Goal: Transaction & Acquisition: Purchase product/service

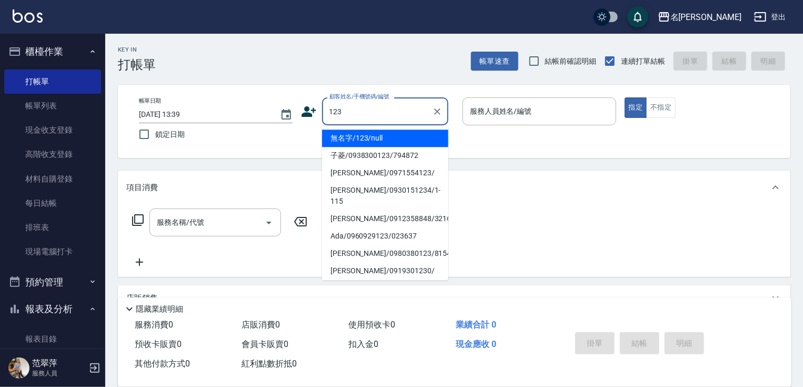
click at [377, 133] on li "無名字/123/null" at bounding box center [385, 137] width 126 height 17
type input "無名字/123/null"
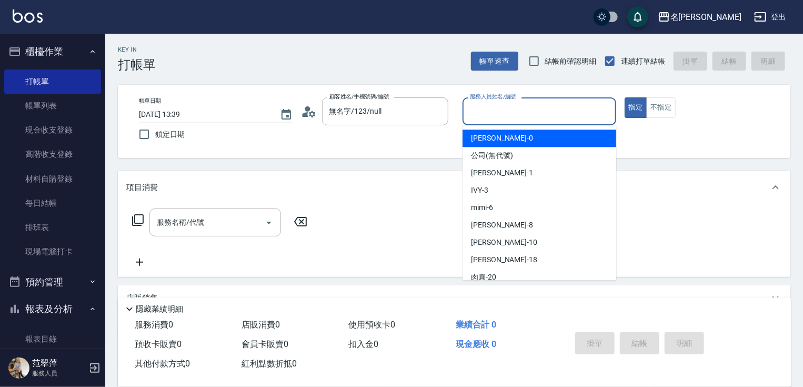
click at [487, 115] on input "服務人員姓名/編號" at bounding box center [539, 111] width 144 height 18
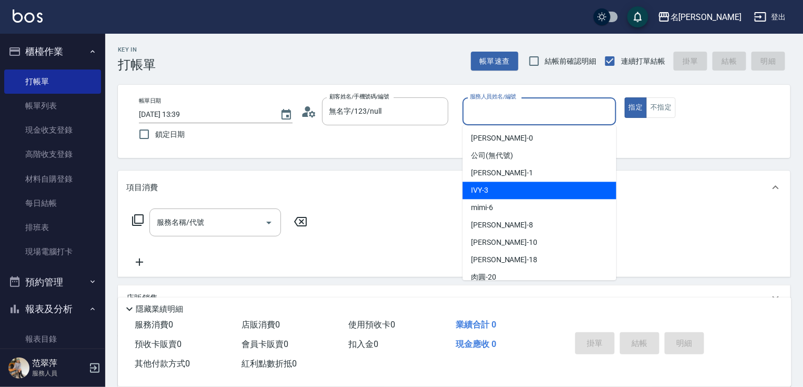
click at [507, 188] on div "IVY -3" at bounding box center [539, 189] width 154 height 17
type input "IVY-3"
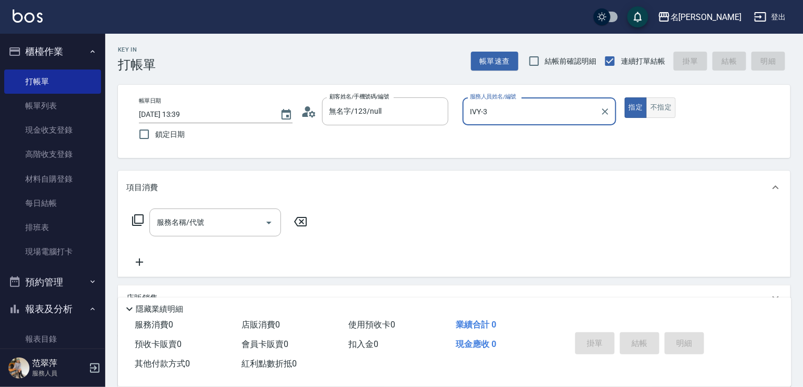
click at [656, 107] on button "不指定" at bounding box center [660, 107] width 29 height 21
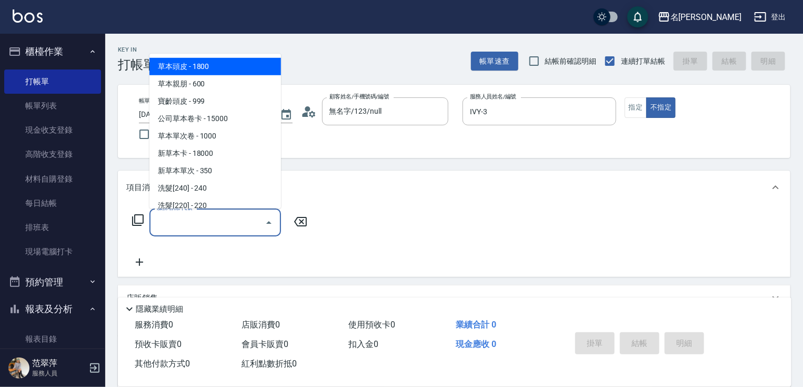
click at [242, 219] on input "服務名稱/代號" at bounding box center [207, 222] width 106 height 18
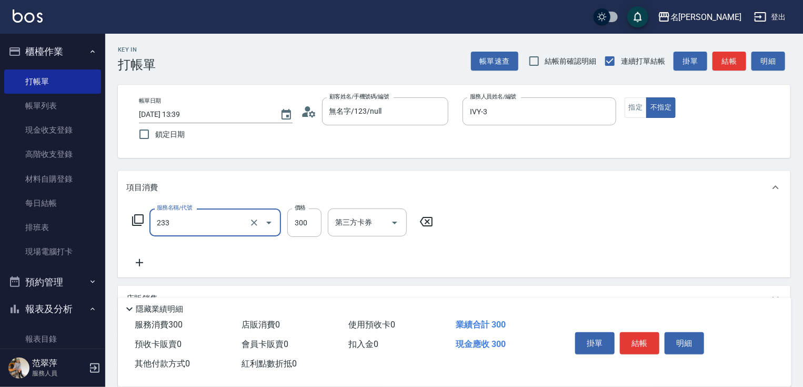
type input "洗髮300(233)"
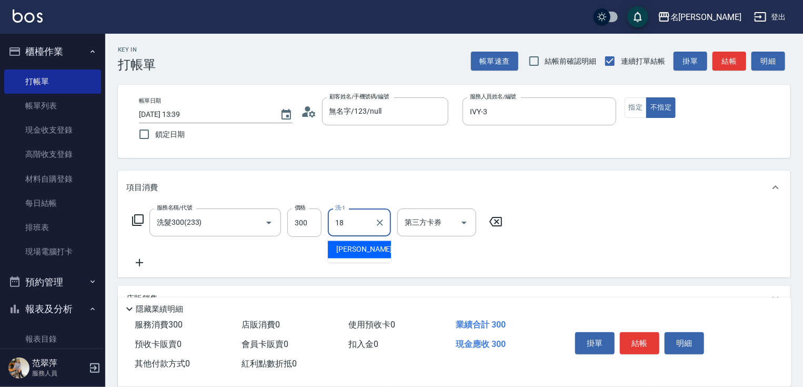
type input "[PERSON_NAME]-18"
click at [138, 263] on icon at bounding box center [139, 262] width 7 height 7
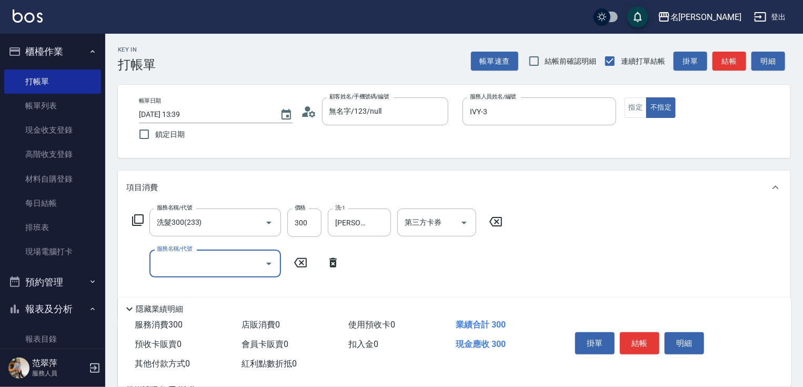
click at [136, 219] on icon at bounding box center [138, 220] width 13 height 13
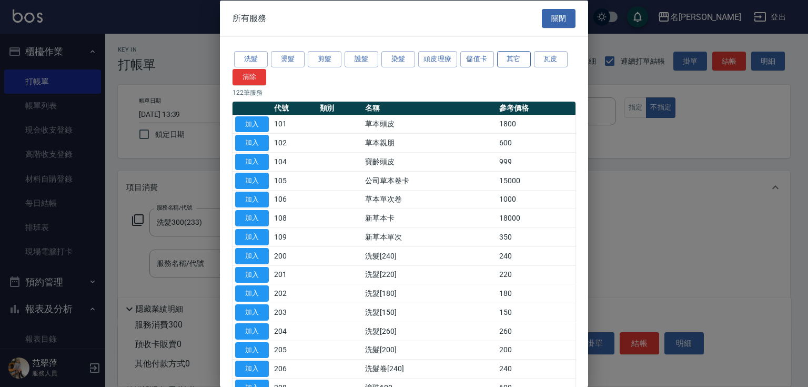
click at [517, 57] on button "其它" at bounding box center [514, 59] width 34 height 16
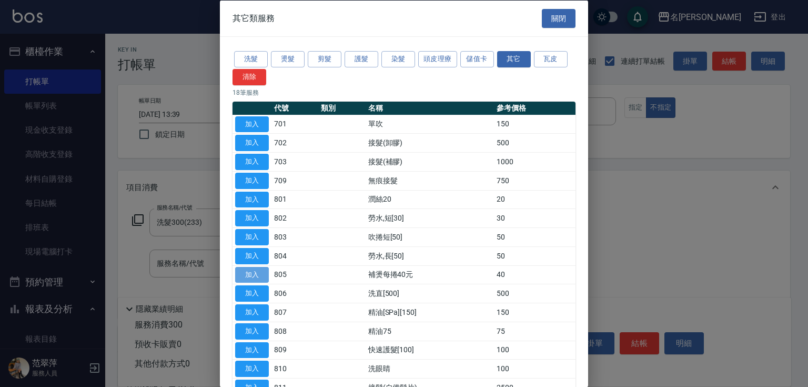
click at [257, 271] on button "加入" at bounding box center [252, 274] width 34 height 16
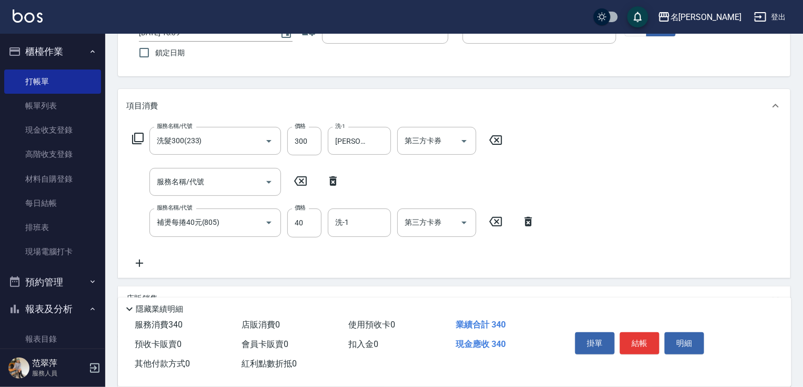
scroll to position [124, 0]
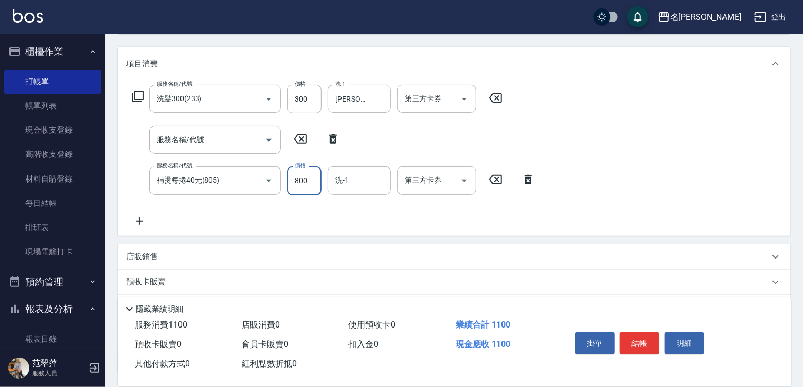
type input "800"
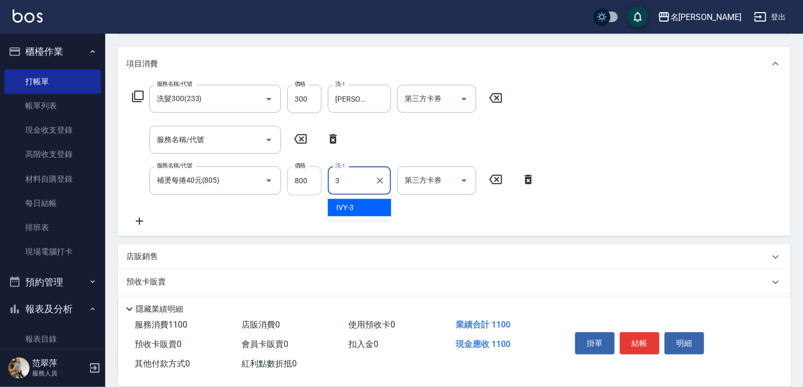
type input "IVY-3"
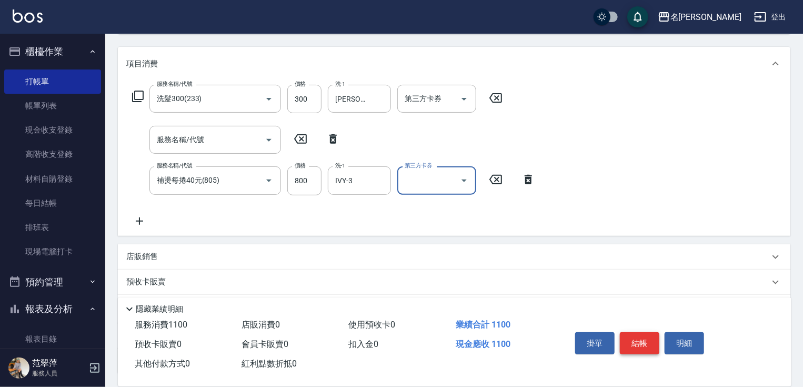
click at [645, 335] on button "結帳" at bounding box center [639, 343] width 39 height 22
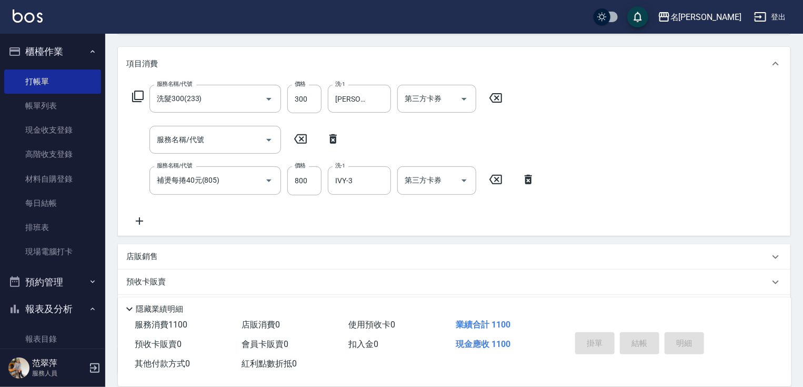
type input "[DATE] 16:23"
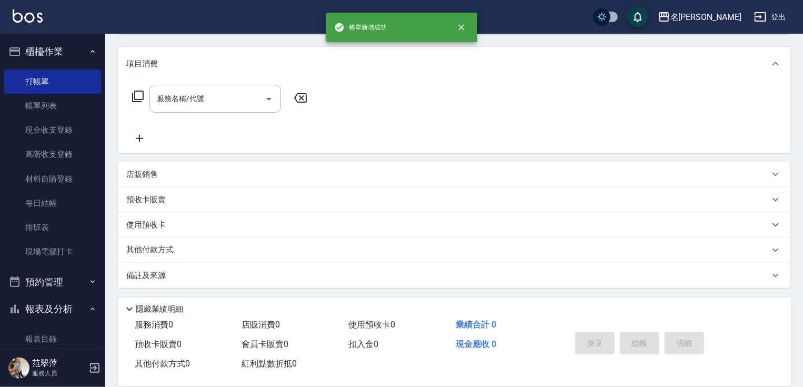
scroll to position [0, 0]
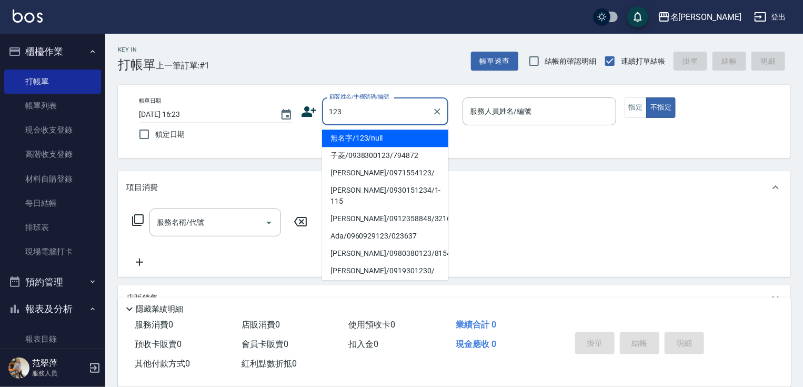
click at [384, 137] on li "無名字/123/null" at bounding box center [385, 137] width 126 height 17
type input "無名字/123/null"
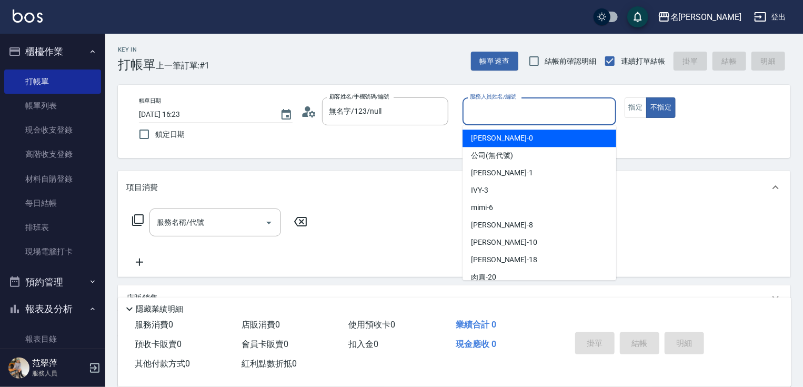
click at [492, 110] on input "服務人員姓名/編號" at bounding box center [539, 111] width 144 height 18
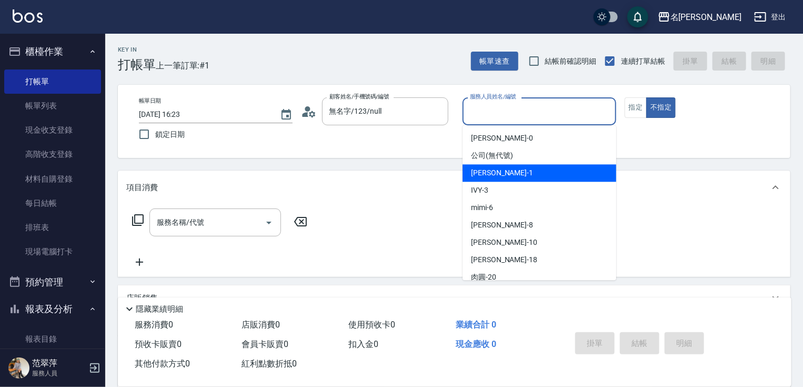
click at [499, 176] on span "[PERSON_NAME] -1" at bounding box center [502, 172] width 62 height 11
type input "[PERSON_NAME]-1"
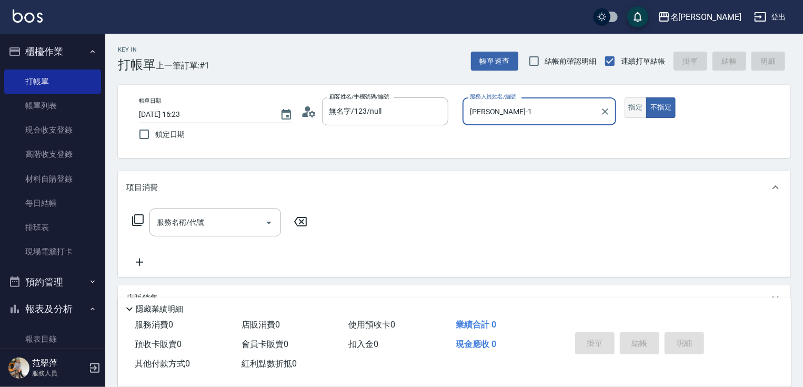
click at [635, 104] on button "指定" at bounding box center [635, 107] width 23 height 21
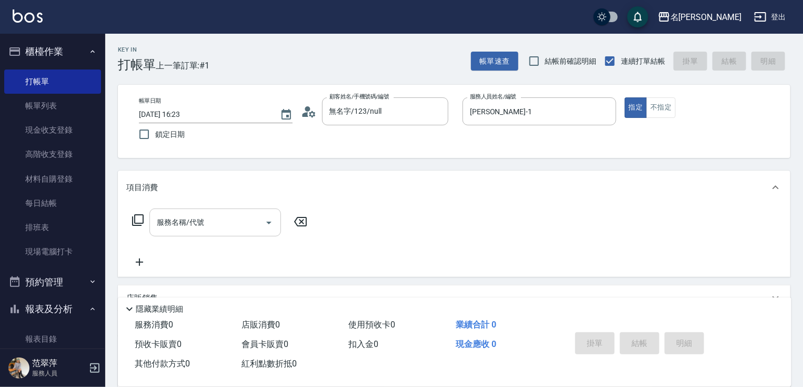
drag, startPoint x: 213, startPoint y: 222, endPoint x: 191, endPoint y: 223, distance: 21.0
click at [210, 223] on input "服務名稱/代號" at bounding box center [207, 222] width 106 height 18
click at [136, 223] on icon at bounding box center [138, 220] width 12 height 12
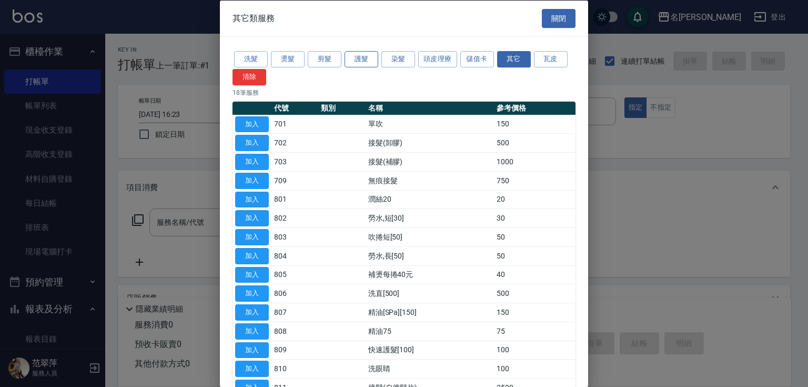
click at [365, 57] on button "護髮" at bounding box center [362, 59] width 34 height 16
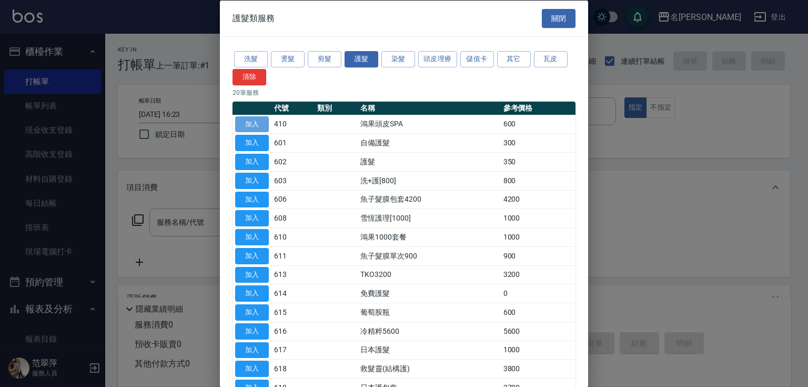
click at [257, 123] on button "加入" at bounding box center [252, 124] width 34 height 16
type input "鴻果頭皮SPA(410)"
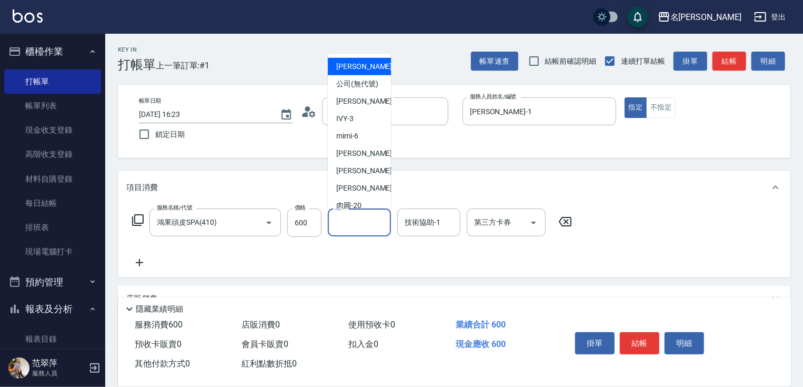
click at [342, 223] on input "洗-1" at bounding box center [359, 222] width 54 height 18
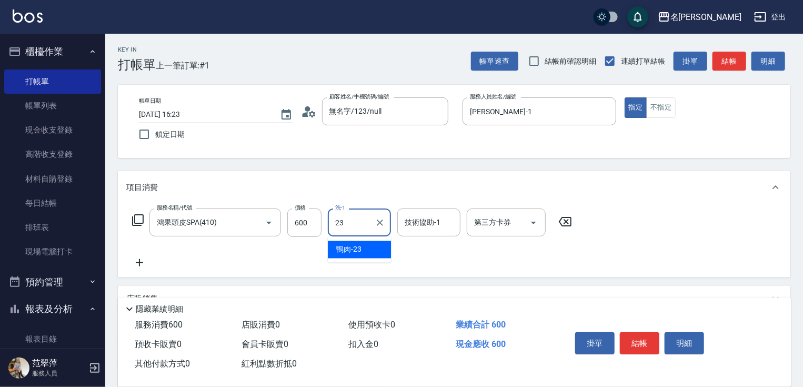
type input "鴨肉-23"
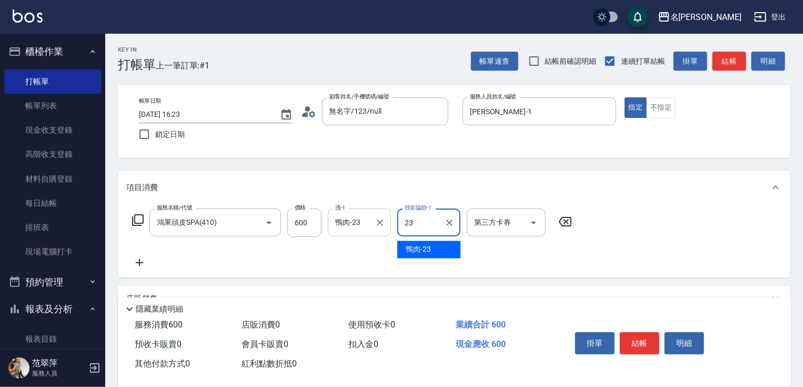
type input "鴨肉-23"
click at [141, 261] on icon at bounding box center [139, 262] width 26 height 13
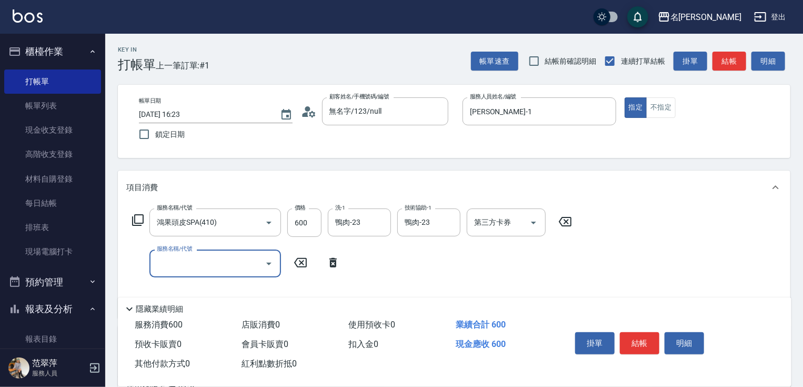
click at [136, 216] on icon at bounding box center [138, 220] width 13 height 13
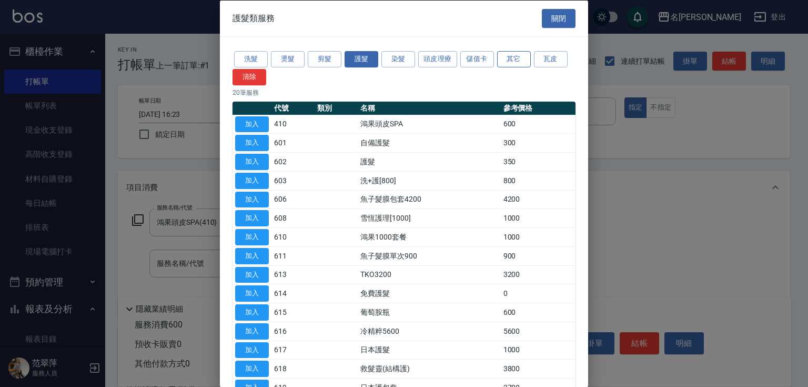
click at [518, 55] on button "其它" at bounding box center [514, 59] width 34 height 16
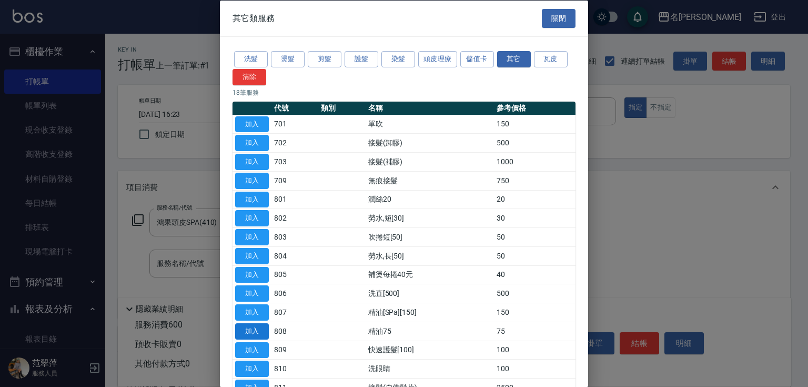
click at [261, 330] on button "加入" at bounding box center [252, 330] width 34 height 16
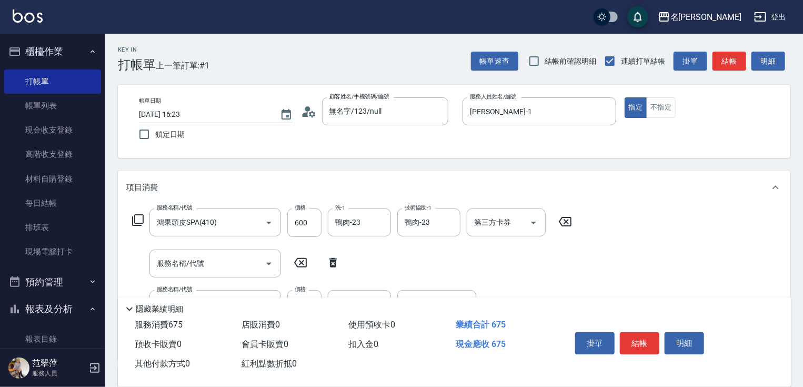
scroll to position [42, 0]
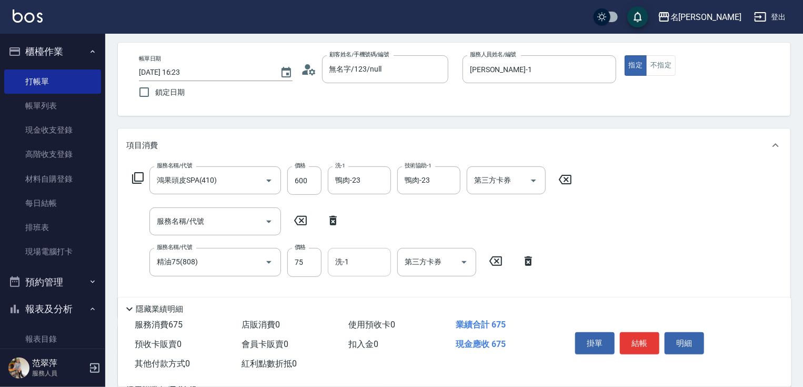
click at [370, 267] on input "洗-1" at bounding box center [359, 261] width 54 height 18
type input "鴨肉-23"
click at [652, 341] on button "結帳" at bounding box center [639, 343] width 39 height 22
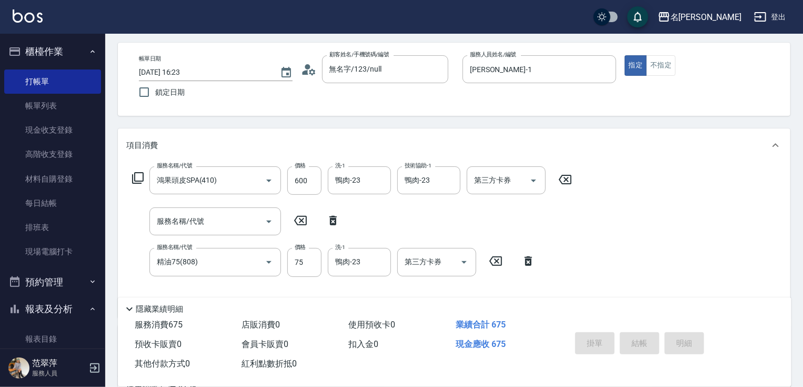
type input "[DATE] 16:24"
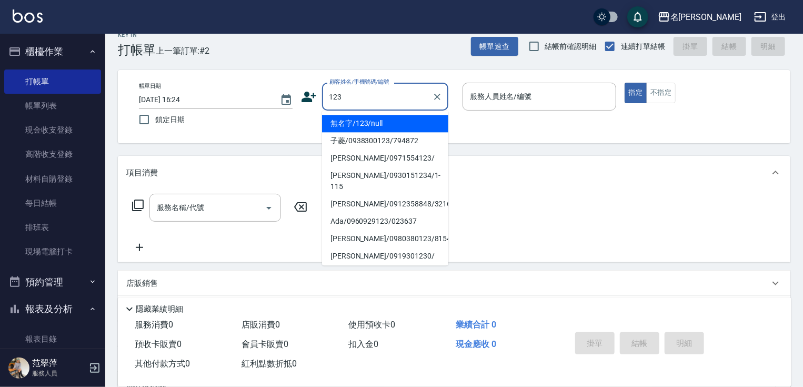
scroll to position [0, 0]
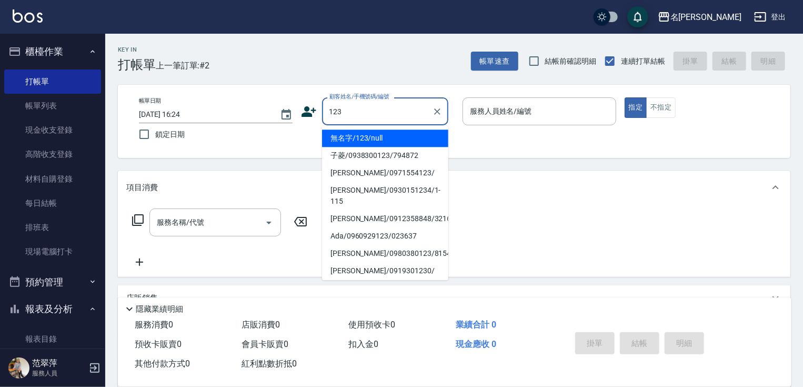
click at [384, 143] on li "無名字/123/null" at bounding box center [385, 137] width 126 height 17
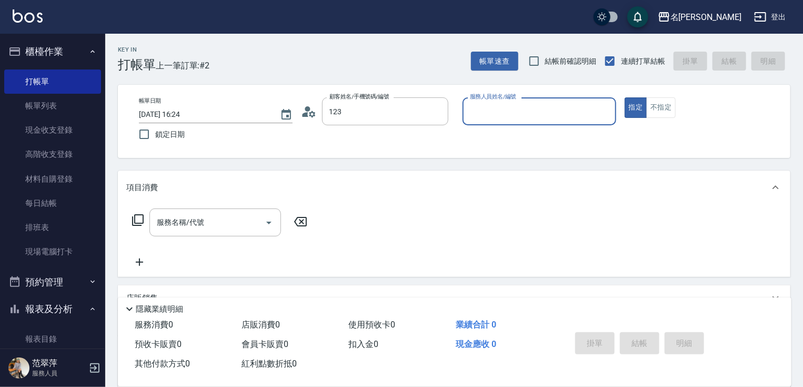
type input "無名字/123/null"
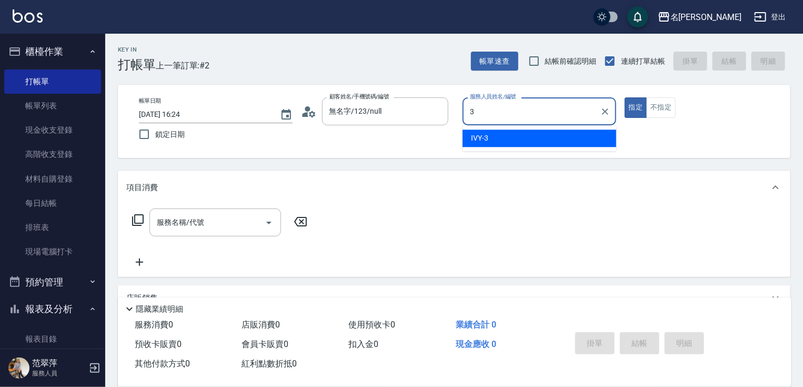
type input "IVY-3"
type button "true"
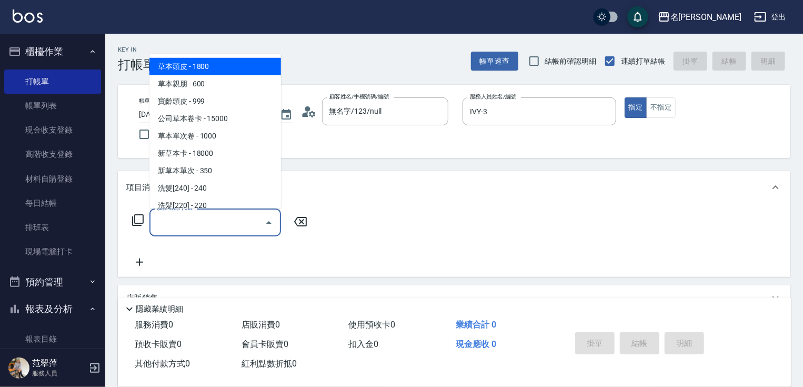
click at [235, 225] on input "服務名稱/代號" at bounding box center [207, 222] width 106 height 18
click at [189, 225] on input "服務名稱/代號" at bounding box center [207, 222] width 106 height 18
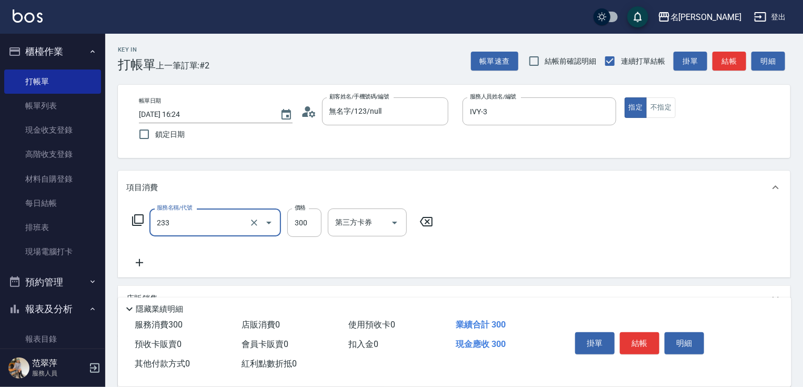
type input "洗髮300(233)"
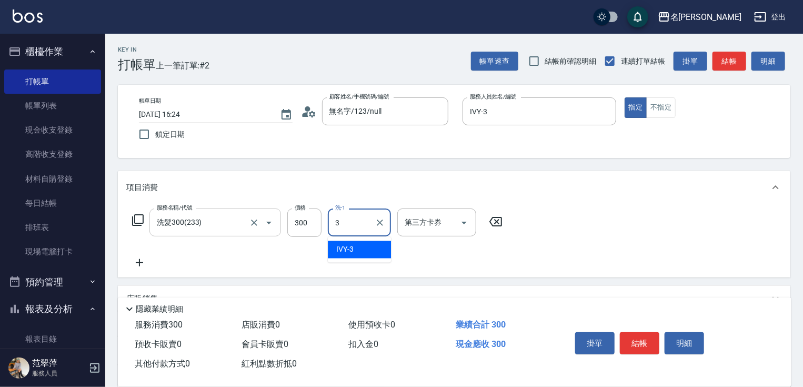
type input "IVY-3"
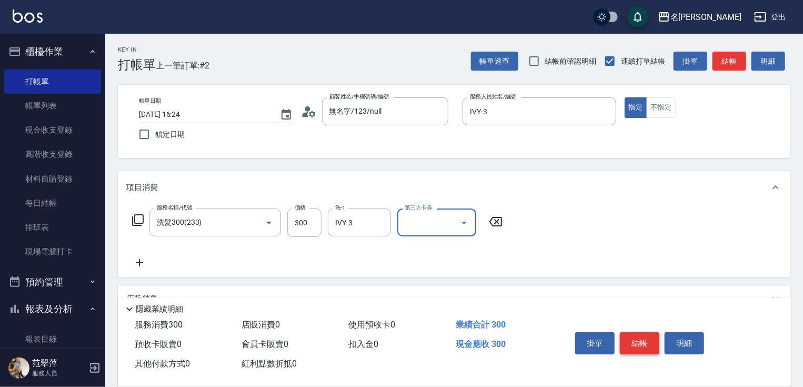
click at [655, 343] on button "結帳" at bounding box center [639, 343] width 39 height 22
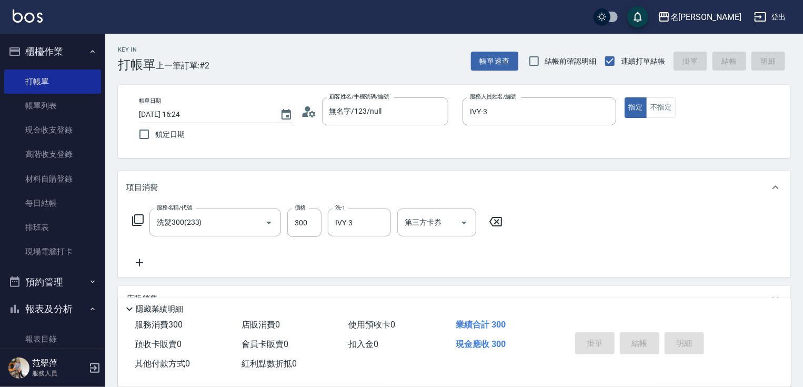
type input "[DATE] 16:25"
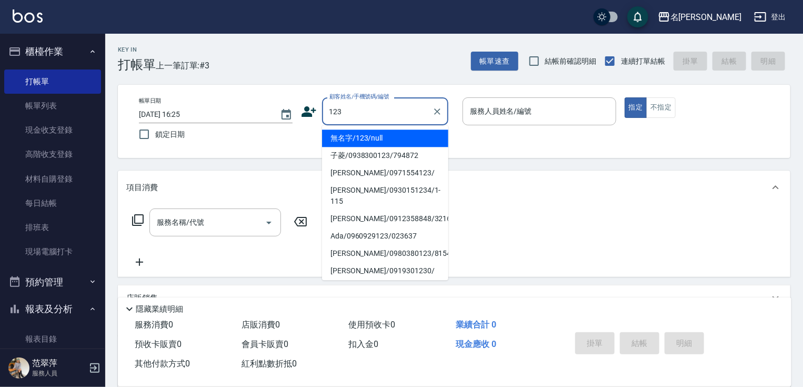
click at [401, 146] on li "無名字/123/null" at bounding box center [385, 137] width 126 height 17
type input "無名字/123/null"
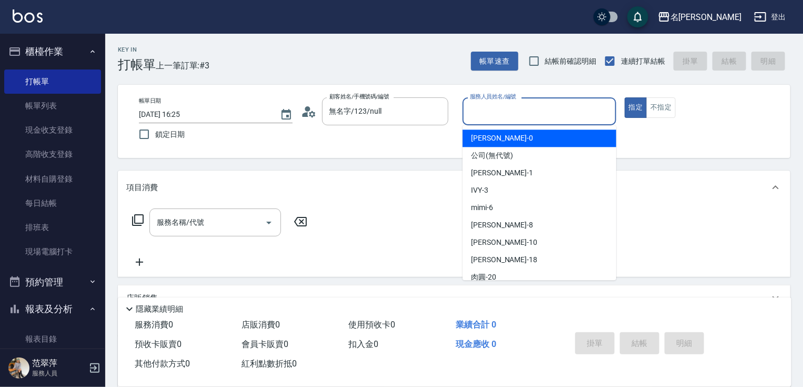
click at [488, 112] on input "服務人員姓名/編號" at bounding box center [539, 111] width 144 height 18
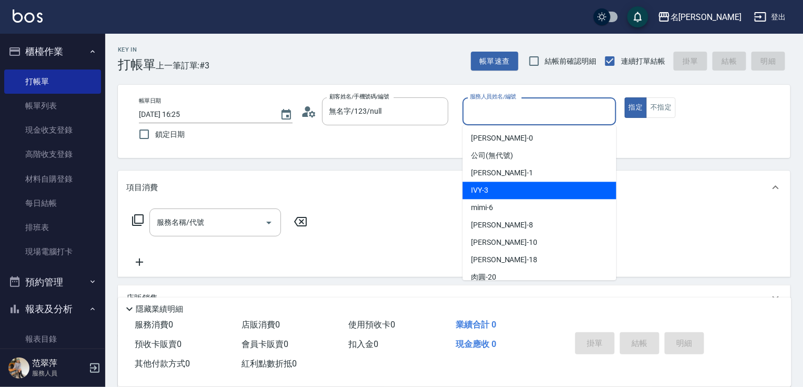
click at [505, 187] on div "IVY -3" at bounding box center [539, 189] width 154 height 17
type input "IVY-3"
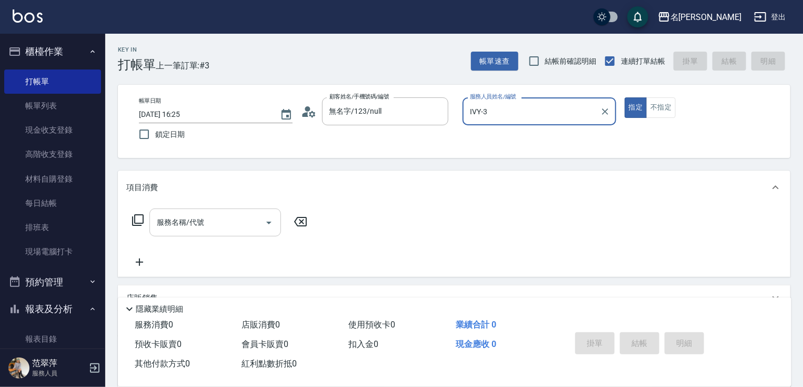
click at [215, 216] on input "服務名稱/代號" at bounding box center [207, 222] width 106 height 18
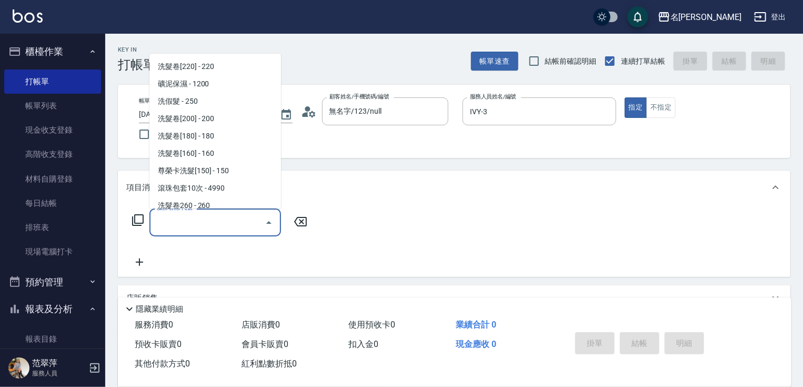
scroll to position [202, 0]
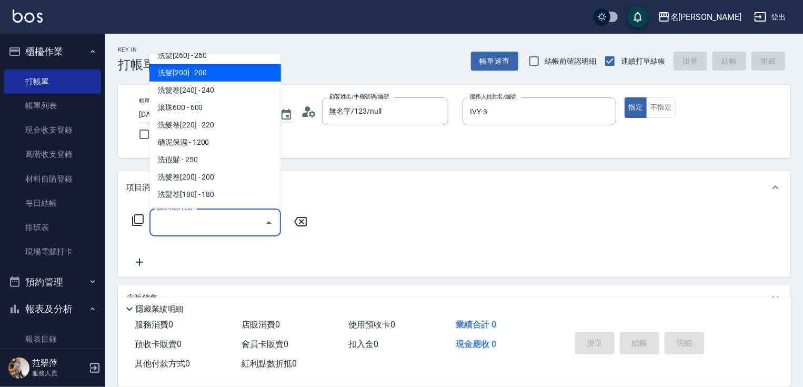
click at [229, 75] on span "洗髮[200] - 200" at bounding box center [215, 72] width 132 height 17
type input "洗髮[200](205)"
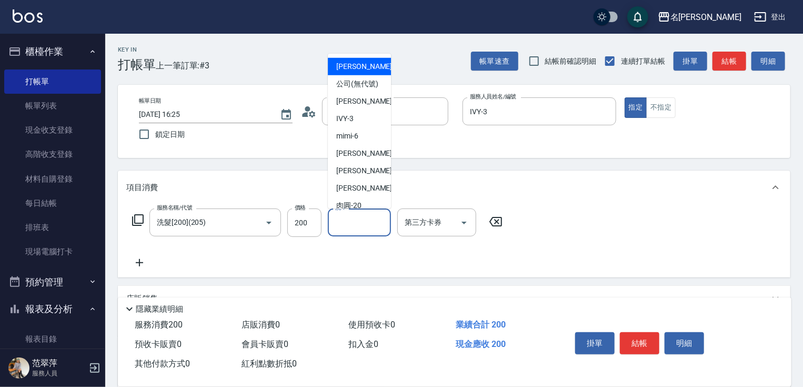
click at [365, 217] on input "洗-1" at bounding box center [359, 222] width 54 height 18
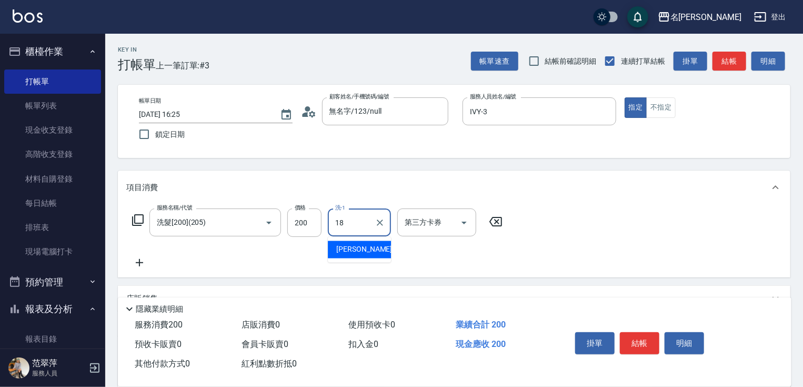
type input "[PERSON_NAME]-18"
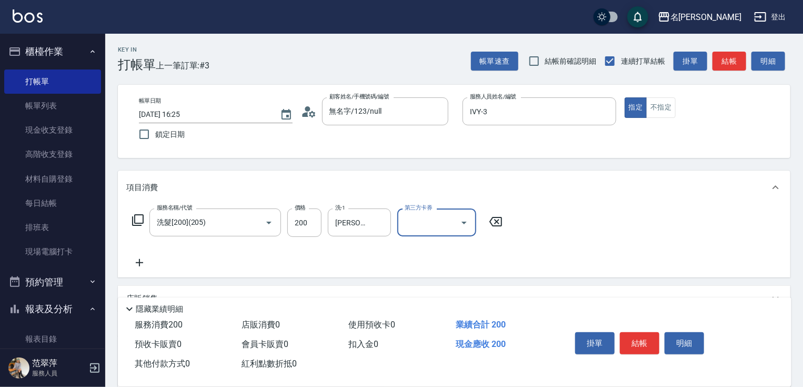
click at [137, 263] on icon at bounding box center [139, 262] width 7 height 7
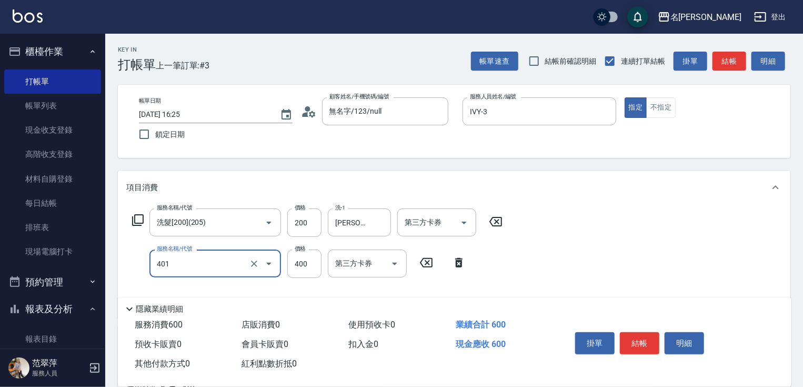
type input "剪髮(400)(401)"
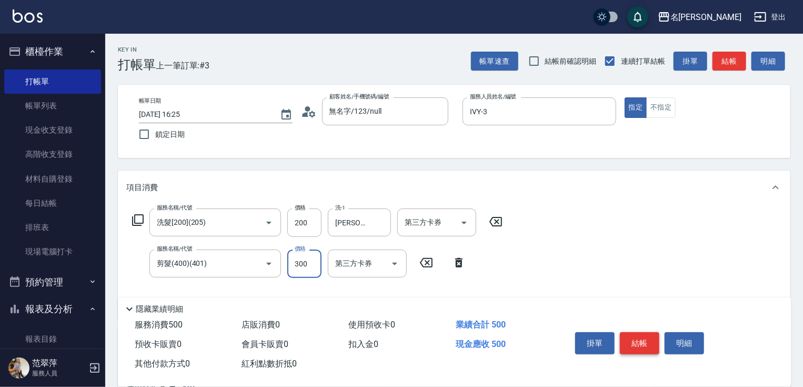
type input "300"
click at [645, 348] on button "結帳" at bounding box center [639, 343] width 39 height 22
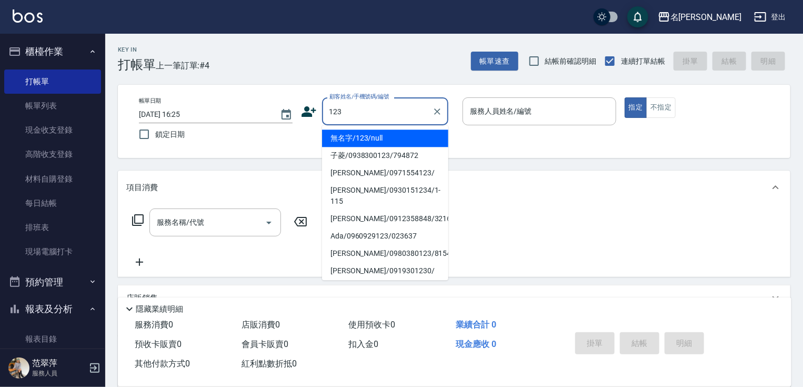
click at [367, 130] on li "無名字/123/null" at bounding box center [385, 137] width 126 height 17
type input "無名字/123/null"
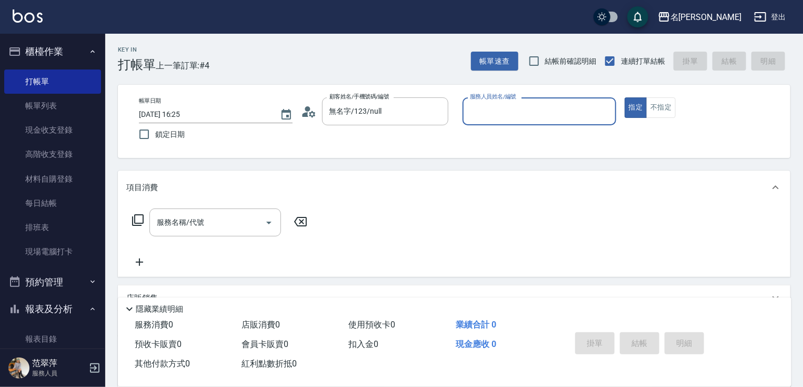
click at [515, 114] on input "服務人員姓名/編號" at bounding box center [539, 111] width 144 height 18
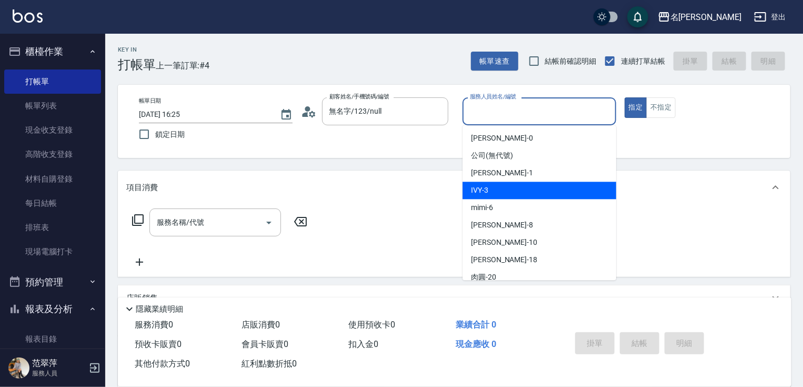
click at [498, 193] on div "IVY -3" at bounding box center [539, 189] width 154 height 17
type input "IVY-3"
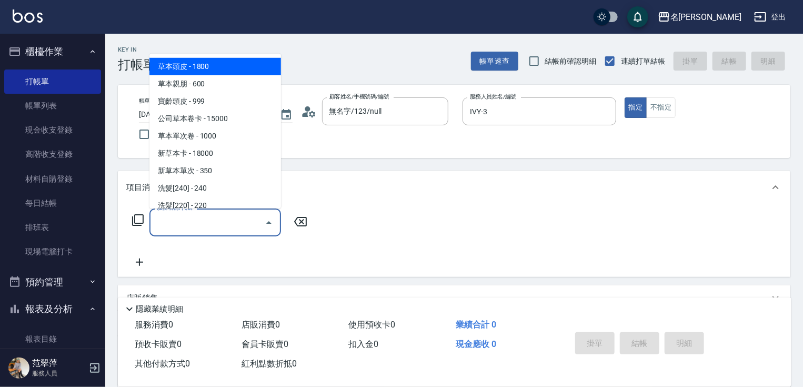
click at [184, 221] on input "服務名稱/代號" at bounding box center [207, 222] width 106 height 18
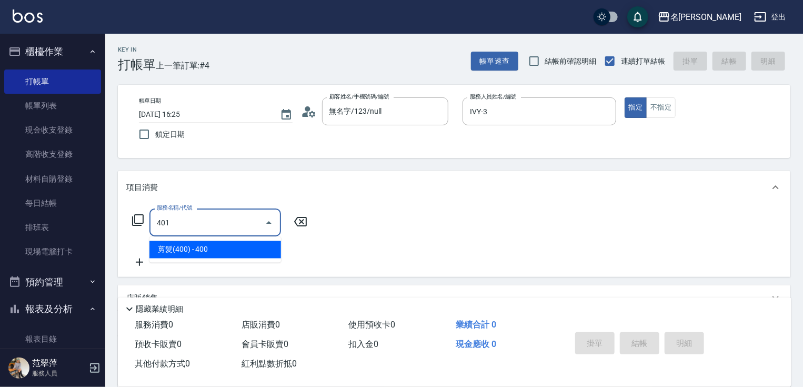
type input "剪髮(400)(401)"
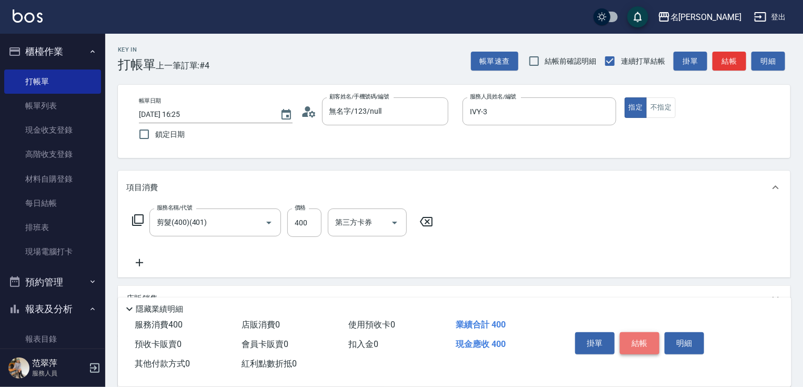
click at [644, 337] on button "結帳" at bounding box center [639, 343] width 39 height 22
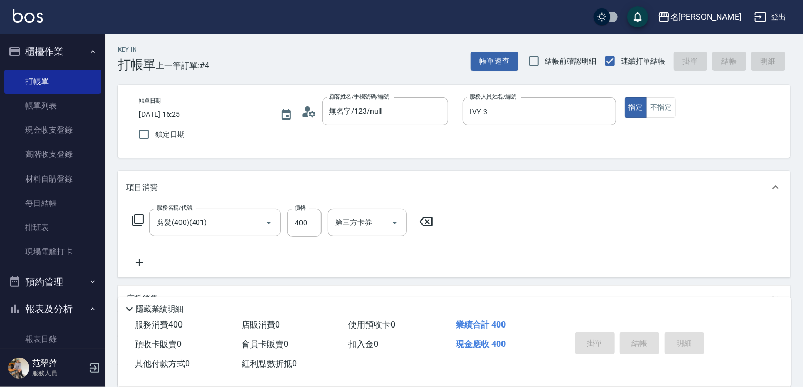
type input "[DATE] 16:26"
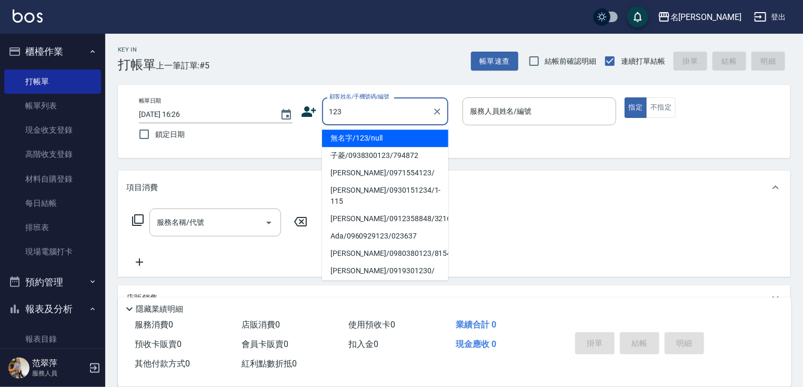
click at [398, 139] on li "無名字/123/null" at bounding box center [385, 137] width 126 height 17
type input "無名字/123/null"
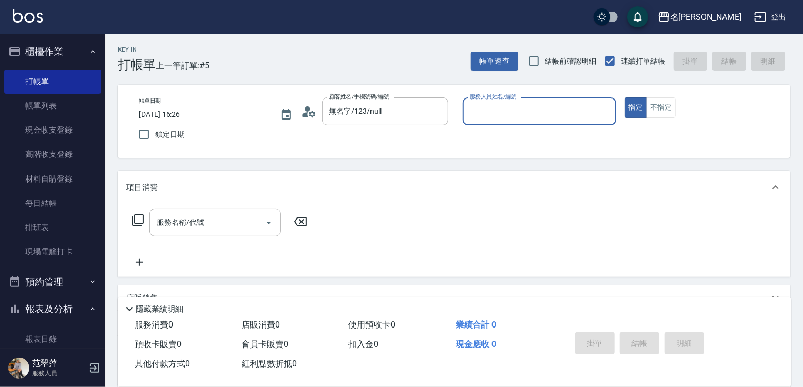
click at [507, 110] on input "服務人員姓名/編號" at bounding box center [539, 111] width 144 height 18
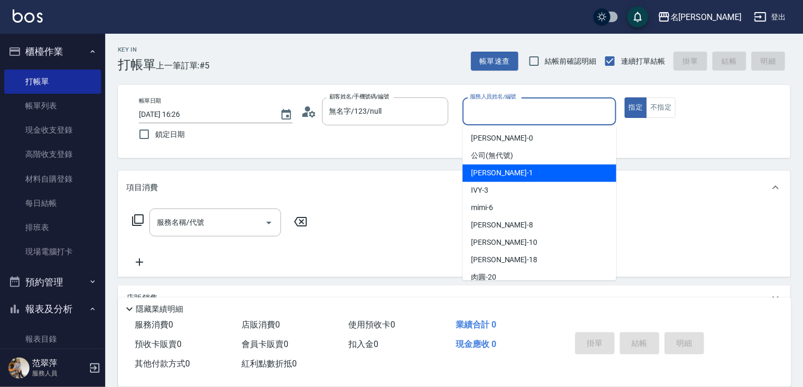
click at [509, 178] on div "[PERSON_NAME] -1" at bounding box center [539, 172] width 154 height 17
type input "[PERSON_NAME]-1"
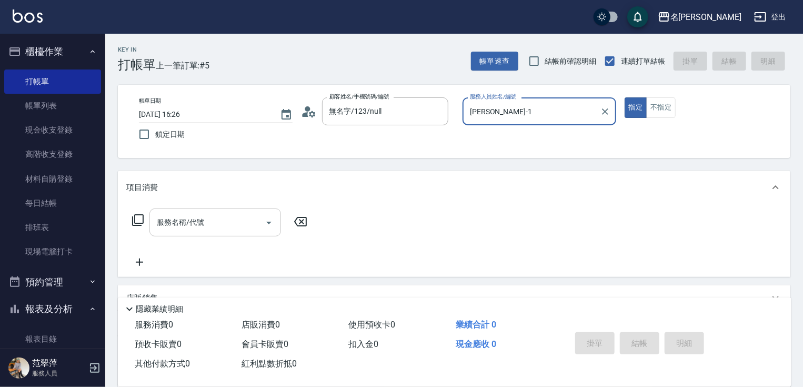
click at [203, 225] on div "服務名稱/代號 服務名稱/代號" at bounding box center [215, 222] width 132 height 28
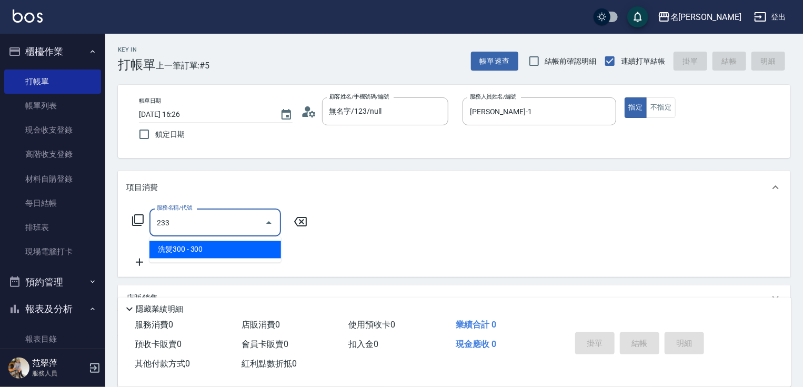
type input "洗髮300(233)"
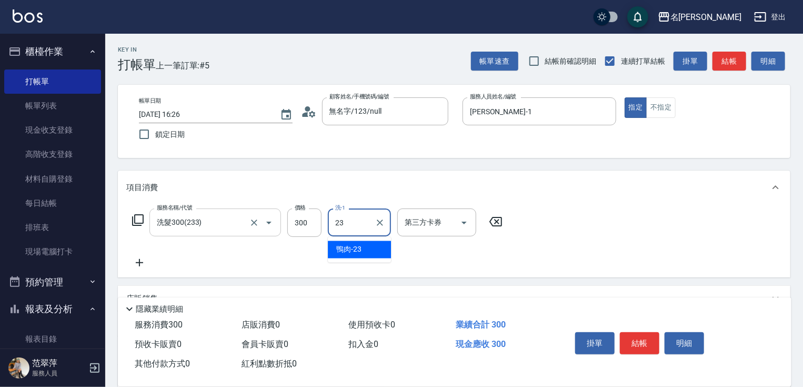
type input "鴨肉-23"
click at [139, 260] on icon at bounding box center [139, 262] width 7 height 7
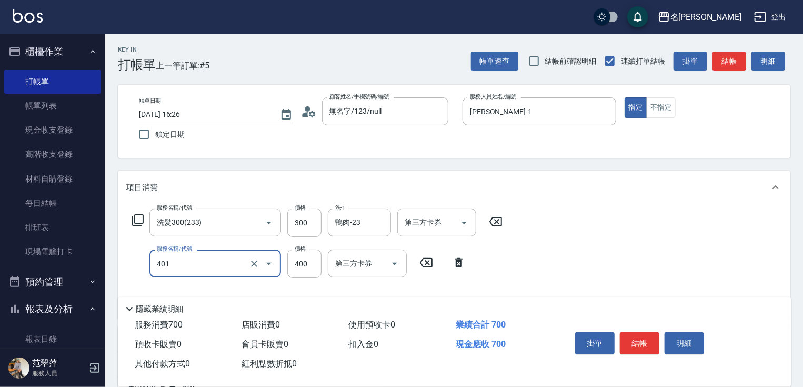
type input "剪髮(400)(401)"
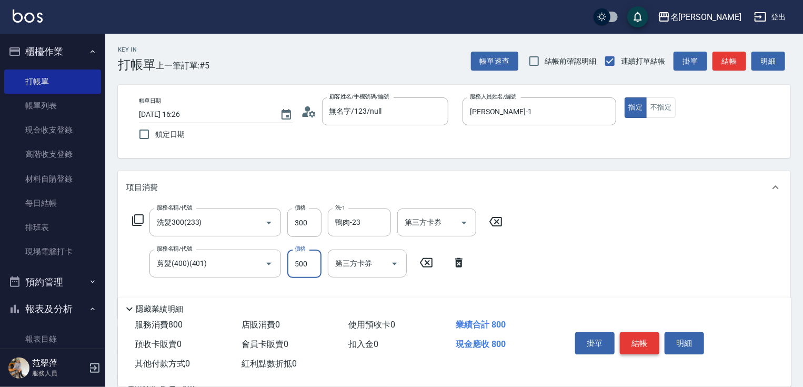
type input "500"
click at [627, 333] on button "結帳" at bounding box center [639, 343] width 39 height 22
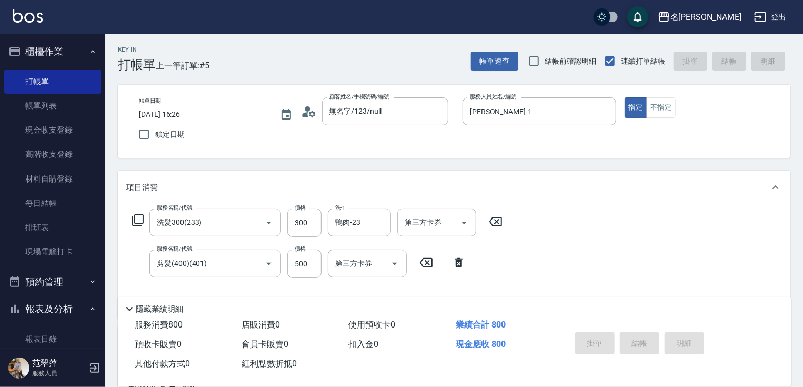
type input "[DATE] 16:27"
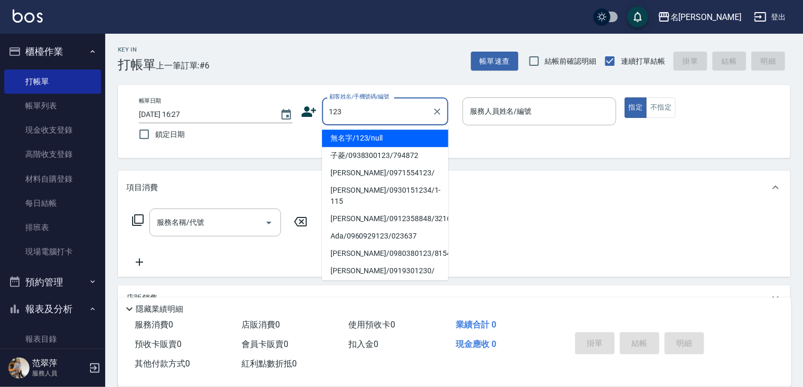
click at [419, 141] on li "無名字/123/null" at bounding box center [385, 137] width 126 height 17
type input "無名字/123/null"
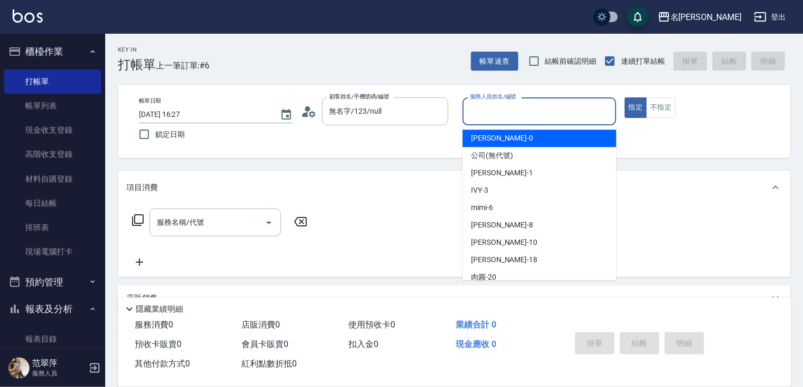
click at [518, 109] on input "服務人員姓名/編號" at bounding box center [539, 111] width 144 height 18
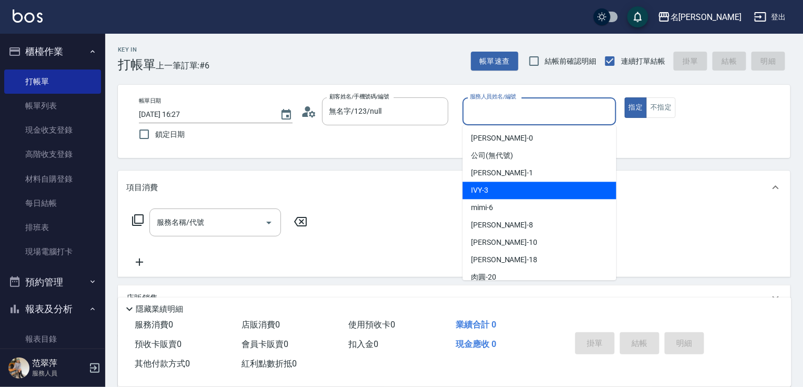
click at [508, 183] on div "IVY -3" at bounding box center [539, 189] width 154 height 17
type input "IVY-3"
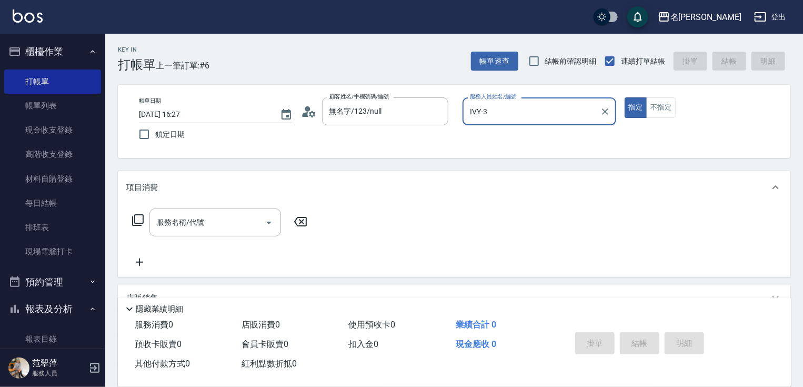
click at [136, 215] on icon at bounding box center [138, 220] width 13 height 13
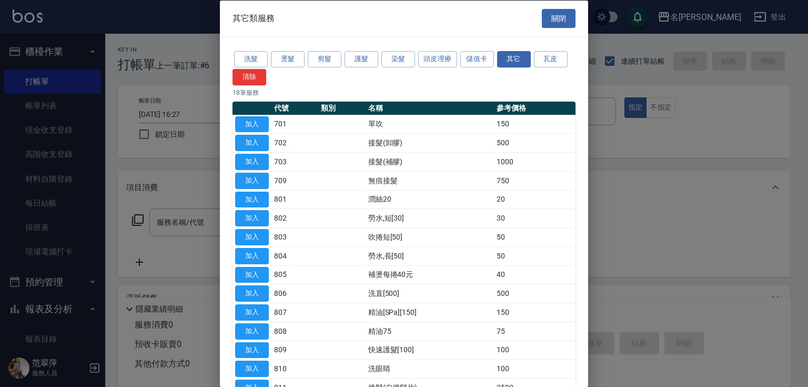
click at [362, 67] on div "洗髮 燙髮 剪髮 護髮 染髮 頭皮理療 儲值卡 其它 瓦皮 清除" at bounding box center [403, 67] width 343 height 36
click at [362, 62] on button "護髮" at bounding box center [362, 59] width 34 height 16
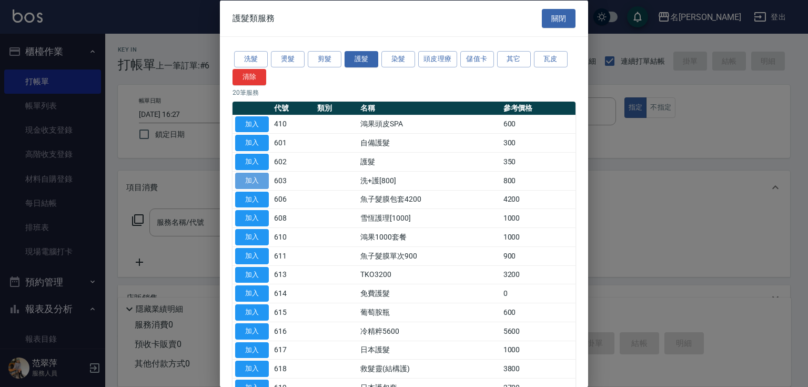
click at [256, 179] on button "加入" at bounding box center [252, 180] width 34 height 16
type input "洗+護[800](603)"
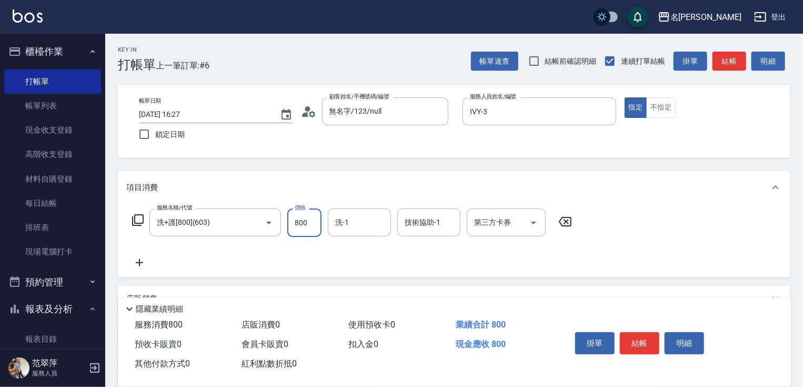
click at [309, 217] on input "800" at bounding box center [304, 222] width 34 height 28
type input "0"
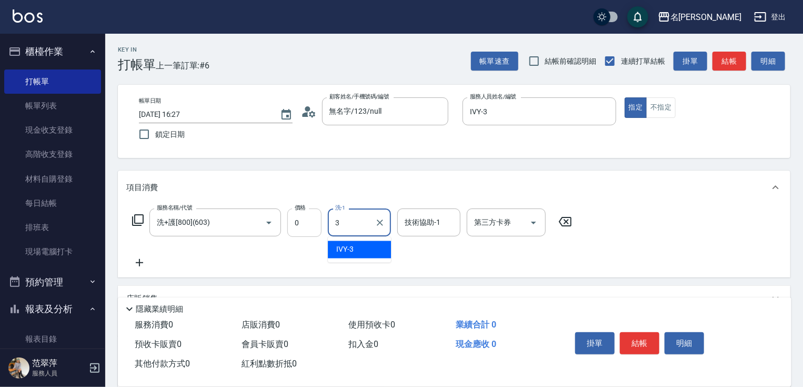
type input "IVY-3"
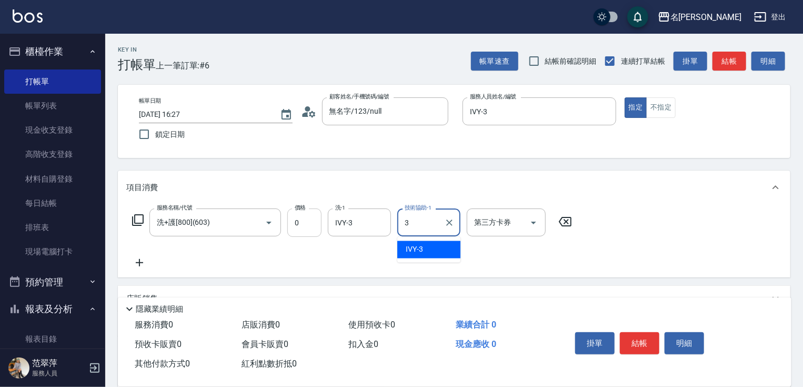
type input "IVY-3"
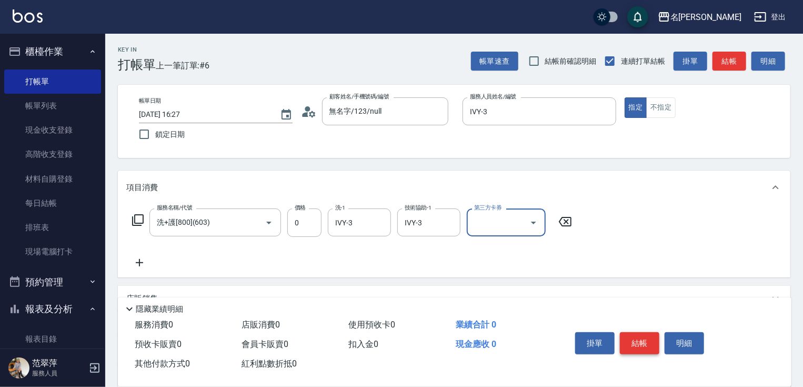
click at [636, 340] on button "結帳" at bounding box center [639, 343] width 39 height 22
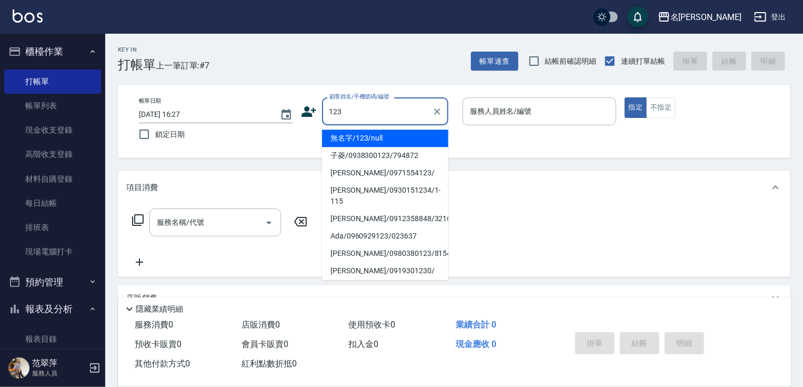
click at [418, 139] on li "無名字/123/null" at bounding box center [385, 137] width 126 height 17
type input "無名字/123/null"
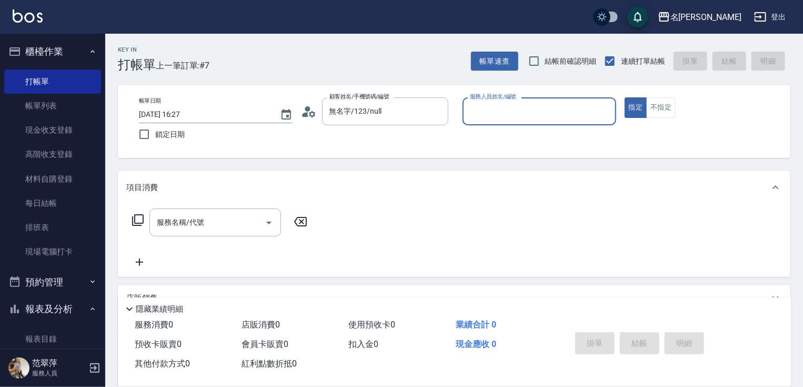
click at [473, 121] on div "服務人員姓名/編號" at bounding box center [539, 111] width 154 height 28
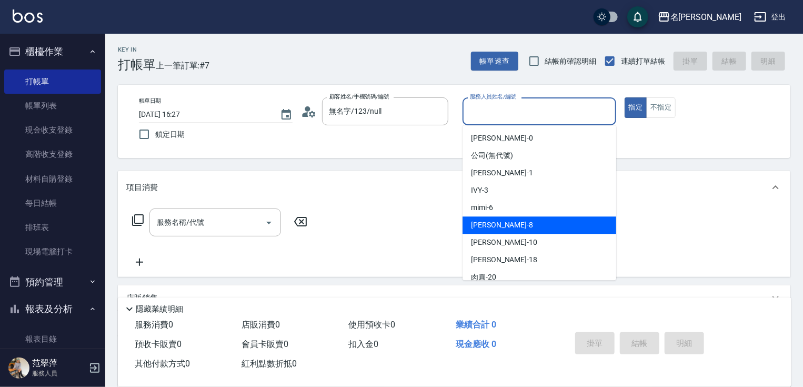
drag, startPoint x: 488, startPoint y: 227, endPoint x: 570, endPoint y: 165, distance: 103.2
click at [490, 224] on span "曉容 -8" at bounding box center [502, 224] width 62 height 11
type input "曉容-8"
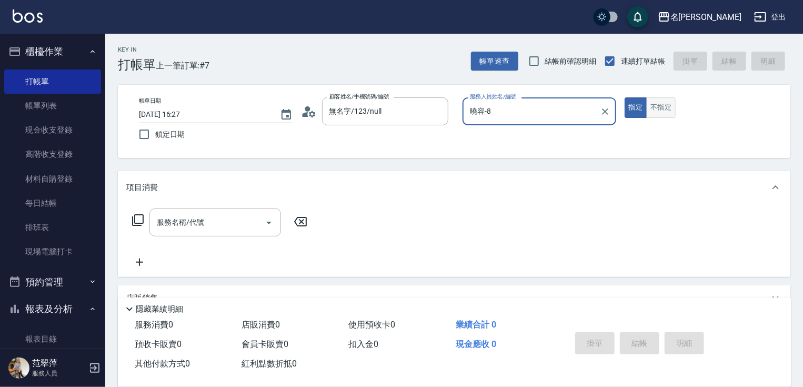
click at [647, 113] on button "不指定" at bounding box center [660, 107] width 29 height 21
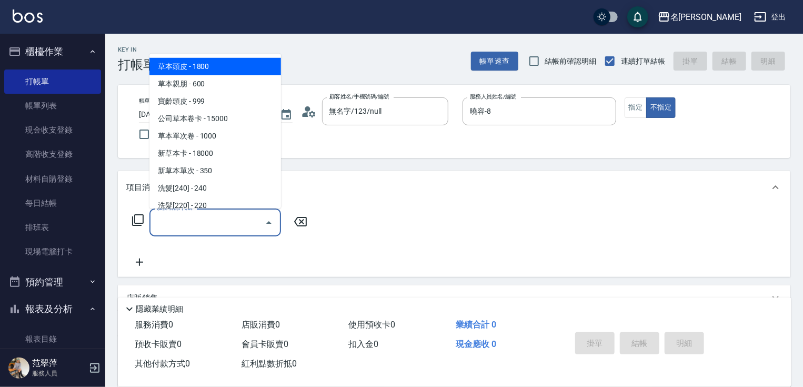
click at [227, 221] on input "服務名稱/代號" at bounding box center [207, 222] width 106 height 18
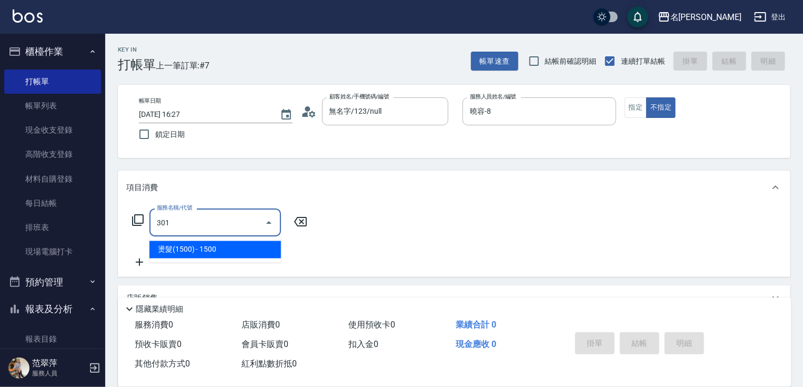
type input "燙髮(1500)(301)"
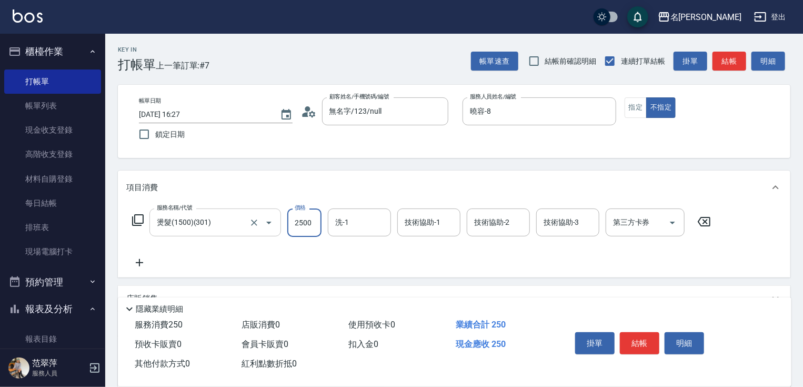
type input "2500"
type input "[PERSON_NAME]-18"
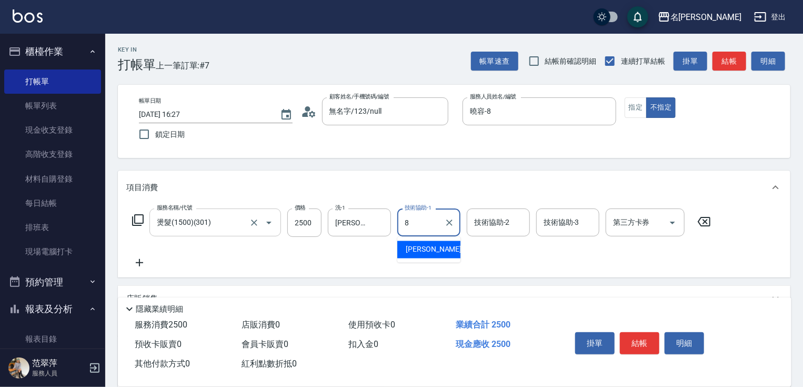
type input "曉容-8"
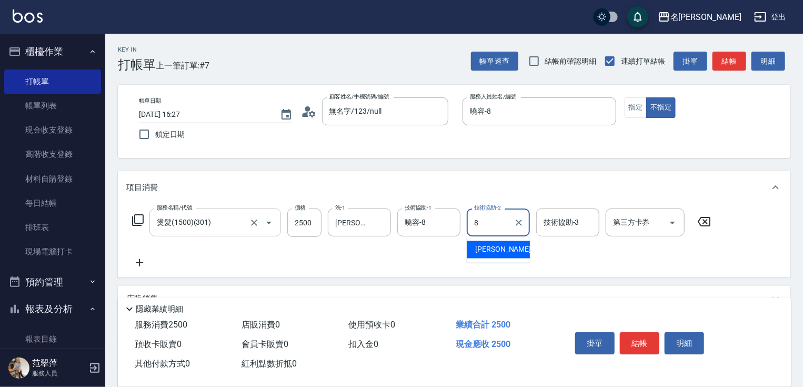
type input "曉容-8"
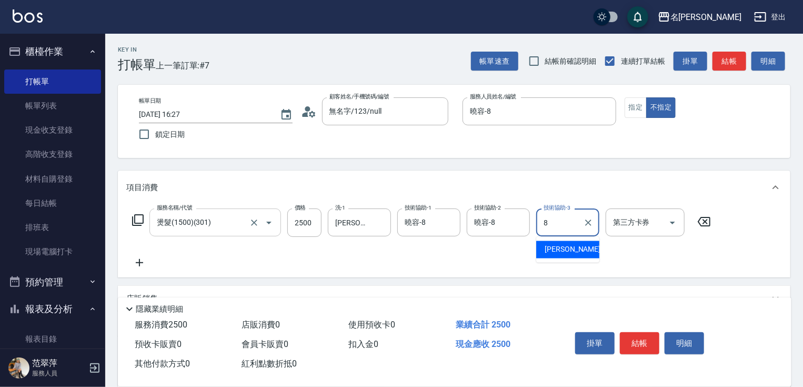
type input "曉容-8"
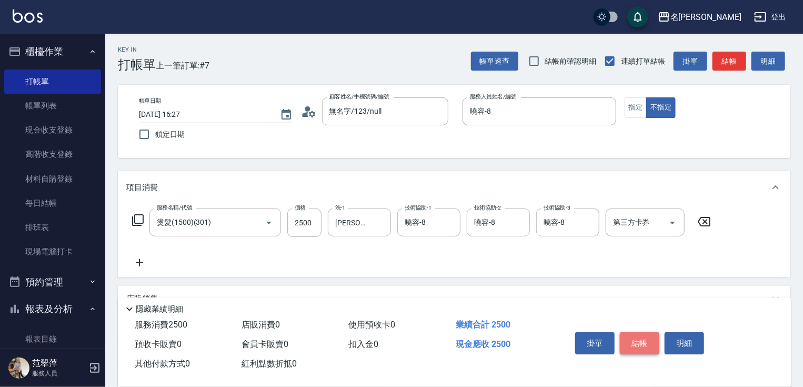
click at [639, 336] on button "結帳" at bounding box center [639, 343] width 39 height 22
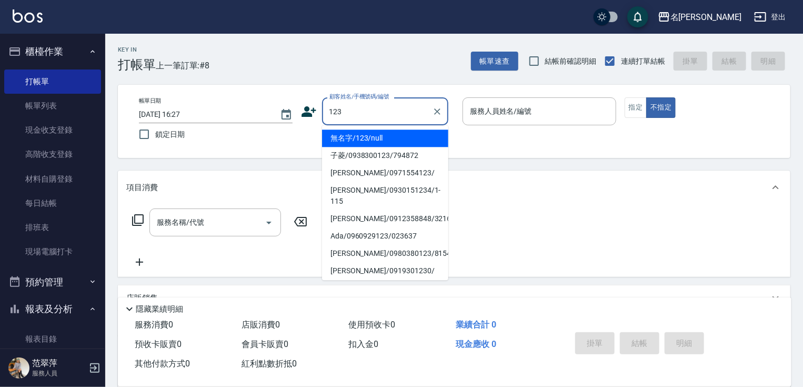
click at [393, 139] on li "無名字/123/null" at bounding box center [385, 137] width 126 height 17
type input "無名字/123/null"
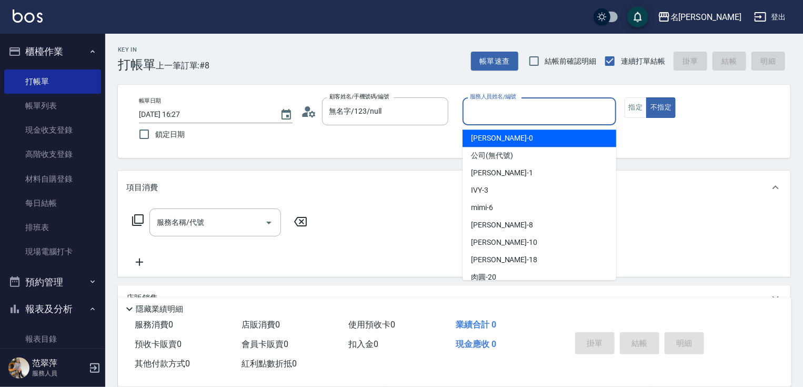
click at [469, 114] on input "服務人員姓名/編號" at bounding box center [539, 111] width 144 height 18
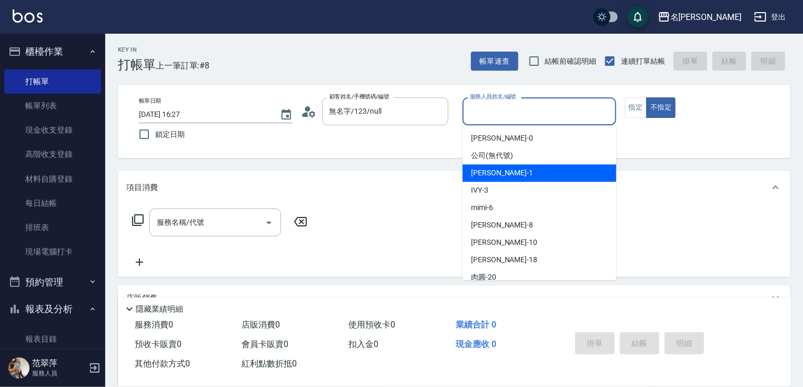
click at [506, 169] on div "[PERSON_NAME] -1" at bounding box center [539, 172] width 154 height 17
type input "[PERSON_NAME]-1"
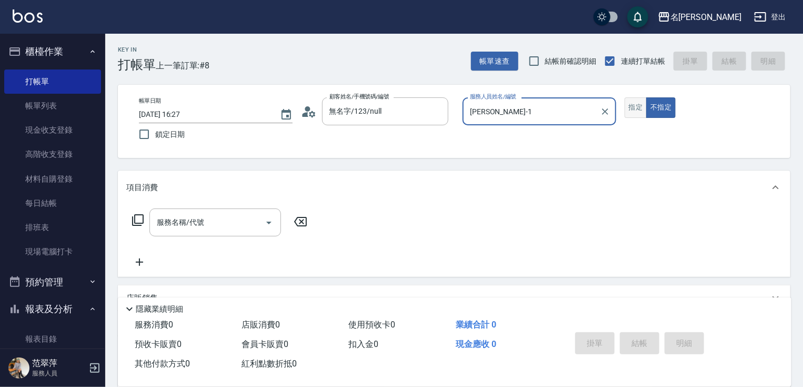
click at [635, 110] on button "指定" at bounding box center [635, 107] width 23 height 21
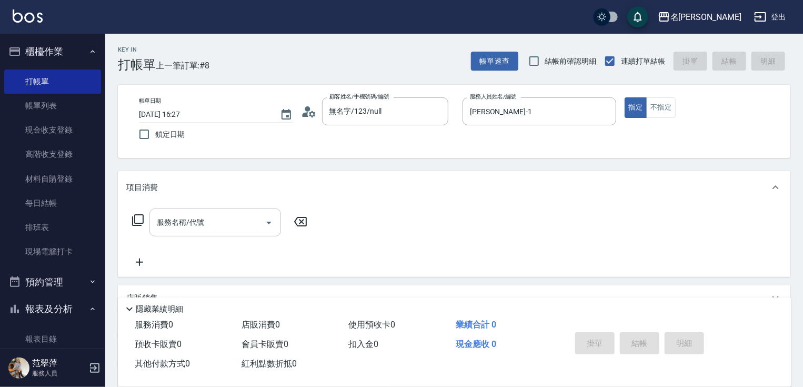
click at [217, 226] on input "服務名稱/代號" at bounding box center [207, 222] width 106 height 18
click at [139, 219] on icon at bounding box center [138, 220] width 13 height 13
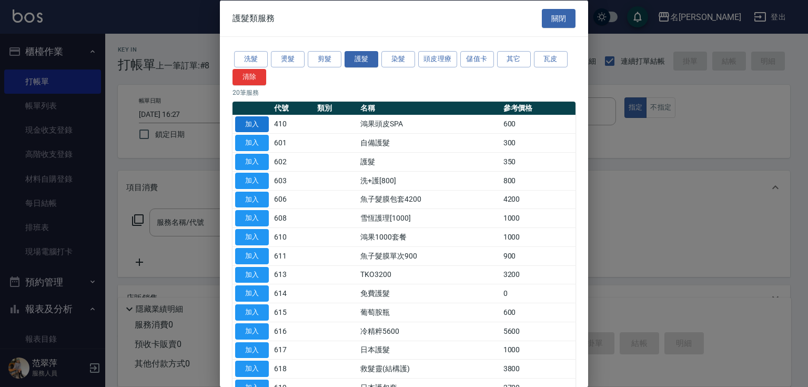
click at [257, 121] on button "加入" at bounding box center [252, 124] width 34 height 16
type input "鴻果頭皮SPA(410)"
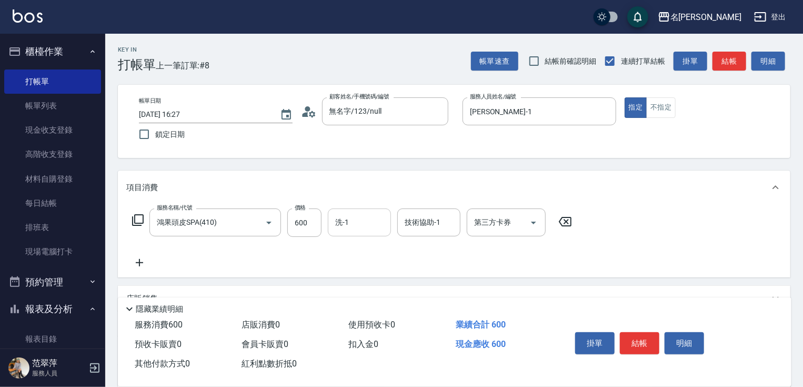
click at [357, 228] on input "洗-1" at bounding box center [359, 222] width 54 height 18
type input "鴨肉-23"
click at [133, 271] on div "服務名稱/代號 鴻果頭皮SPA(410) 服務名稱/代號 價格 600 價格 洗-1 鴨肉-23 洗-1 技術協助-1 鴨肉-23 技術協助-1 第三方卡券 …" at bounding box center [454, 240] width 672 height 73
click at [137, 265] on icon at bounding box center [139, 262] width 26 height 13
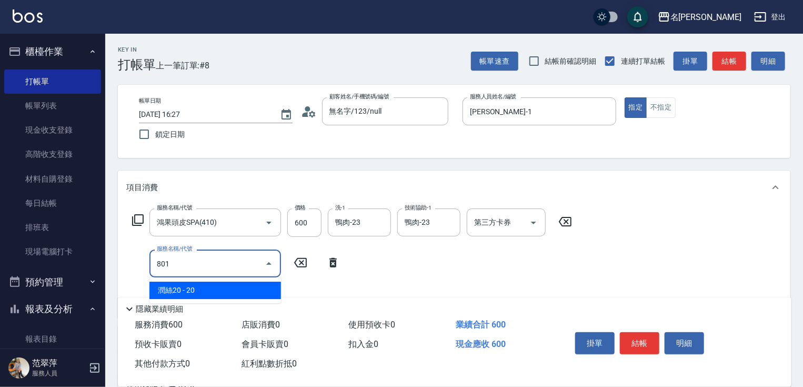
type input "潤絲20(801)"
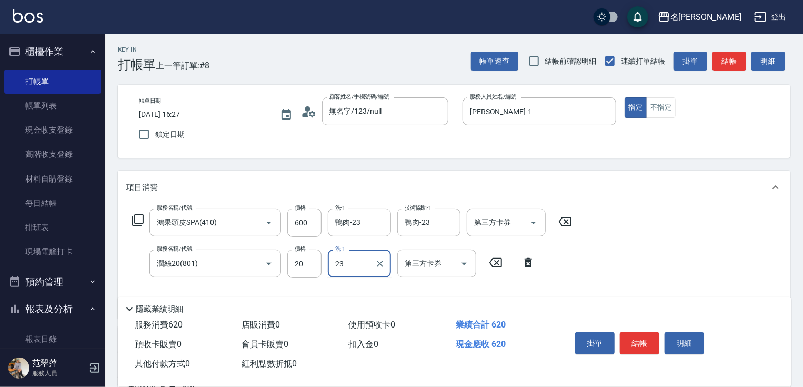
type input "鴨肉-23"
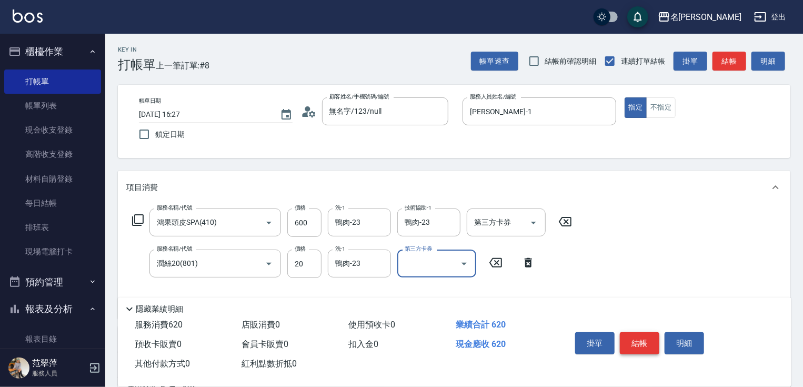
click at [639, 341] on button "結帳" at bounding box center [639, 343] width 39 height 22
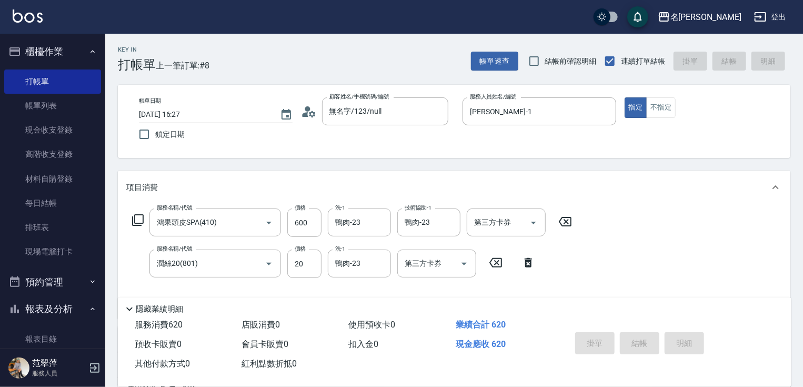
type input "[DATE] 16:28"
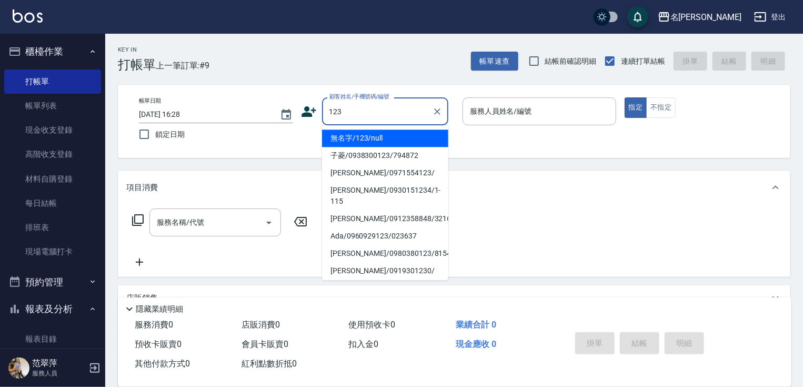
click at [386, 146] on li "無名字/123/null" at bounding box center [385, 137] width 126 height 17
type input "無名字/123/null"
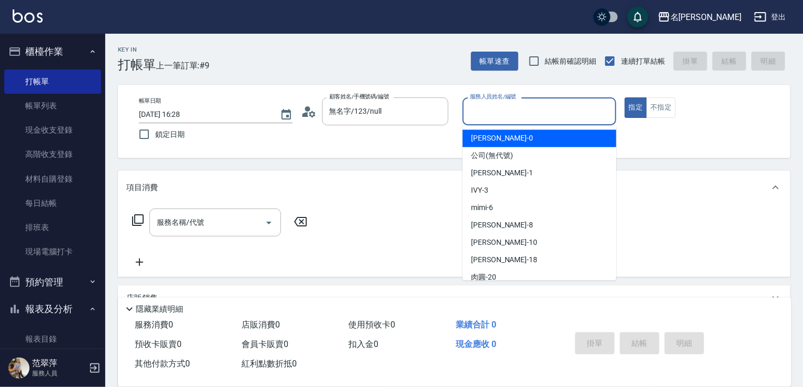
click at [489, 112] on input "服務人員姓名/編號" at bounding box center [539, 111] width 144 height 18
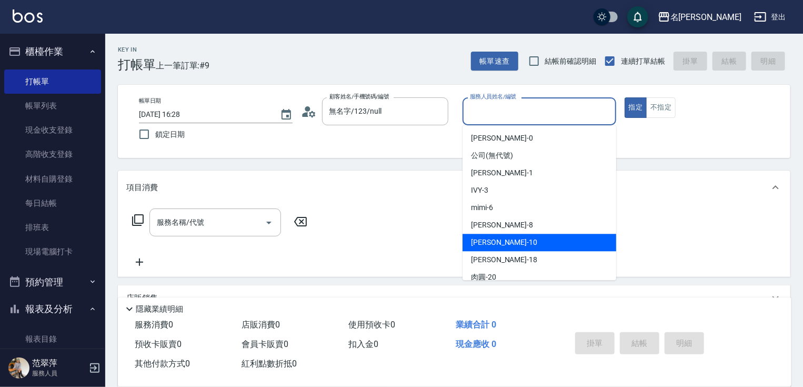
click at [505, 246] on div "[PERSON_NAME] -10" at bounding box center [539, 242] width 154 height 17
type input "[PERSON_NAME]-10"
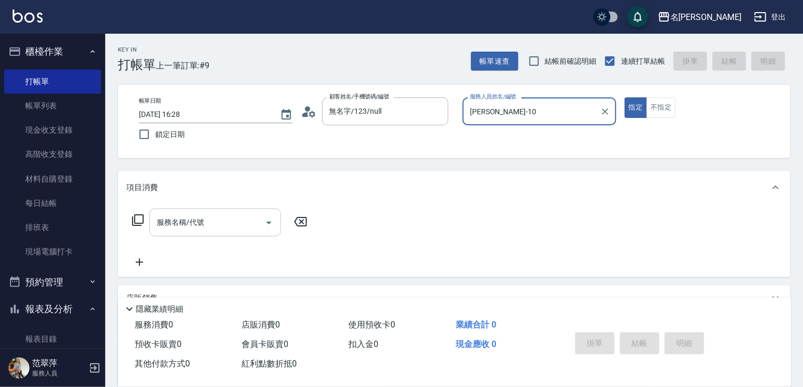
click at [238, 228] on input "服務名稱/代號" at bounding box center [207, 222] width 106 height 18
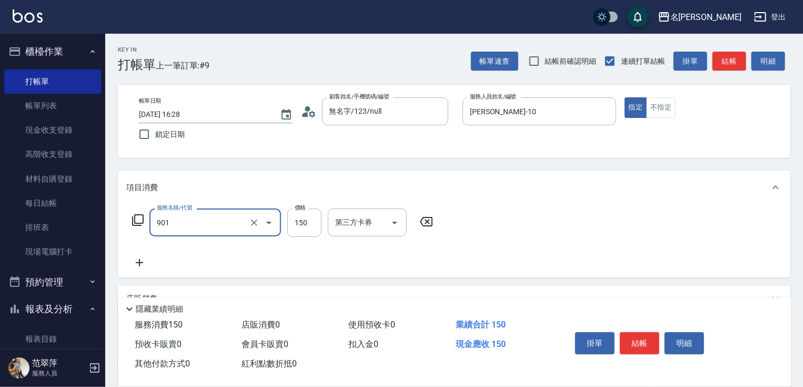
type input "修手[150](901)"
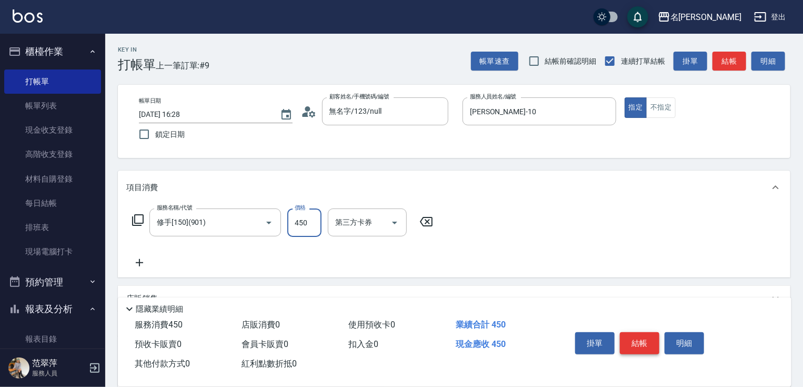
type input "450"
click at [632, 336] on button "結帳" at bounding box center [639, 343] width 39 height 22
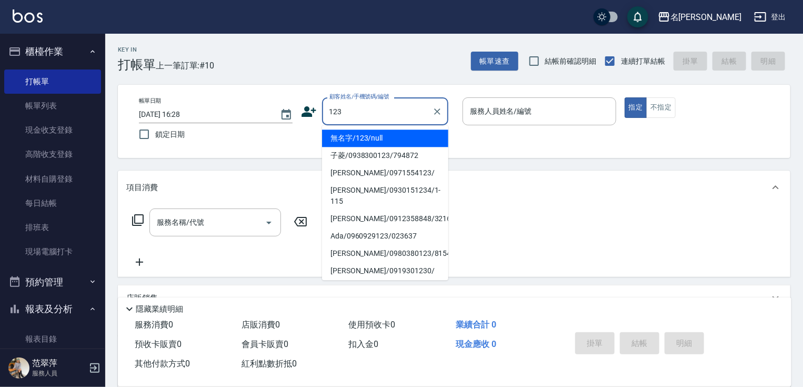
click at [376, 139] on li "無名字/123/null" at bounding box center [385, 137] width 126 height 17
type input "無名字/123/null"
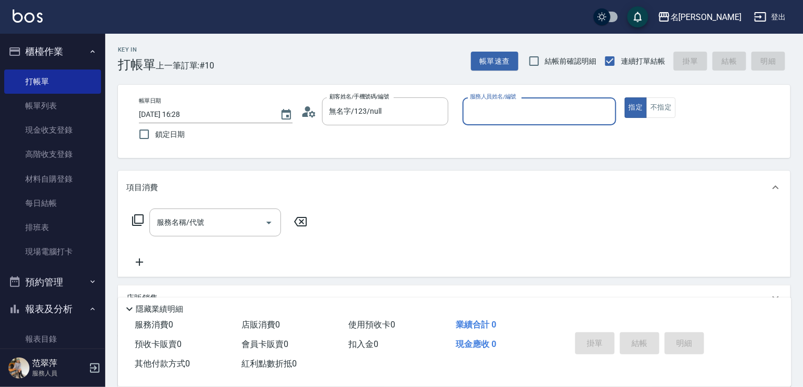
click at [513, 112] on input "服務人員姓名/編號" at bounding box center [539, 111] width 144 height 18
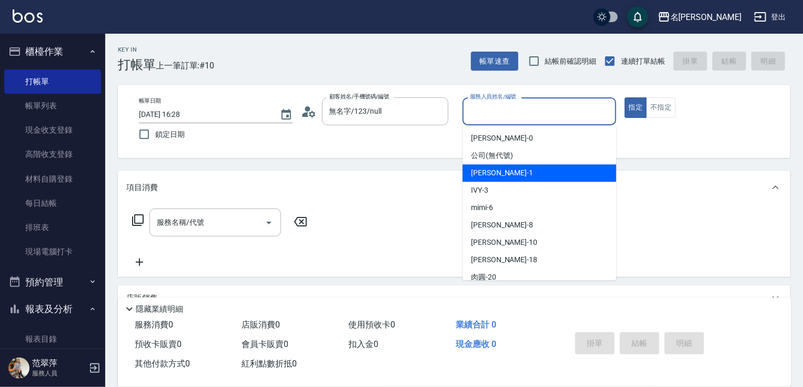
click at [522, 172] on div "[PERSON_NAME] -1" at bounding box center [539, 172] width 154 height 17
type input "[PERSON_NAME]-1"
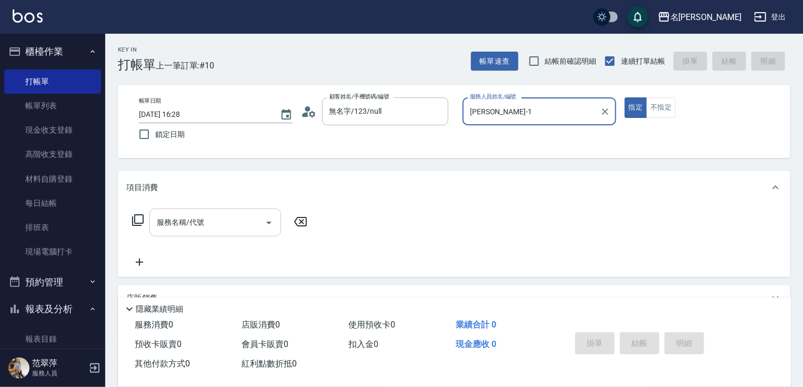
click at [218, 222] on input "服務名稱/代號" at bounding box center [207, 222] width 106 height 18
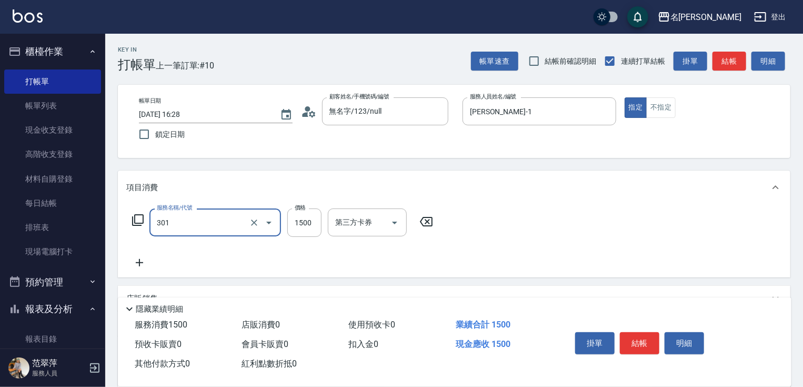
type input "燙髮(1500)(301)"
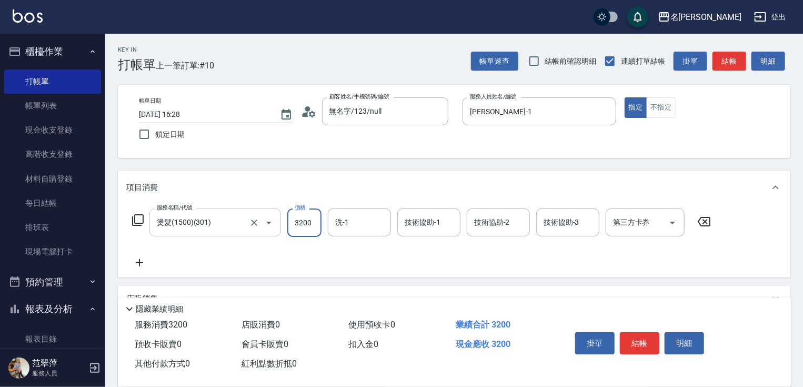
type input "3200"
type input "鴨肉-23"
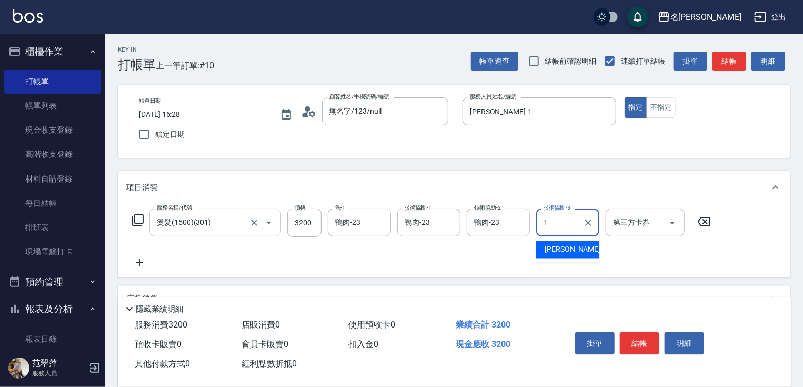
type input "[PERSON_NAME]-1"
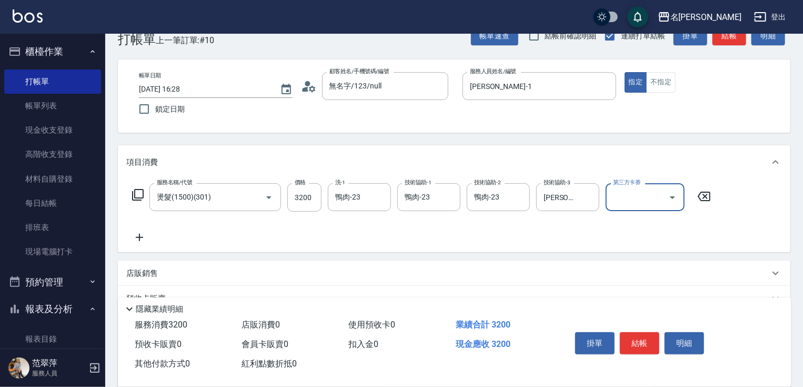
scroll to position [128, 0]
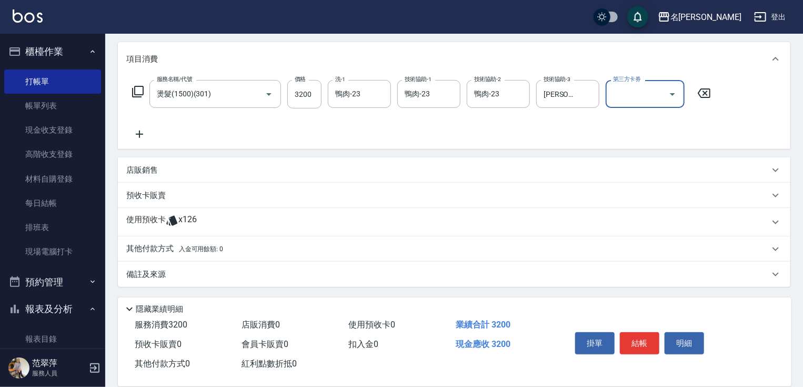
click at [159, 250] on p "其他付款方式 入金可用餘額: 0" at bounding box center [174, 249] width 97 height 12
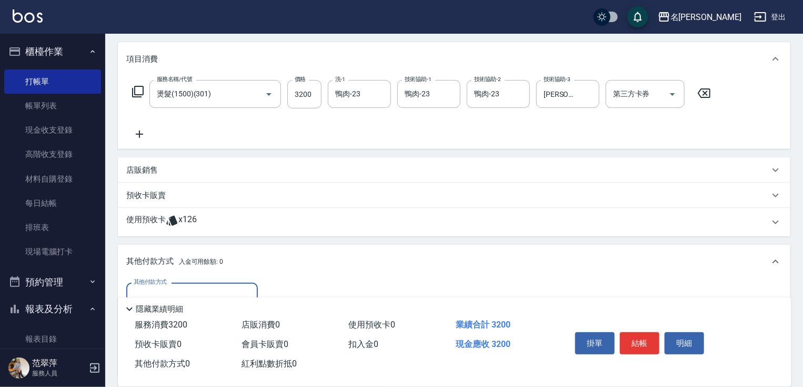
scroll to position [0, 0]
click at [204, 286] on div "其他付款方式" at bounding box center [192, 296] width 132 height 28
click at [196, 340] on span "信用卡" at bounding box center [192, 340] width 132 height 17
type input "信用卡"
click at [267, 289] on input "0" at bounding box center [303, 296] width 79 height 28
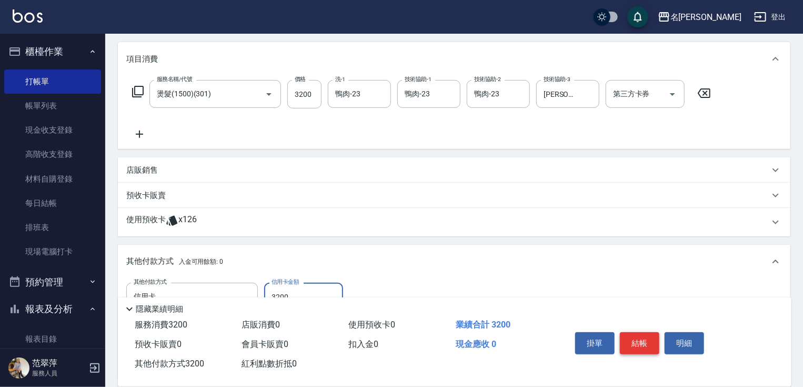
type input "3200"
click at [640, 343] on button "結帳" at bounding box center [639, 343] width 39 height 22
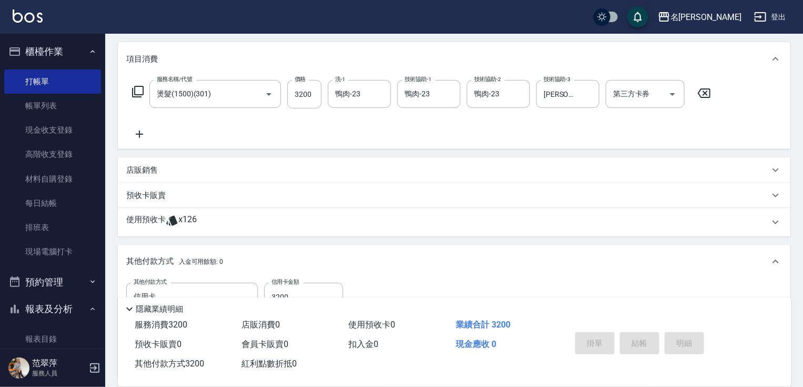
type input "[DATE] 16:29"
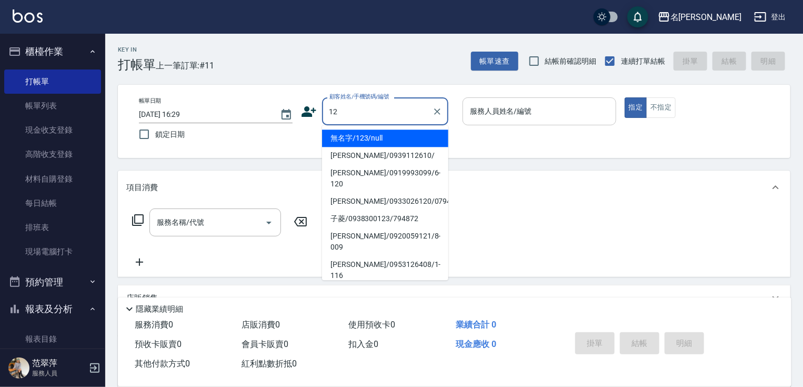
drag, startPoint x: 359, startPoint y: 135, endPoint x: 545, endPoint y: 97, distance: 189.9
click at [360, 135] on li "無名字/123/null" at bounding box center [385, 137] width 126 height 17
type input "無名字/123/null"
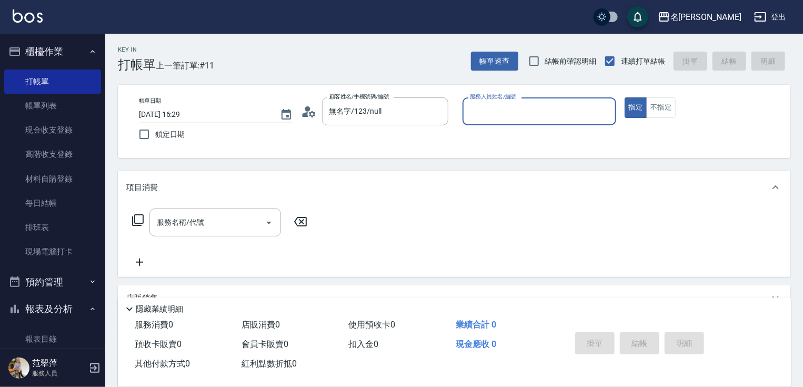
click at [510, 110] on input "服務人員姓名/編號" at bounding box center [539, 111] width 144 height 18
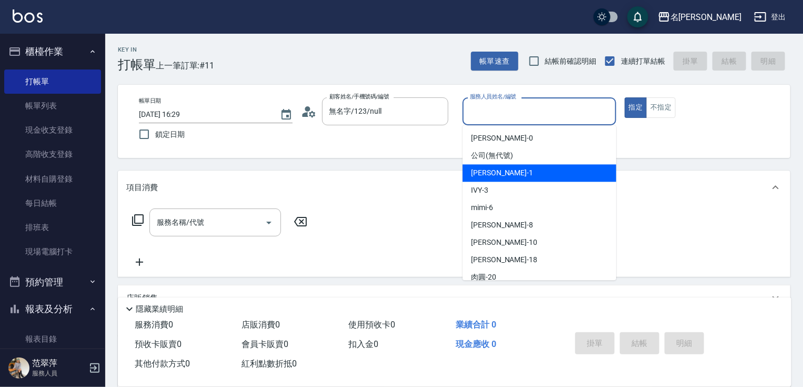
click at [503, 175] on div "[PERSON_NAME] -1" at bounding box center [539, 172] width 154 height 17
type input "[PERSON_NAME]-1"
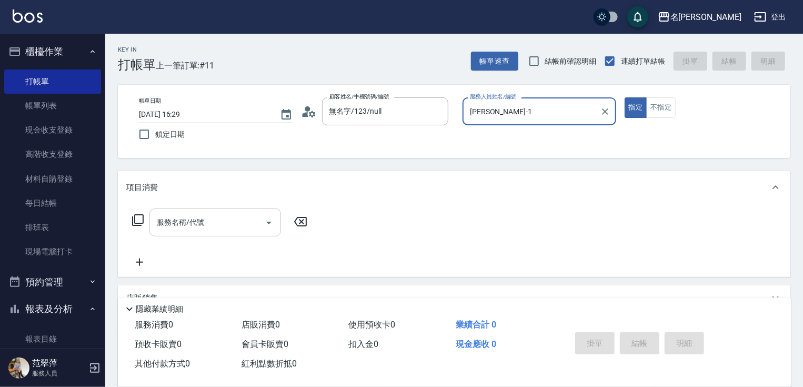
click at [209, 230] on input "服務名稱/代號" at bounding box center [207, 222] width 106 height 18
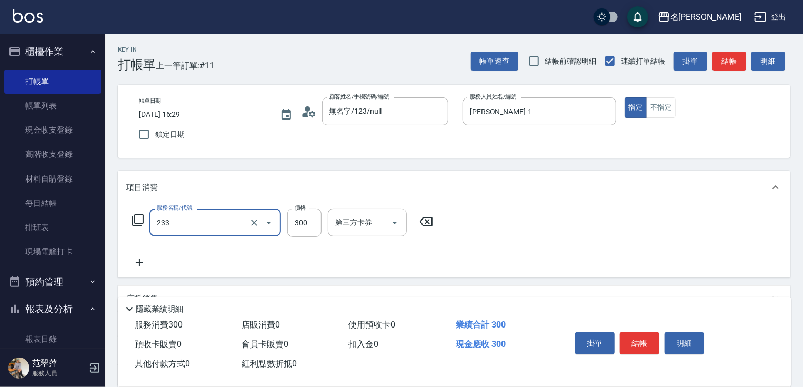
type input "洗髮300(233)"
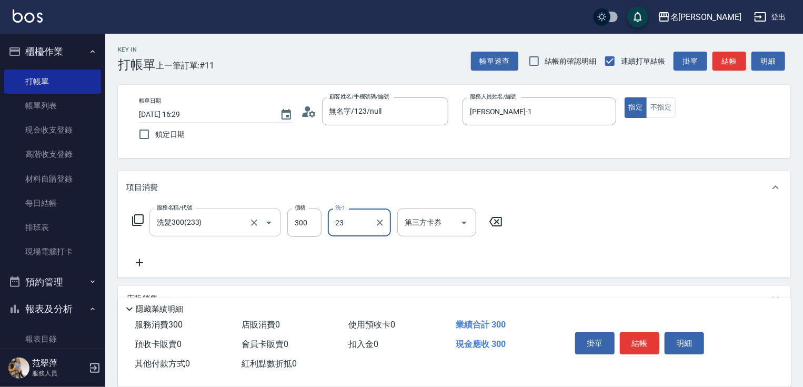
type input "鴨肉-23"
click at [143, 260] on icon at bounding box center [139, 262] width 26 height 13
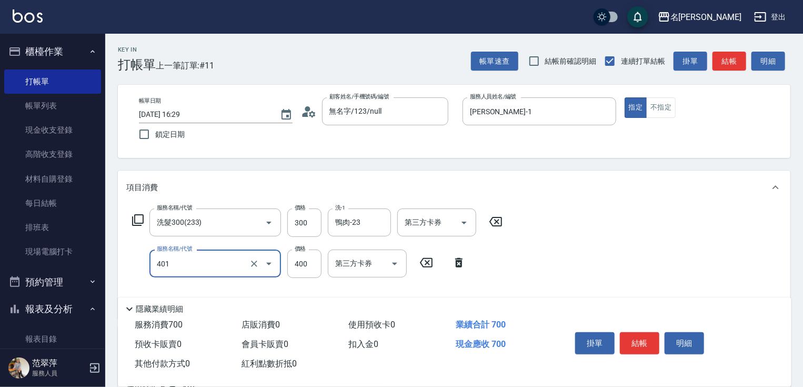
type input "剪髮(400)(401)"
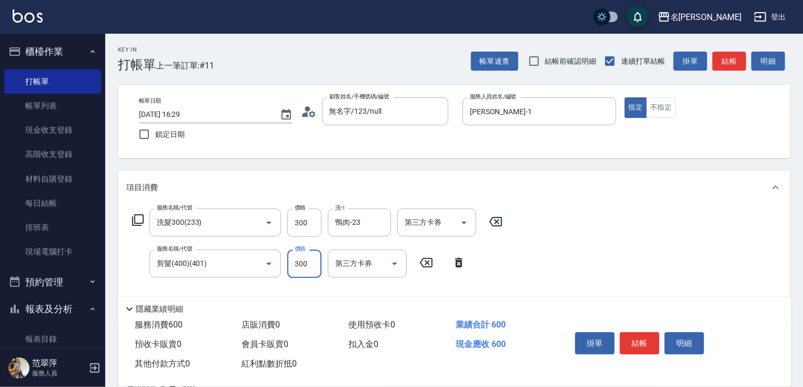
scroll to position [149, 0]
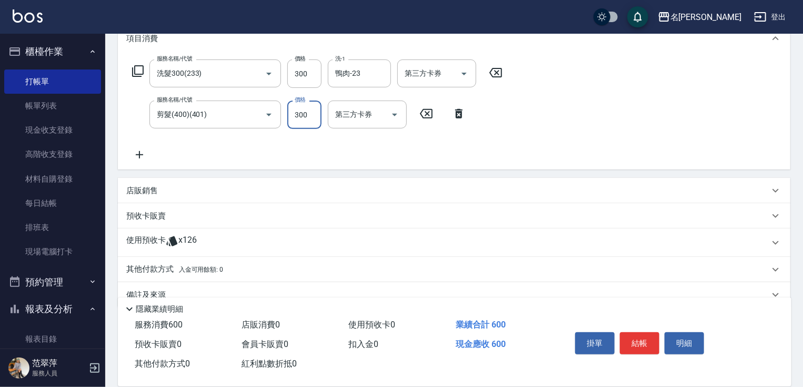
type input "300"
click at [139, 150] on icon at bounding box center [139, 154] width 26 height 13
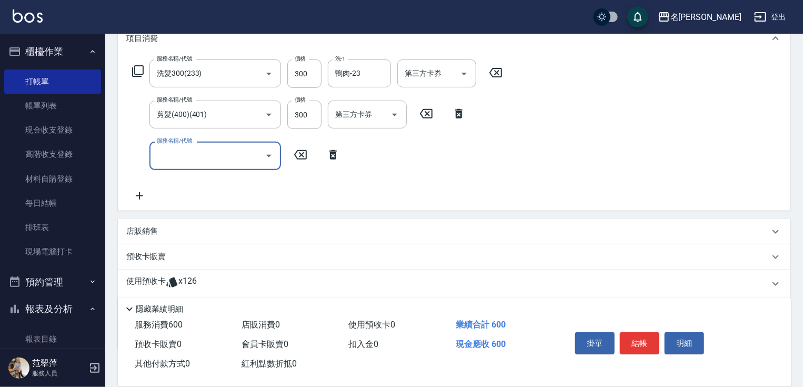
click at [161, 162] on input "服務名稱/代號" at bounding box center [207, 155] width 106 height 18
type input "潤絲20(801)"
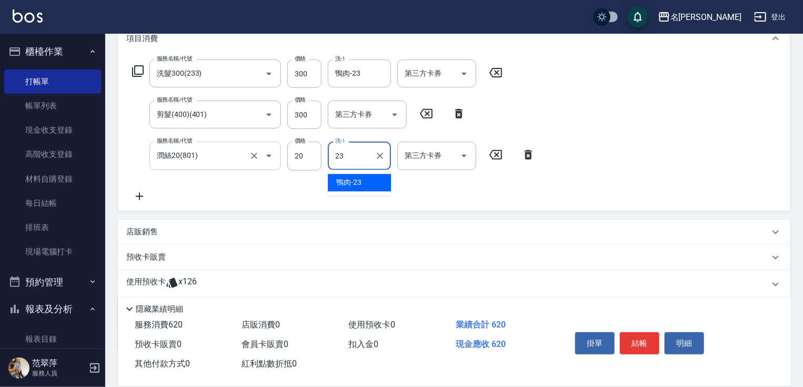
type input "鴨肉-23"
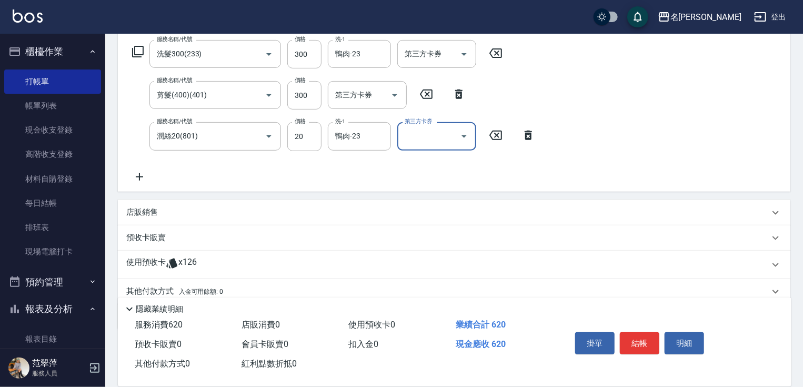
scroll to position [210, 0]
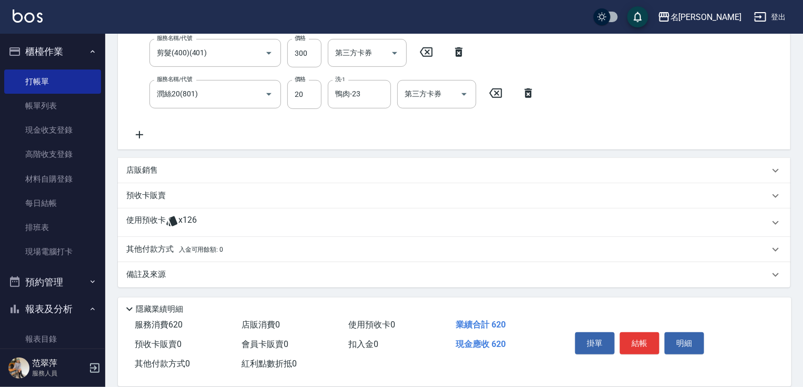
click at [151, 244] on p "其他付款方式 入金可用餘額: 0" at bounding box center [174, 250] width 97 height 12
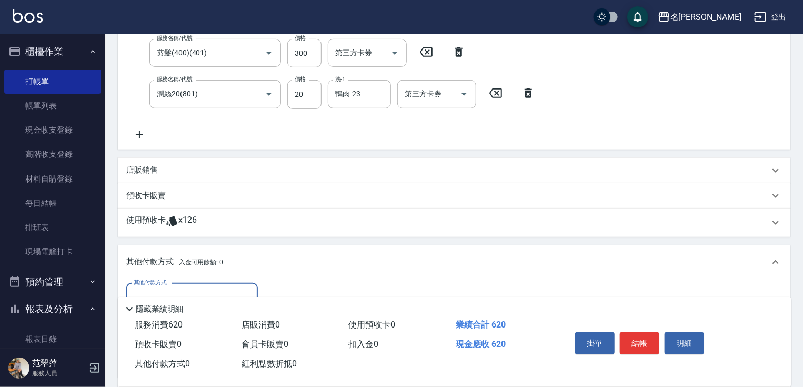
scroll to position [0, 0]
click at [200, 292] on input "其他付款方式" at bounding box center [192, 297] width 122 height 18
click at [181, 342] on span "信用卡" at bounding box center [192, 340] width 132 height 17
type input "信用卡"
click at [269, 293] on input "0" at bounding box center [303, 297] width 79 height 28
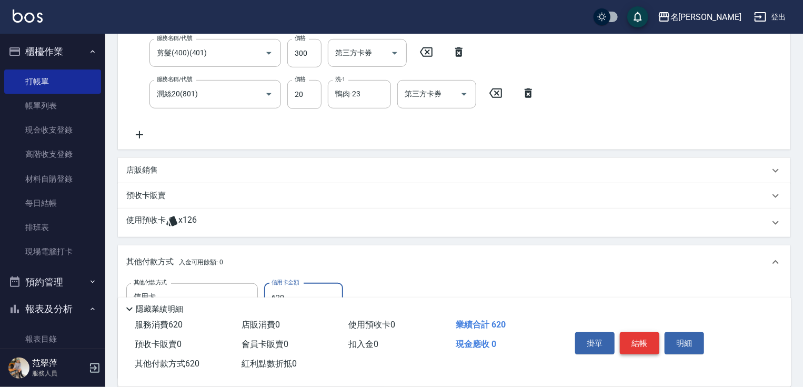
type input "620"
click at [642, 345] on button "結帳" at bounding box center [639, 343] width 39 height 22
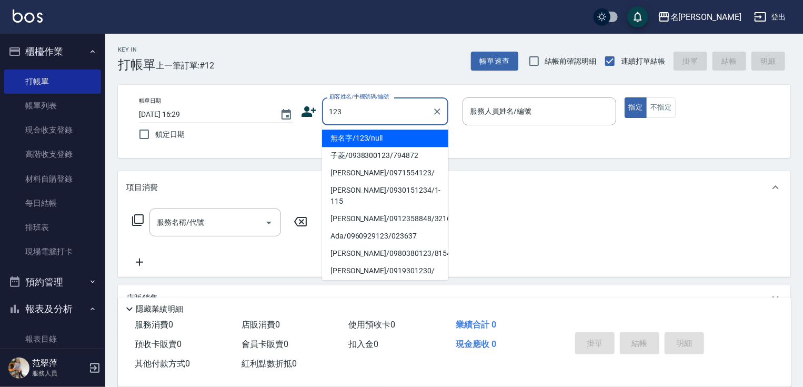
click at [391, 140] on li "無名字/123/null" at bounding box center [385, 137] width 126 height 17
type input "無名字/123/null"
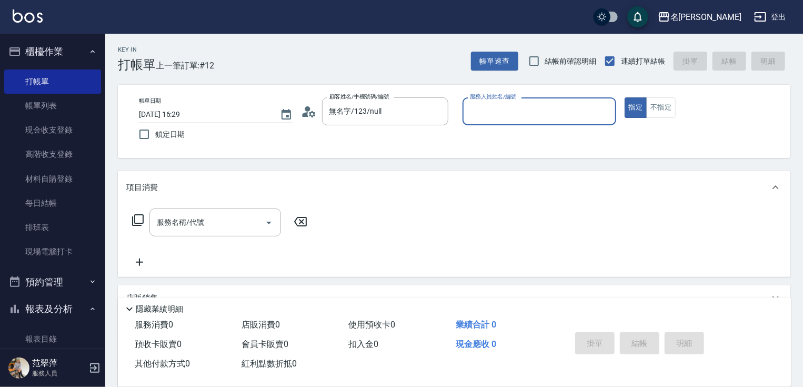
click at [500, 116] on input "服務人員姓名/編號" at bounding box center [539, 111] width 144 height 18
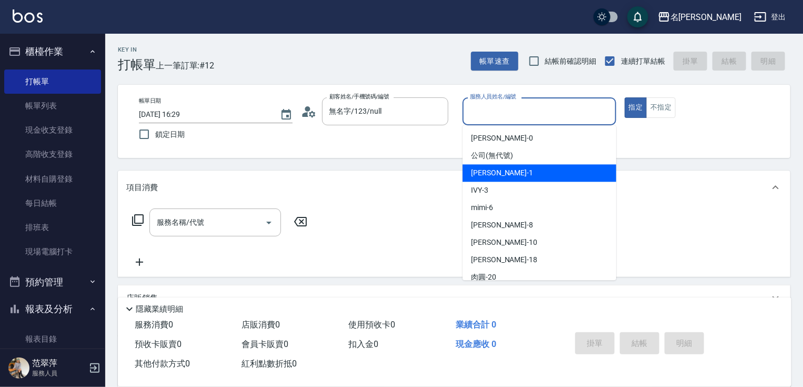
click at [507, 173] on div "[PERSON_NAME] -1" at bounding box center [539, 172] width 154 height 17
type input "[PERSON_NAME]-1"
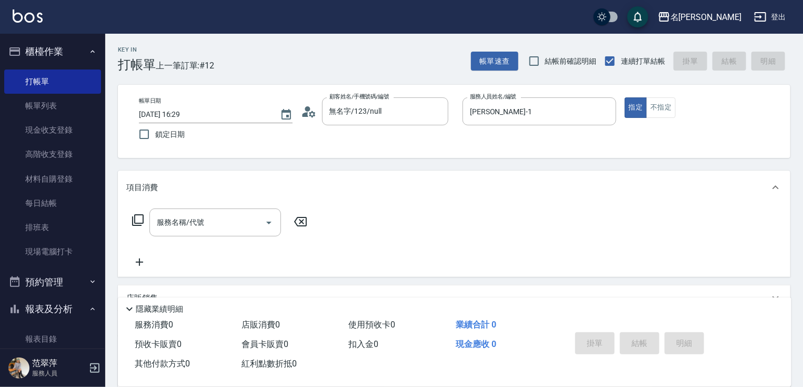
click at [139, 223] on icon at bounding box center [138, 220] width 12 height 12
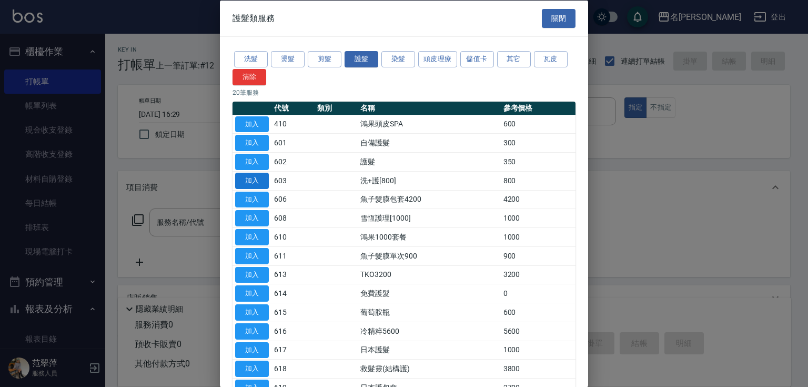
click at [252, 179] on button "加入" at bounding box center [252, 180] width 34 height 16
type input "洗+護[800](603)"
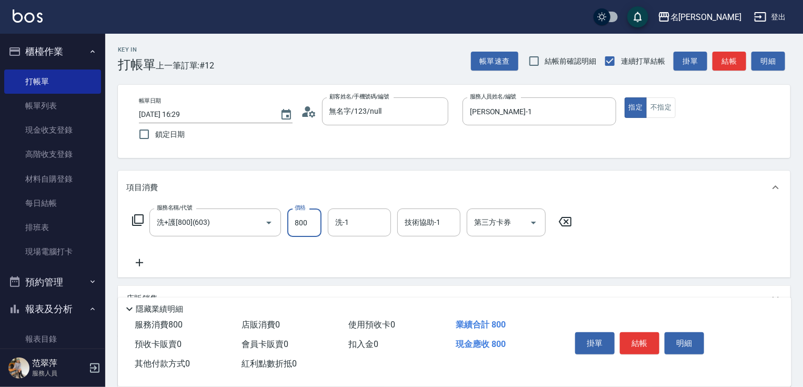
click at [299, 224] on input "800" at bounding box center [304, 222] width 34 height 28
type input "0"
type input "2"
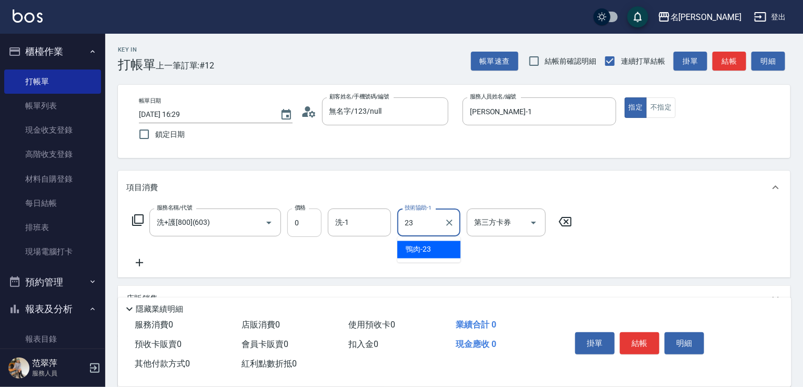
type input "鴨肉-23"
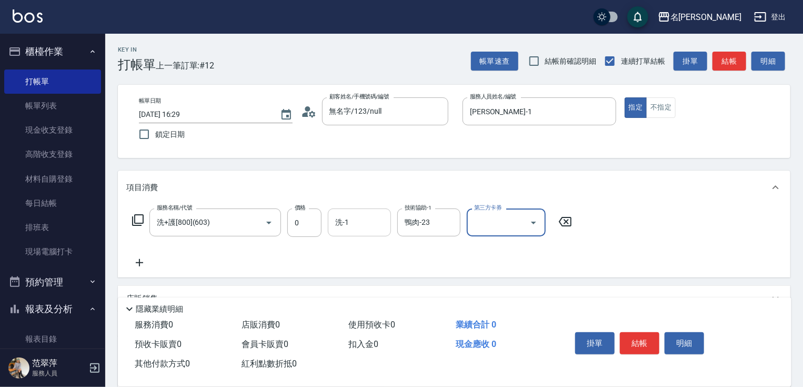
click at [343, 216] on input "洗-1" at bounding box center [359, 222] width 54 height 18
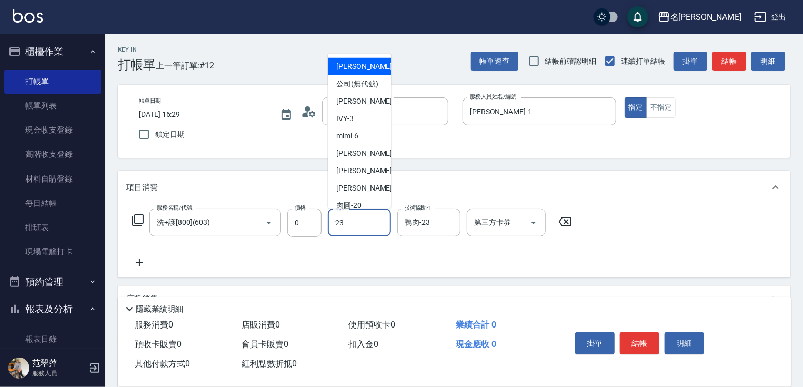
type input "鴨肉-23"
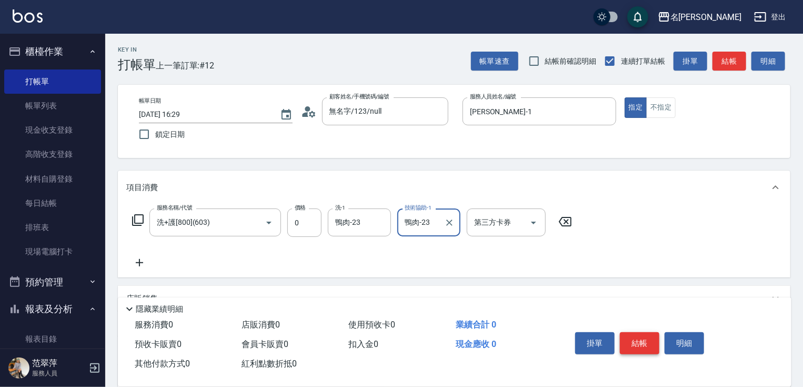
click at [641, 342] on button "結帳" at bounding box center [639, 343] width 39 height 22
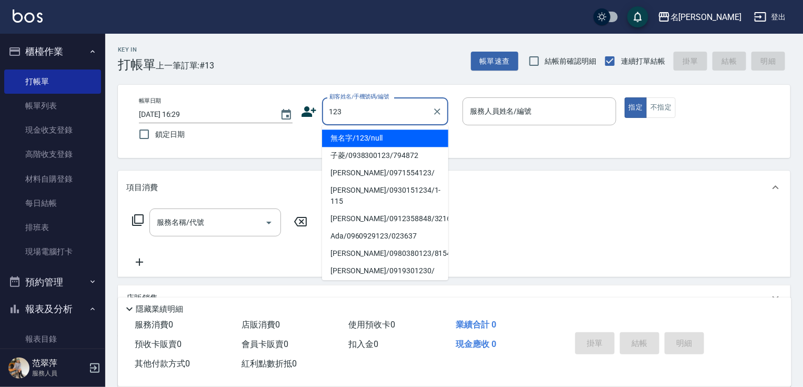
click at [370, 129] on ul "無名字/123/null 子菱/0938300123/794872 [PERSON_NAME]/0971554123/ [PERSON_NAME]/09301…" at bounding box center [385, 202] width 126 height 155
click at [376, 140] on li "無名字/123/null" at bounding box center [385, 137] width 126 height 17
type input "無名字/123/null"
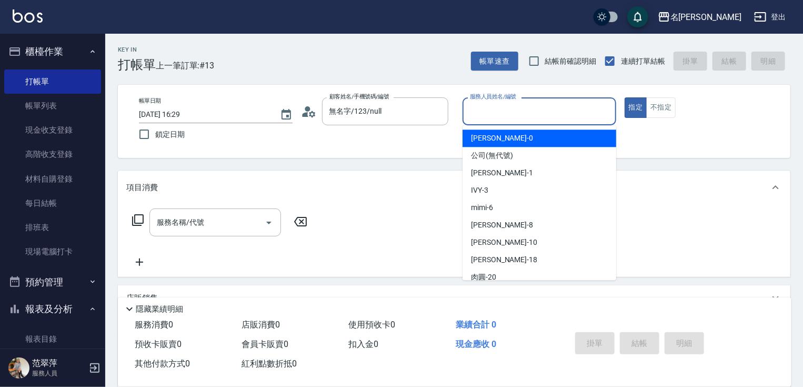
click at [501, 110] on input "服務人員姓名/編號" at bounding box center [539, 111] width 144 height 18
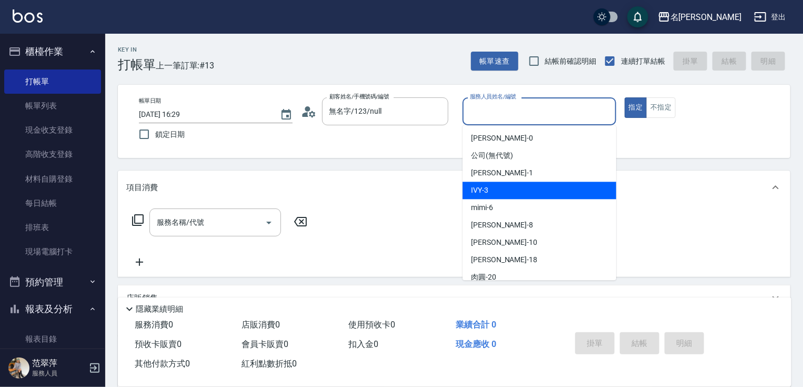
click at [494, 185] on div "IVY -3" at bounding box center [539, 189] width 154 height 17
type input "IVY-3"
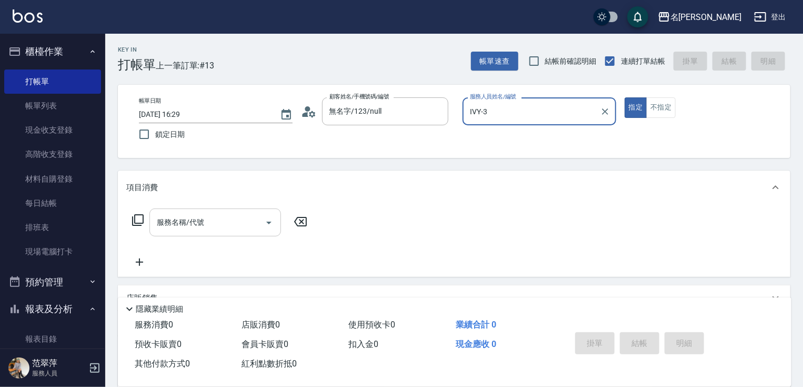
click at [172, 223] on input "服務名稱/代號" at bounding box center [207, 222] width 106 height 18
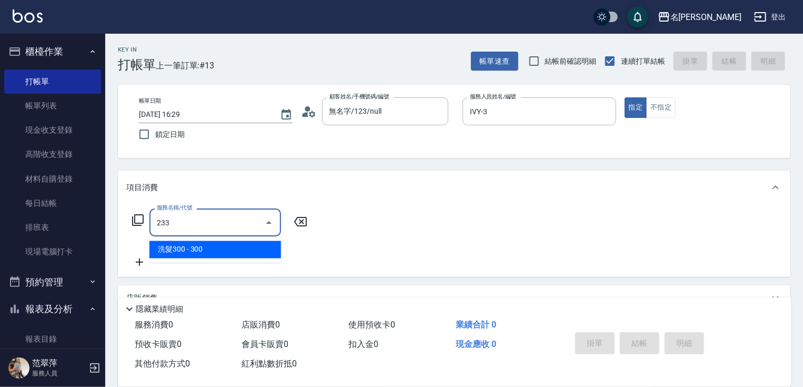
type input "洗髮300(233)"
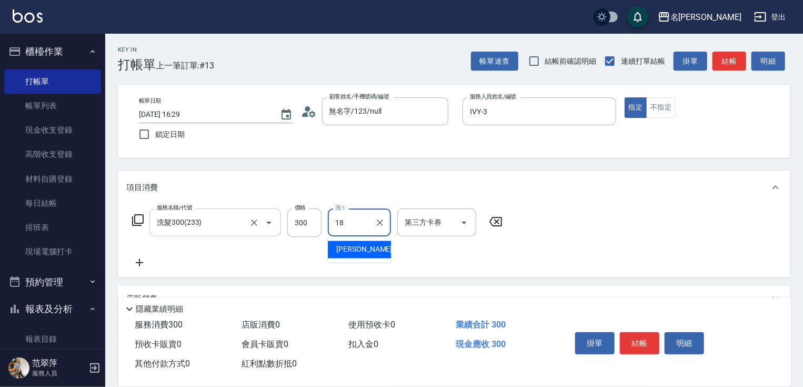
type input "[PERSON_NAME]-18"
click at [141, 261] on icon at bounding box center [139, 262] width 26 height 13
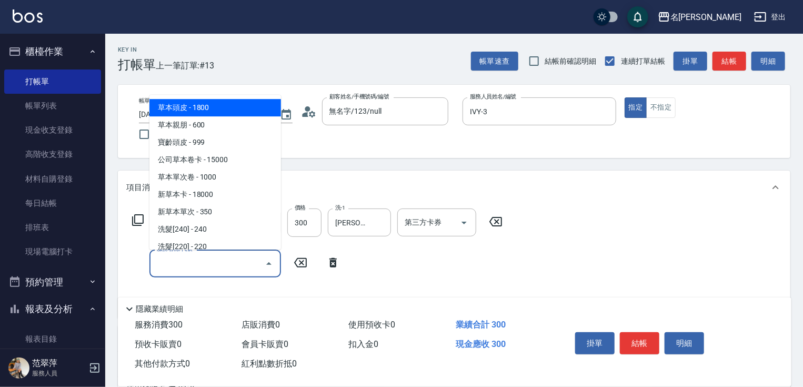
click at [164, 265] on input "服務名稱/代號" at bounding box center [207, 263] width 106 height 18
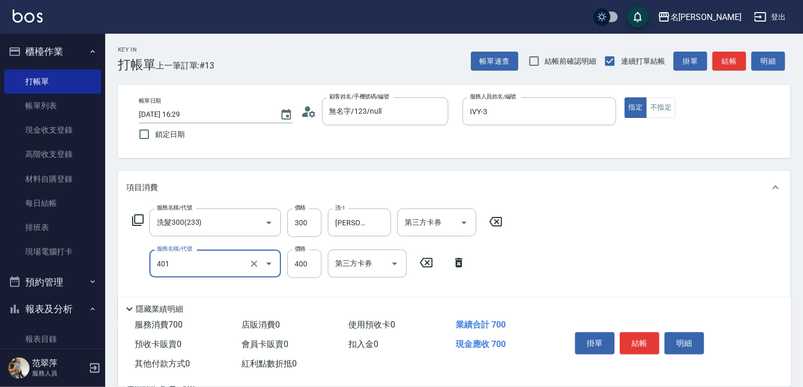
type input "剪髮(400)(401)"
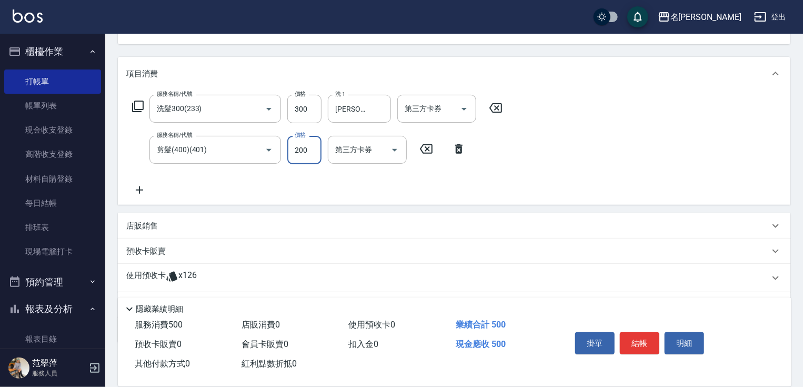
scroll to position [169, 0]
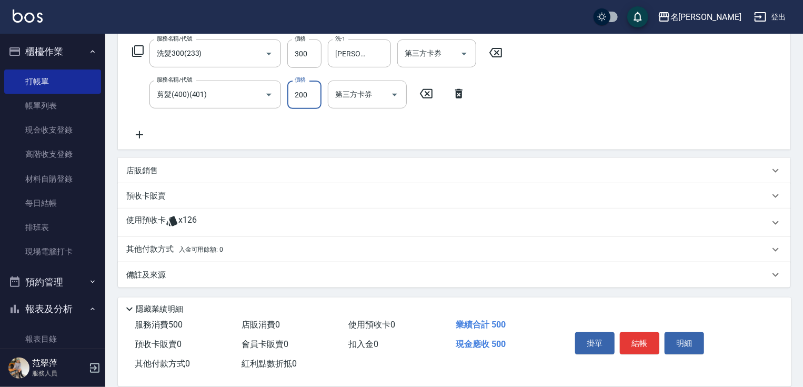
type input "200"
click at [143, 130] on icon at bounding box center [139, 134] width 26 height 13
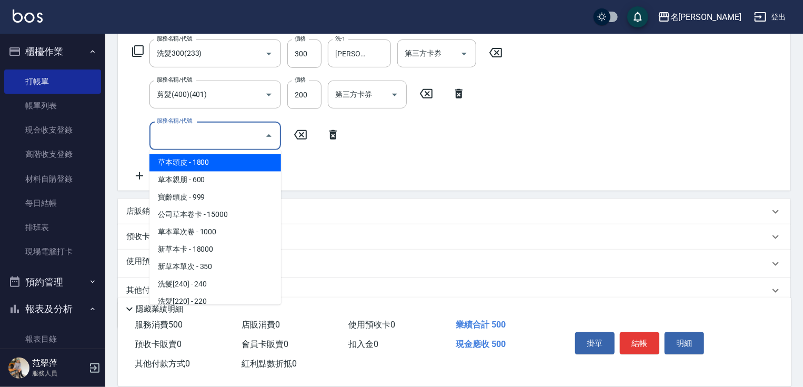
click at [185, 140] on input "服務名稱/代號" at bounding box center [207, 135] width 106 height 18
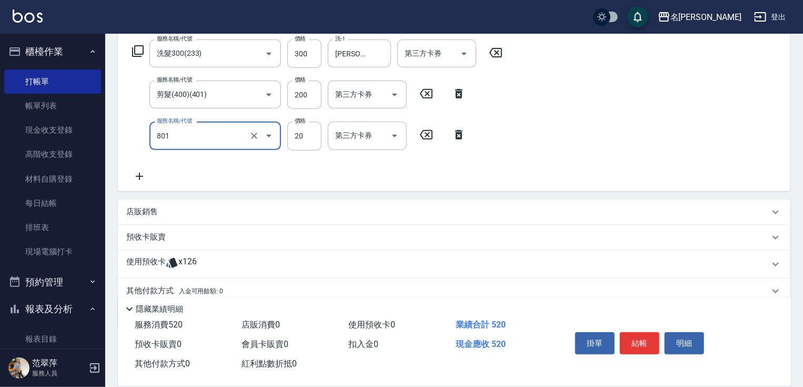
type input "潤絲20(801)"
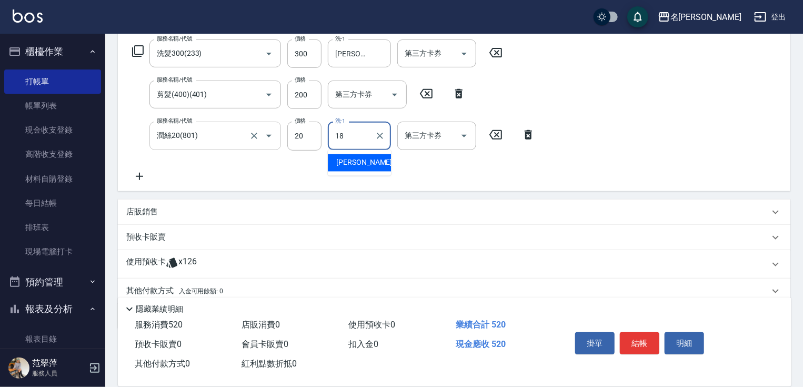
type input "[PERSON_NAME]-18"
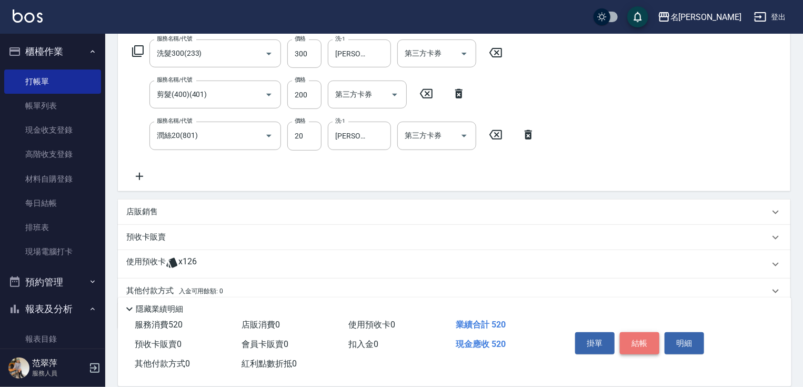
click at [648, 339] on button "結帳" at bounding box center [639, 343] width 39 height 22
type input "[DATE] 16:30"
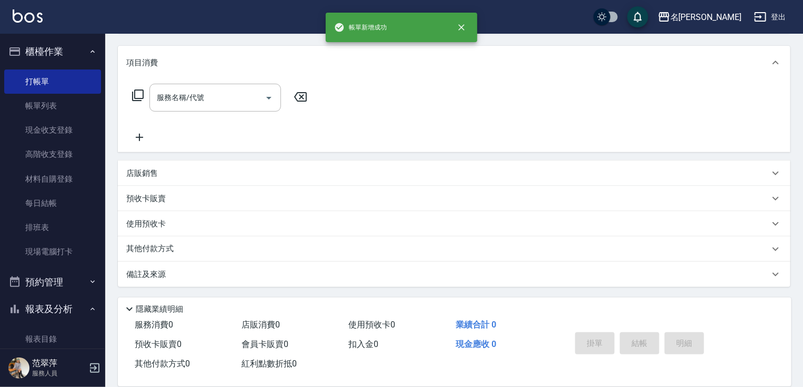
scroll to position [0, 0]
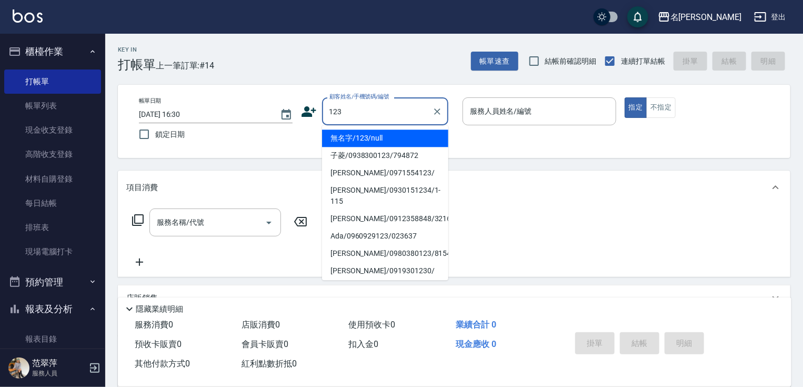
click at [383, 136] on li "無名字/123/null" at bounding box center [385, 137] width 126 height 17
type input "無名字/123/null"
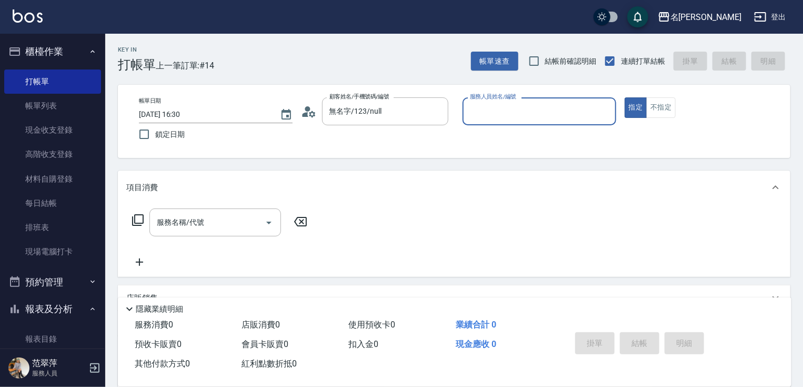
click at [500, 112] on input "服務人員姓名/編號" at bounding box center [539, 111] width 144 height 18
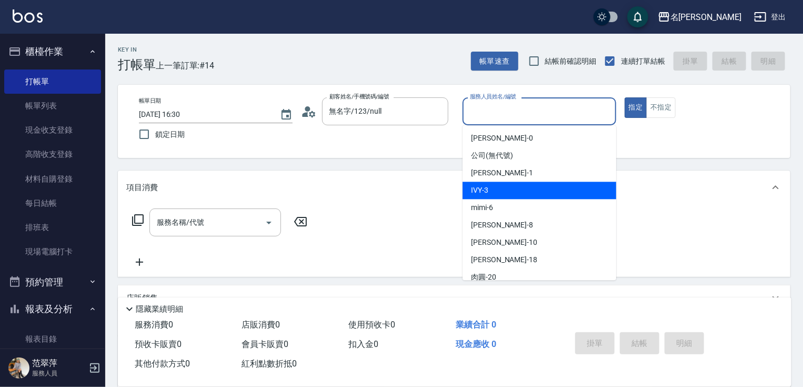
click at [497, 192] on div "IVY -3" at bounding box center [539, 189] width 154 height 17
type input "IVY-3"
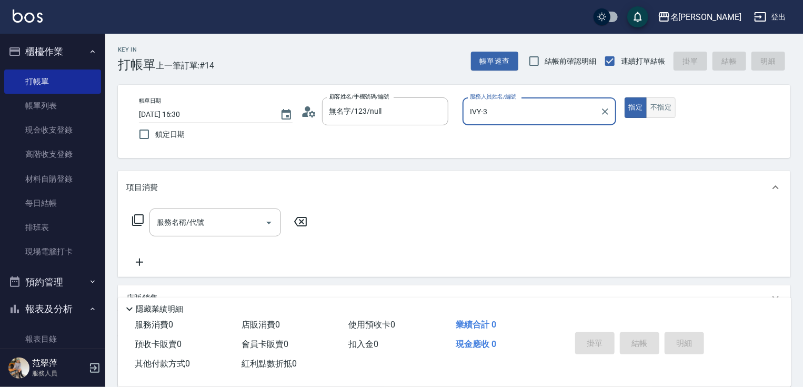
click at [665, 107] on button "不指定" at bounding box center [660, 107] width 29 height 21
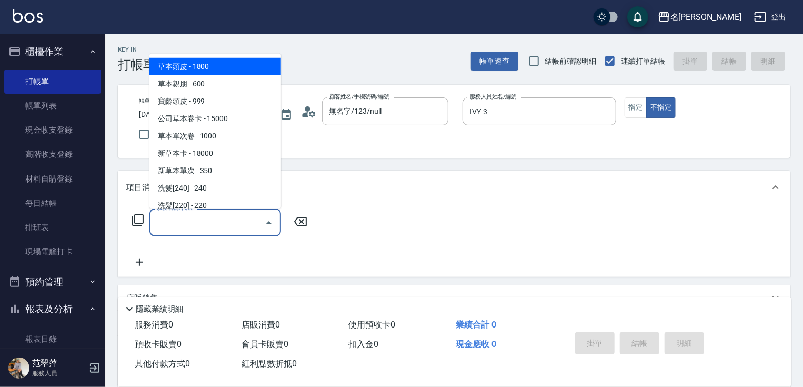
click at [207, 225] on input "服務名稱/代號" at bounding box center [207, 222] width 106 height 18
click at [139, 216] on icon at bounding box center [138, 220] width 13 height 13
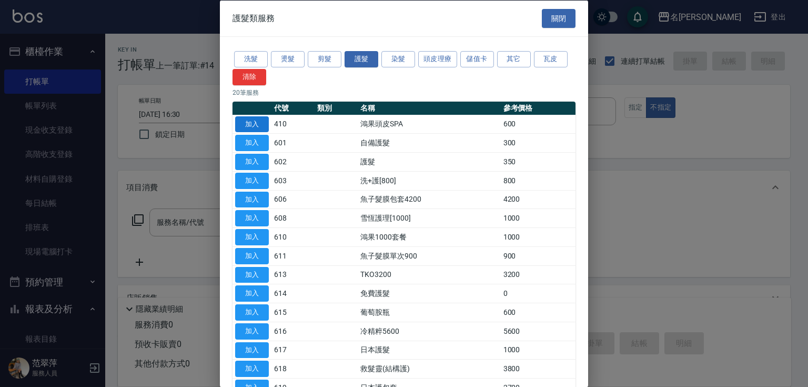
click at [255, 120] on button "加入" at bounding box center [252, 124] width 34 height 16
type input "鴻果頭皮SPA(410)"
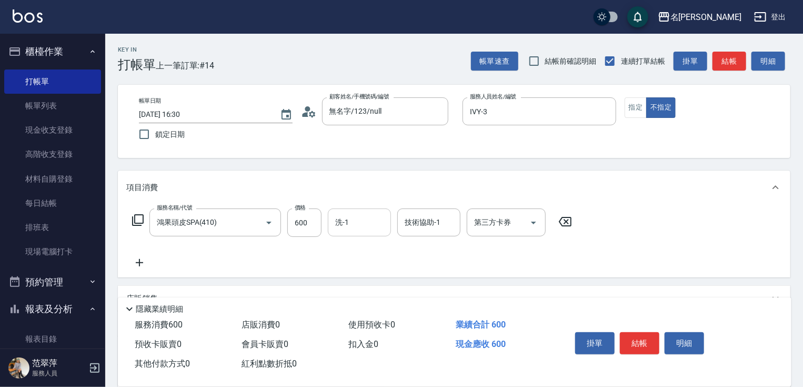
click at [362, 228] on input "洗-1" at bounding box center [359, 222] width 54 height 18
type input "[PERSON_NAME]-18"
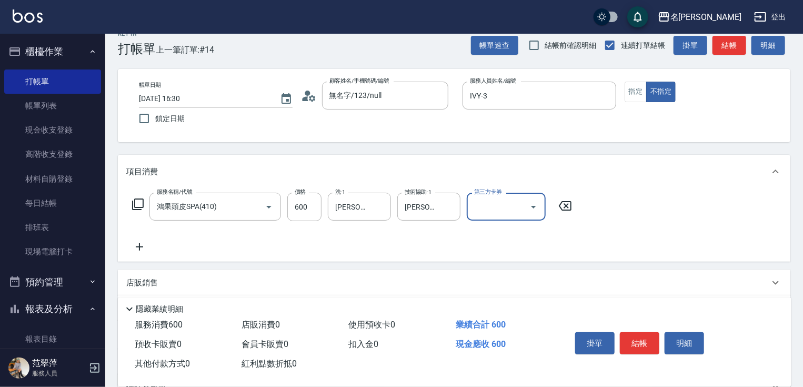
scroll to position [42, 0]
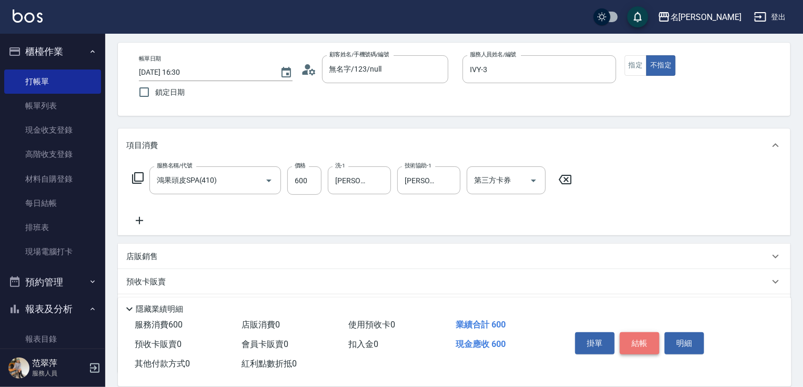
click at [640, 341] on button "結帳" at bounding box center [639, 343] width 39 height 22
type input "[DATE] 16:31"
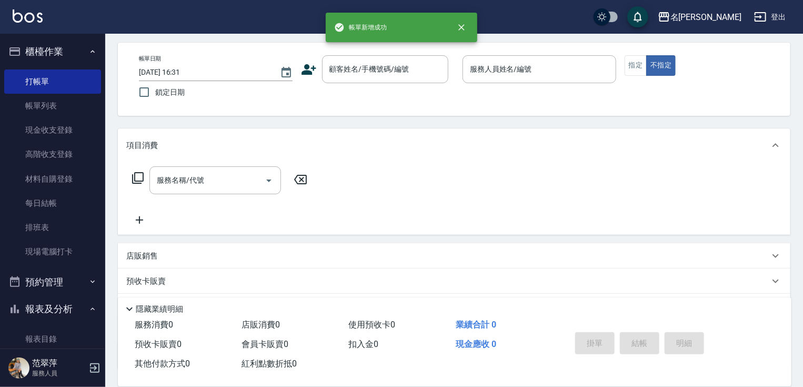
click at [640, 341] on div "掛單 結帳 明細" at bounding box center [639, 344] width 137 height 33
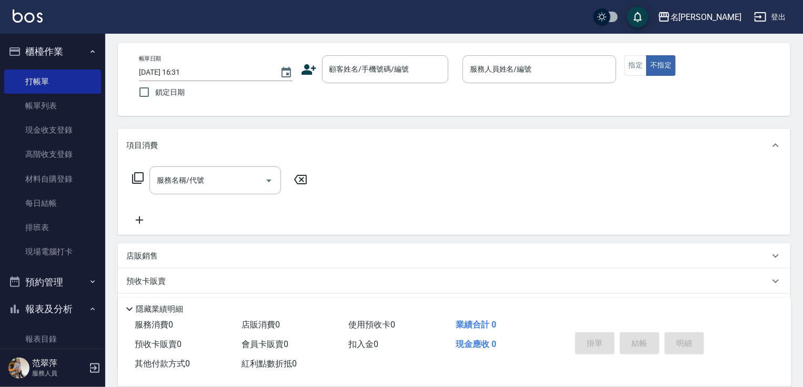
scroll to position [0, 0]
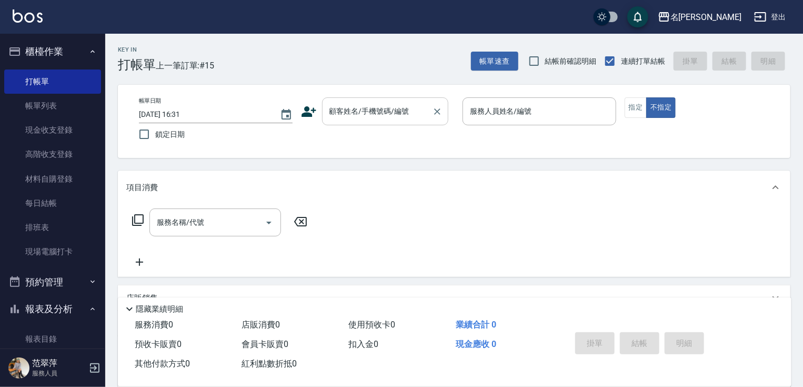
click at [370, 115] on input "顧客姓名/手機號碼/編號" at bounding box center [377, 111] width 101 height 18
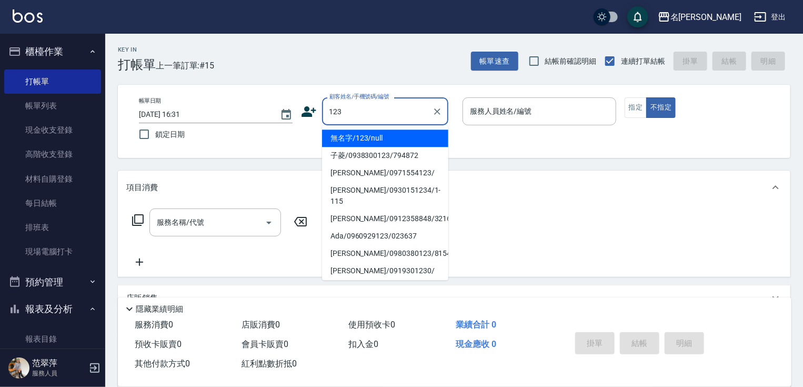
click at [378, 143] on li "無名字/123/null" at bounding box center [385, 137] width 126 height 17
type input "無名字/123/null"
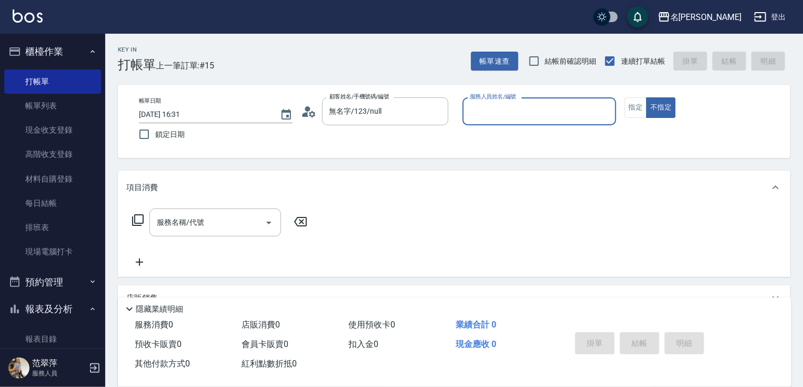
click at [520, 112] on input "服務人員姓名/編號" at bounding box center [539, 111] width 144 height 18
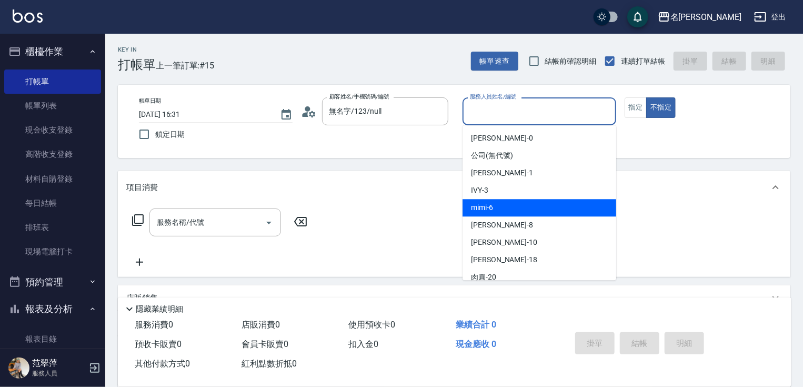
drag, startPoint x: 498, startPoint y: 205, endPoint x: 508, endPoint y: 198, distance: 11.7
click at [499, 204] on div "mimi -6" at bounding box center [539, 207] width 154 height 17
type input "mimi-6"
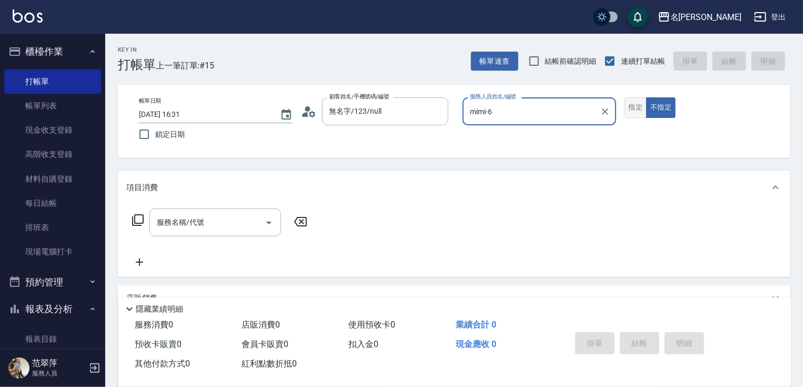
click at [634, 109] on button "指定" at bounding box center [635, 107] width 23 height 21
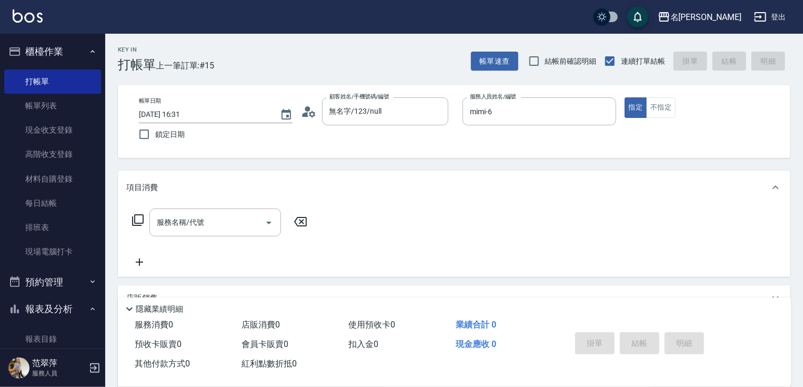
click at [138, 218] on icon at bounding box center [138, 220] width 13 height 13
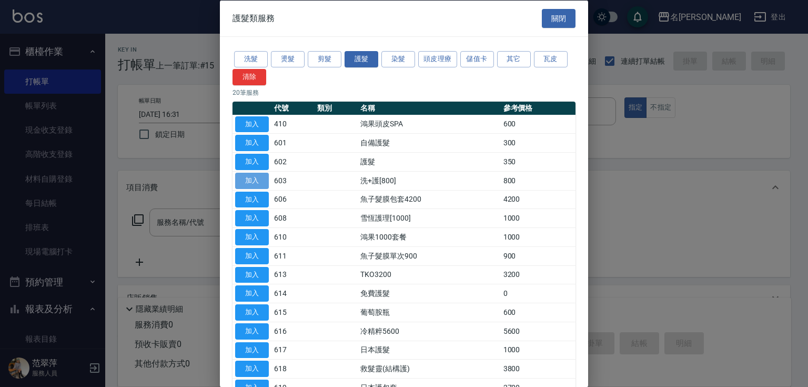
click at [257, 183] on button "加入" at bounding box center [252, 180] width 34 height 16
type input "洗+護[800](603)"
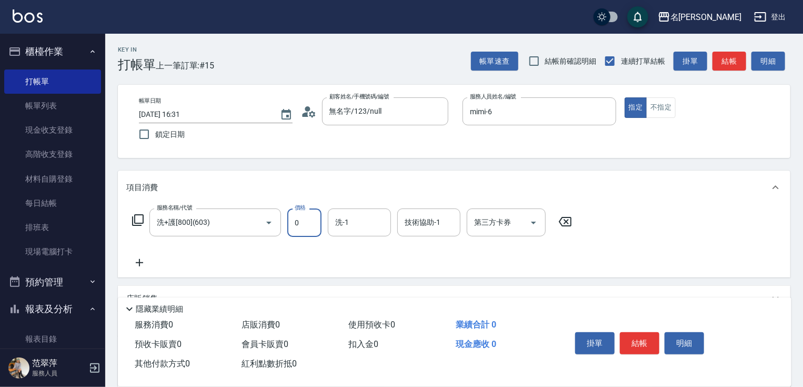
type input "0"
type input "mimi-6"
click at [633, 340] on button "結帳" at bounding box center [639, 343] width 39 height 22
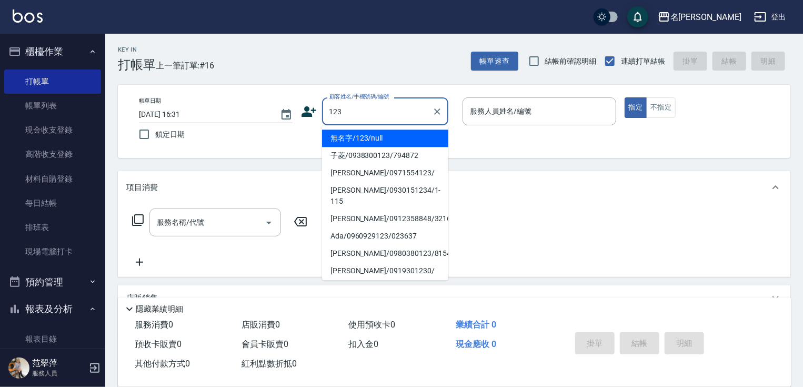
click at [362, 135] on li "無名字/123/null" at bounding box center [385, 137] width 126 height 17
type input "無名字/123/null"
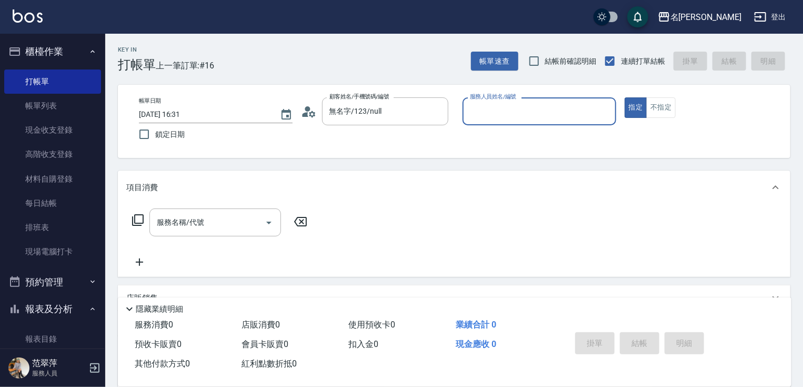
click at [497, 116] on input "服務人員姓名/編號" at bounding box center [539, 111] width 144 height 18
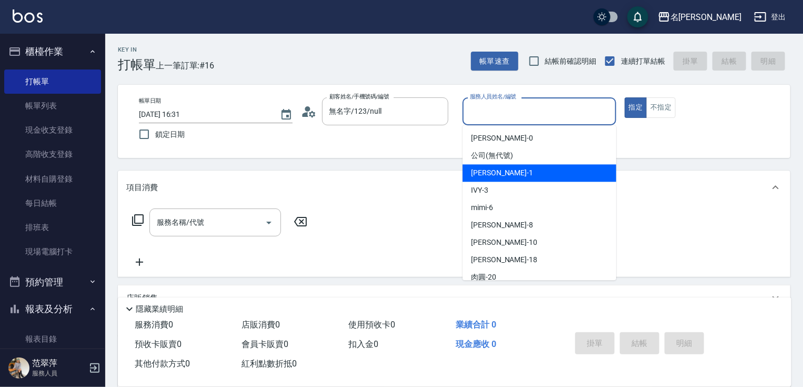
click at [491, 177] on span "[PERSON_NAME] -1" at bounding box center [502, 172] width 62 height 11
type input "[PERSON_NAME]-1"
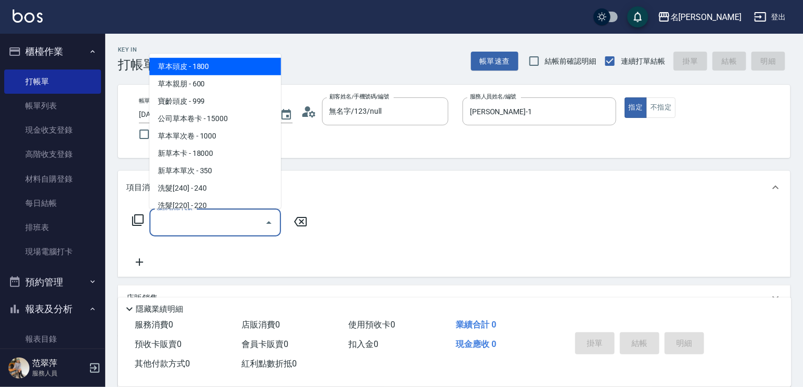
drag, startPoint x: 202, startPoint y: 217, endPoint x: 168, endPoint y: 225, distance: 34.5
click at [198, 220] on input "服務名稱/代號" at bounding box center [207, 222] width 106 height 18
click at [144, 219] on div "服務名稱/代號 服務名稱/代號" at bounding box center [219, 222] width 187 height 28
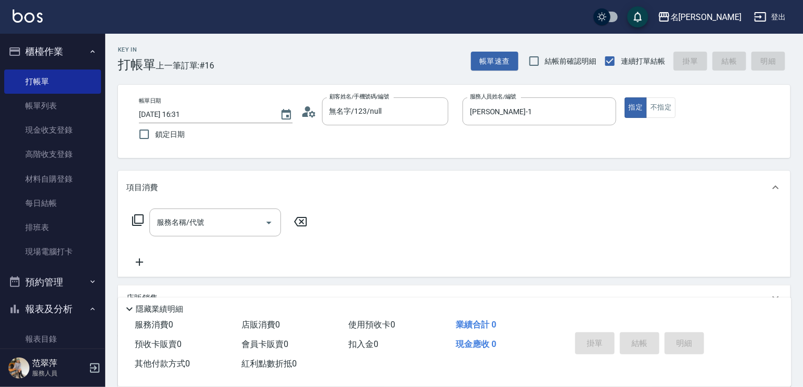
click at [135, 221] on icon at bounding box center [138, 220] width 12 height 12
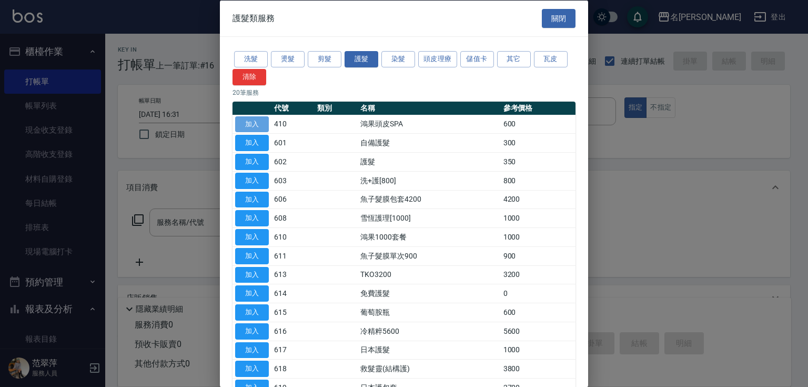
click at [257, 123] on button "加入" at bounding box center [252, 124] width 34 height 16
type input "鴻果頭皮SPA(410)"
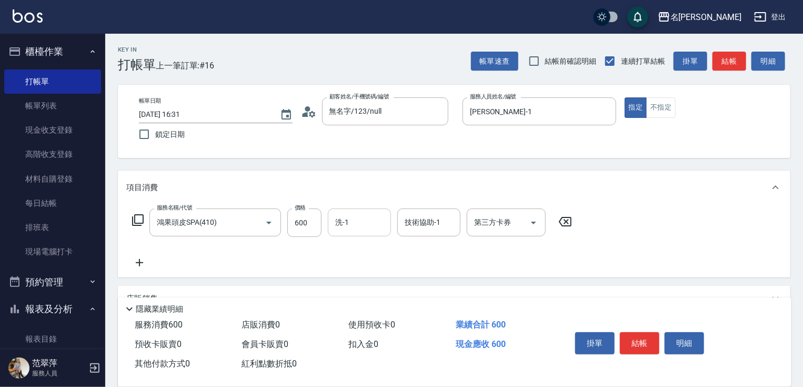
click at [355, 227] on input "洗-1" at bounding box center [359, 222] width 54 height 18
type input "鴨肉-23"
click at [642, 335] on button "結帳" at bounding box center [639, 343] width 39 height 22
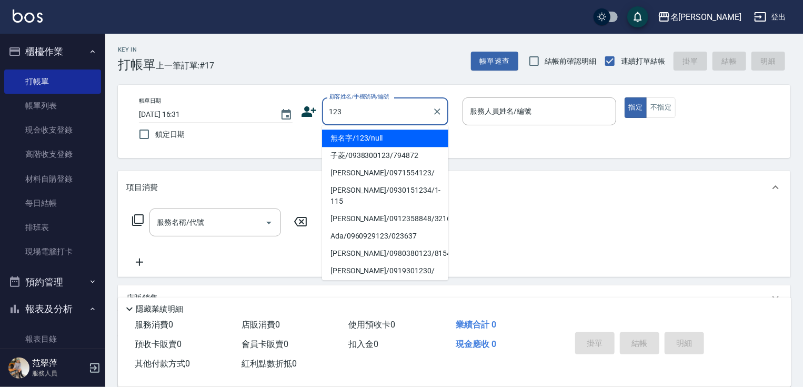
click at [383, 137] on li "無名字/123/null" at bounding box center [385, 137] width 126 height 17
type input "無名字/123/null"
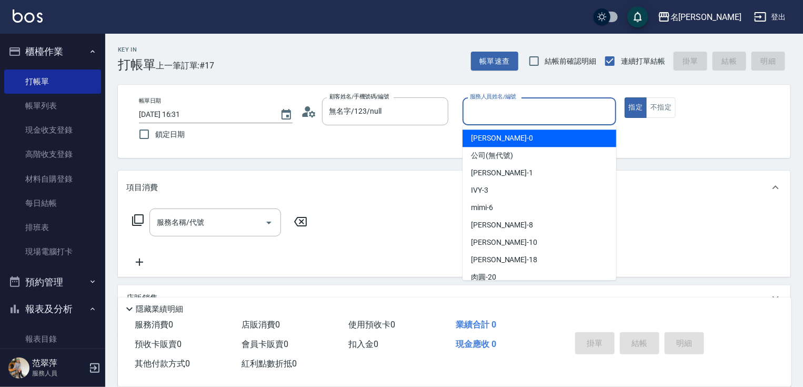
click at [516, 118] on input "服務人員姓名/編號" at bounding box center [539, 111] width 144 height 18
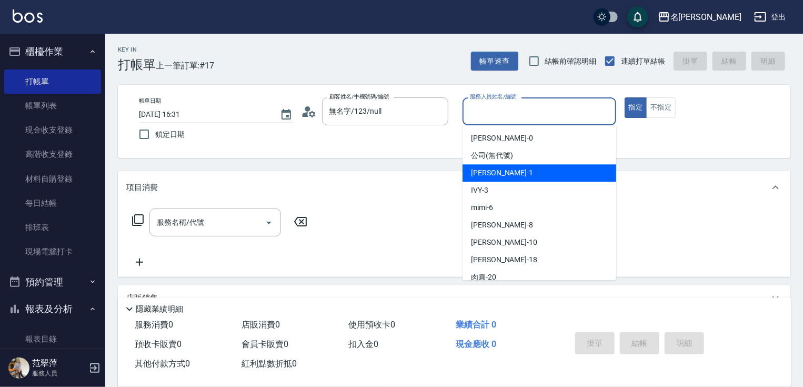
click at [532, 166] on div "[PERSON_NAME] -1" at bounding box center [539, 172] width 154 height 17
type input "[PERSON_NAME]-1"
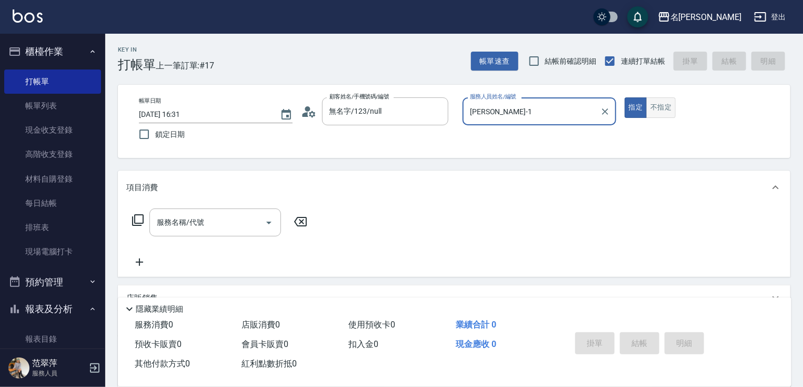
click at [666, 103] on button "不指定" at bounding box center [660, 107] width 29 height 21
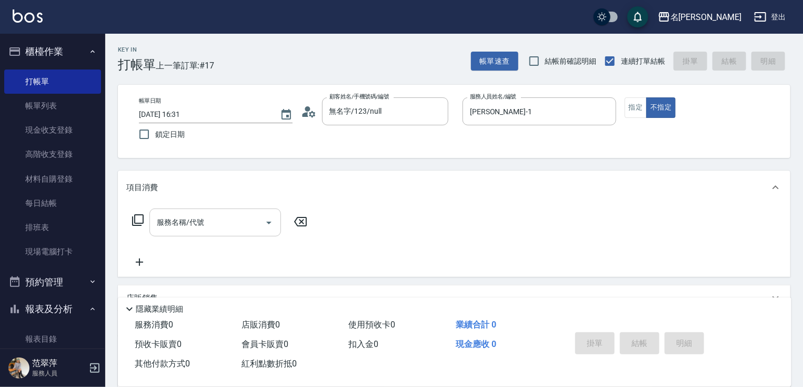
click at [227, 220] on input "服務名稱/代號" at bounding box center [207, 222] width 106 height 18
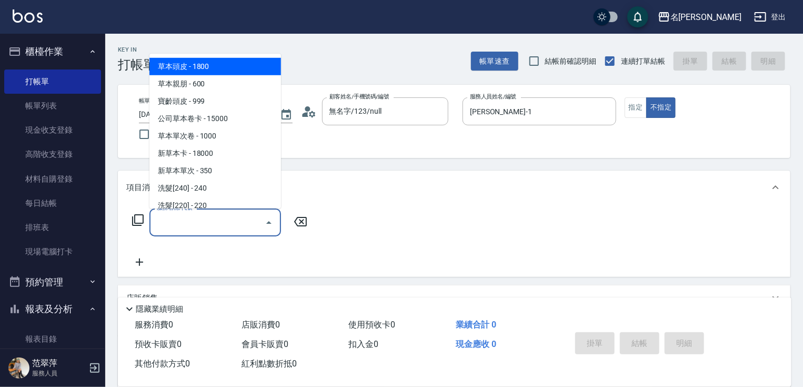
click at [145, 217] on div "服務名稱/代號 服務名稱/代號" at bounding box center [219, 222] width 187 height 28
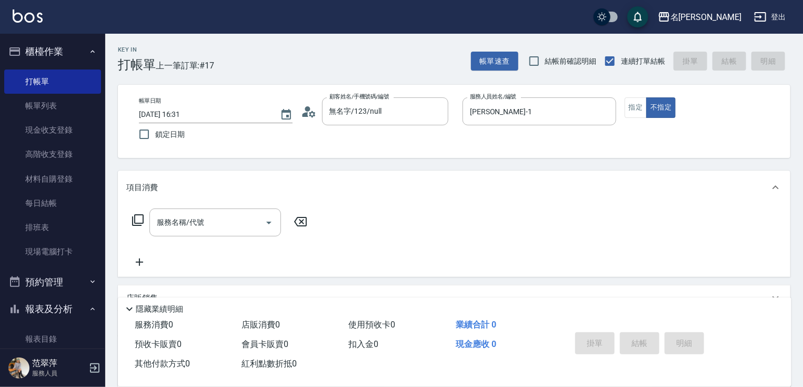
click at [142, 217] on icon at bounding box center [138, 220] width 13 height 13
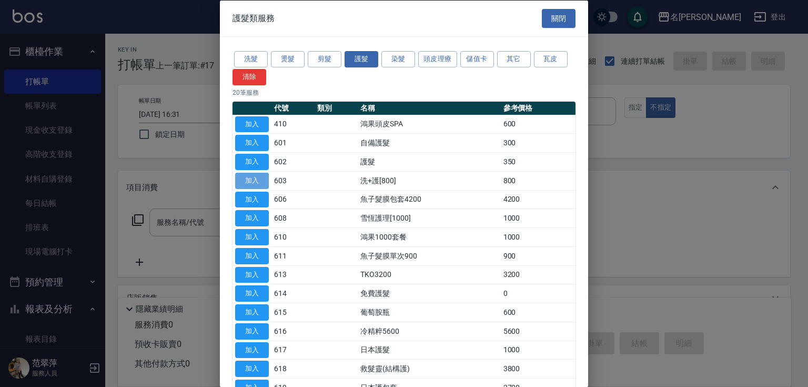
click at [253, 182] on button "加入" at bounding box center [252, 180] width 34 height 16
type input "洗+護[800](603)"
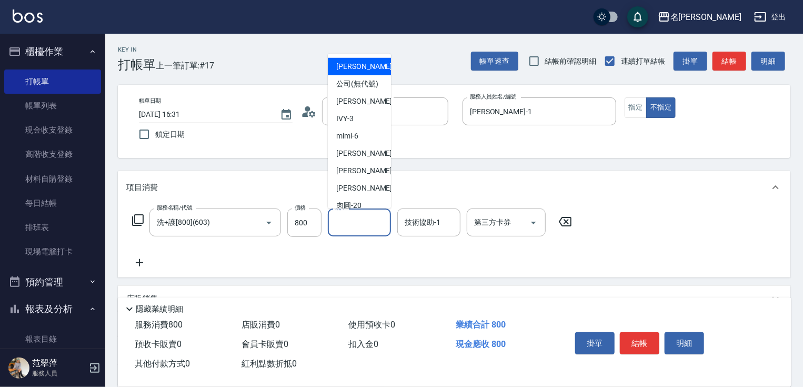
click at [368, 227] on input "洗-1" at bounding box center [359, 222] width 54 height 18
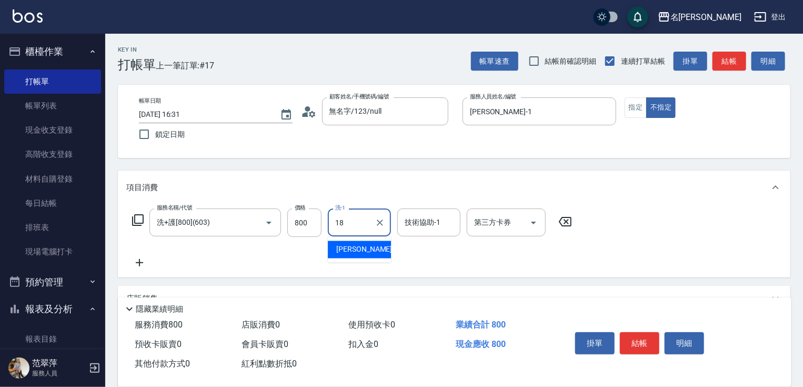
type input "[PERSON_NAME]-18"
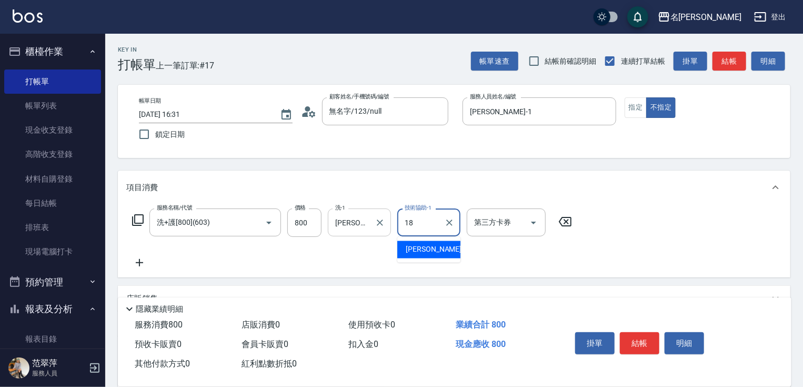
type input "[PERSON_NAME]-18"
click at [133, 261] on icon at bounding box center [139, 262] width 26 height 13
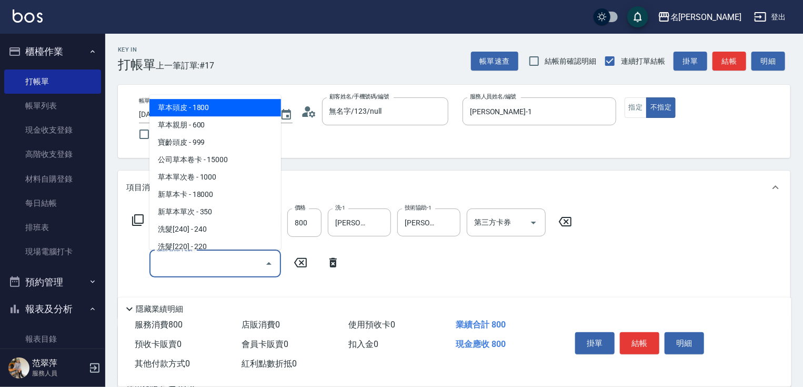
click at [162, 263] on input "服務名稱/代號" at bounding box center [207, 263] width 106 height 18
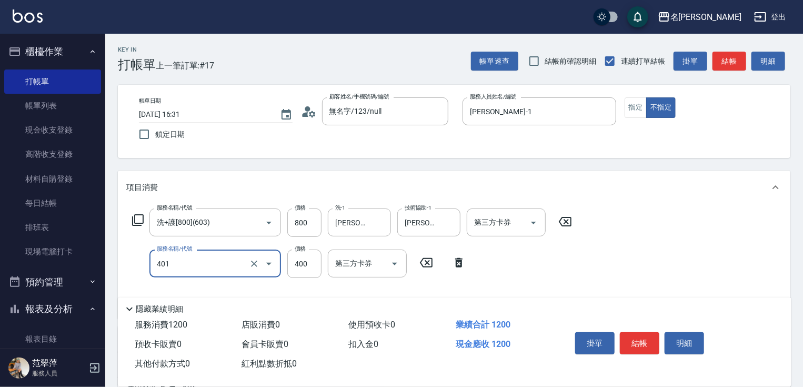
type input "剪髮(400)(401)"
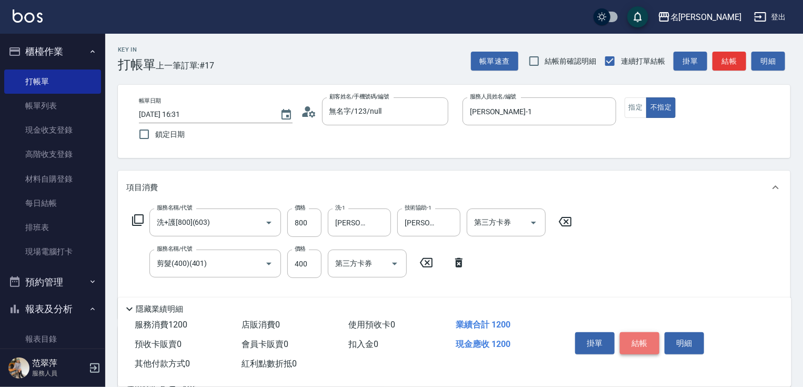
click at [644, 335] on button "結帳" at bounding box center [639, 343] width 39 height 22
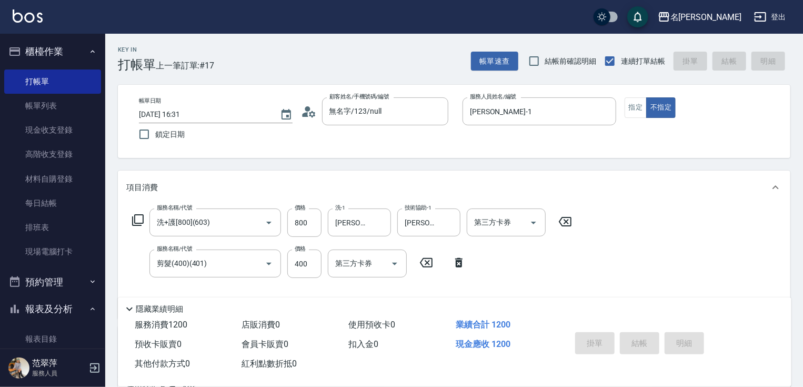
type input "[DATE] 16:33"
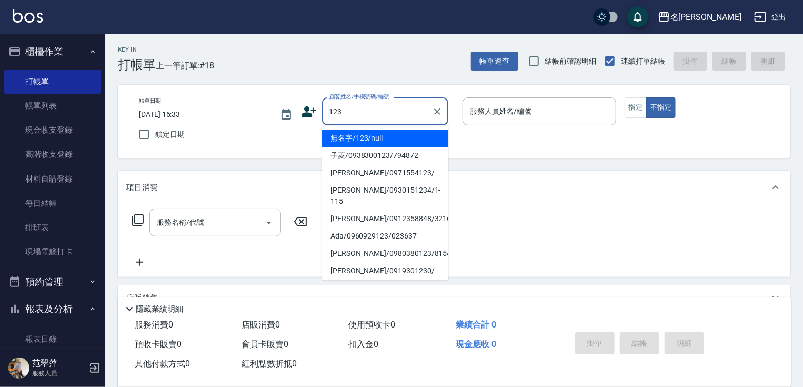
click at [391, 141] on li "無名字/123/null" at bounding box center [385, 137] width 126 height 17
type input "無名字/123/null"
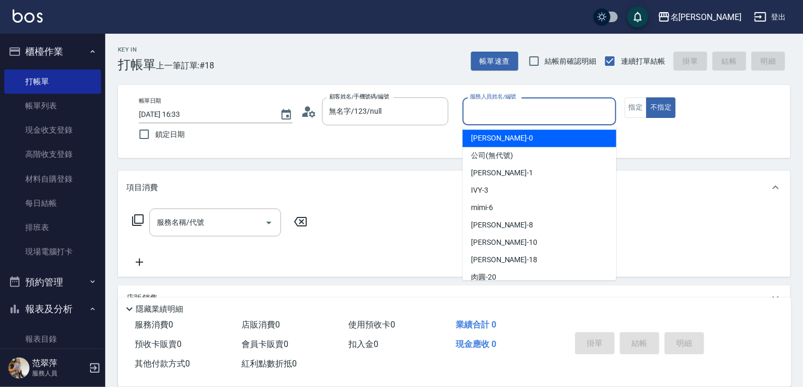
click at [526, 105] on input "服務人員姓名/編號" at bounding box center [539, 111] width 144 height 18
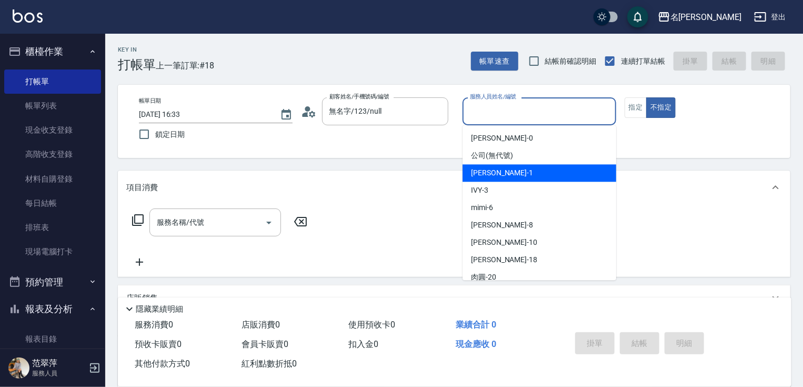
click at [499, 172] on span "[PERSON_NAME] -1" at bounding box center [502, 172] width 62 height 11
type input "[PERSON_NAME]-1"
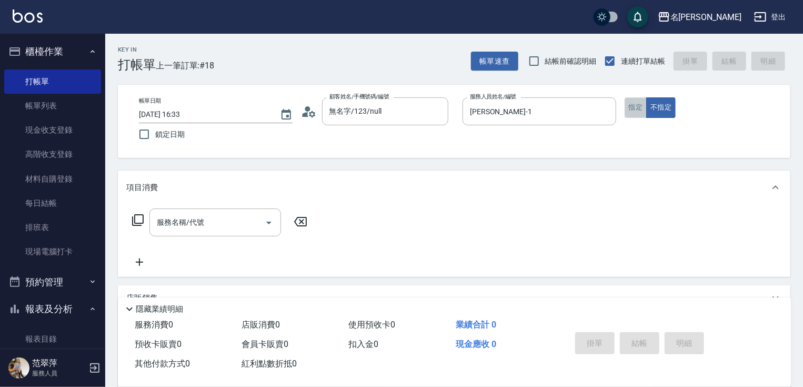
click at [639, 103] on button "指定" at bounding box center [635, 107] width 23 height 21
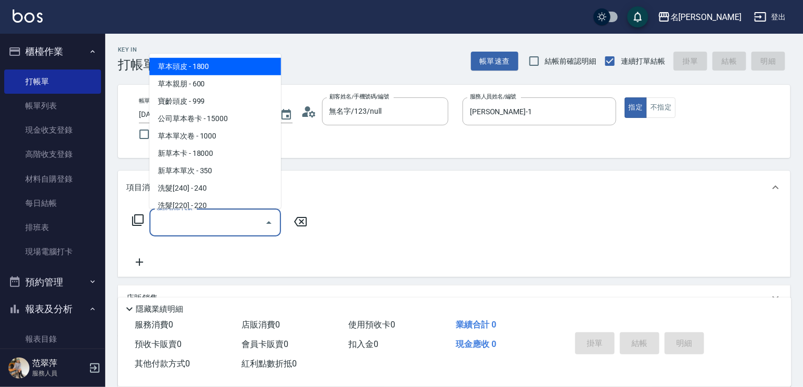
click at [224, 219] on input "服務名稱/代號" at bounding box center [207, 222] width 106 height 18
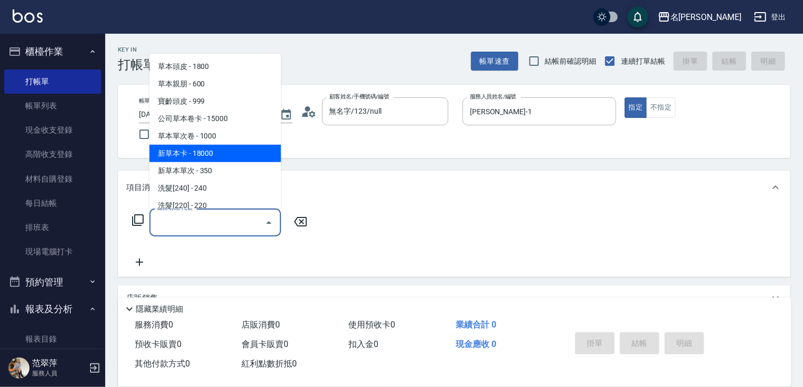
scroll to position [42, 0]
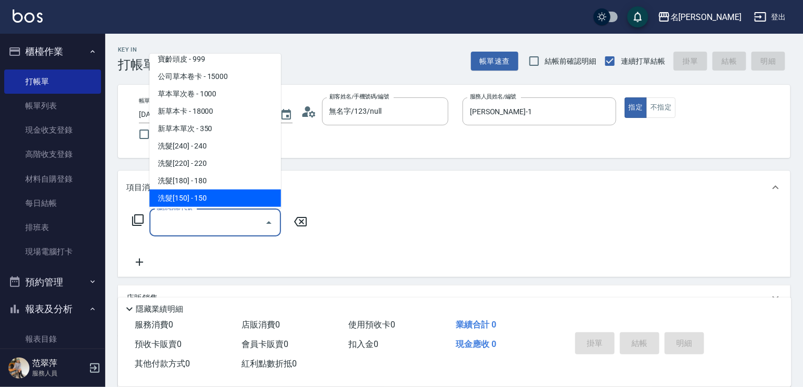
click at [198, 198] on span "洗髮[150] - 150" at bounding box center [215, 197] width 132 height 17
type input "洗髮[150](203)"
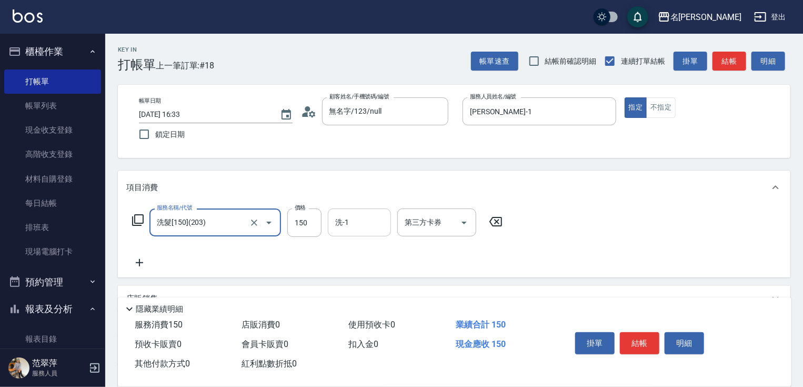
click at [355, 225] on input "洗-1" at bounding box center [359, 222] width 54 height 18
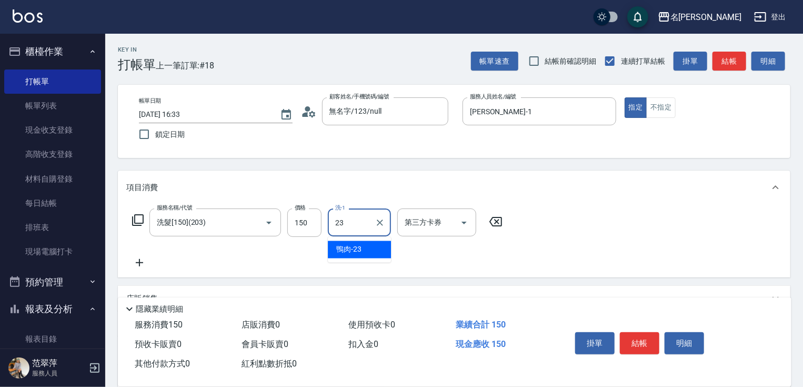
type input "鴨肉-23"
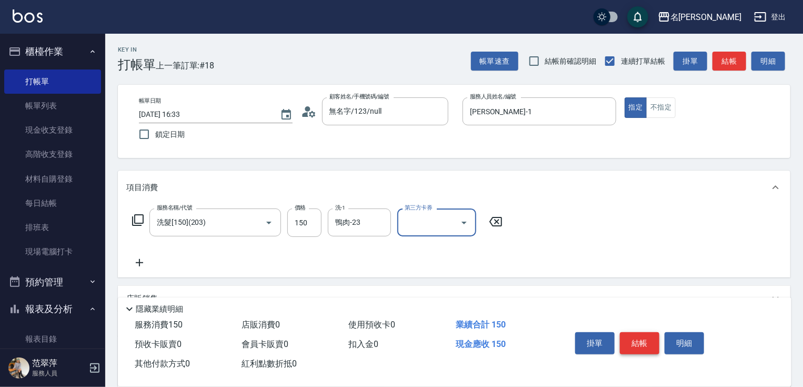
click at [634, 341] on button "結帳" at bounding box center [639, 343] width 39 height 22
